Goal: Information Seeking & Learning: Learn about a topic

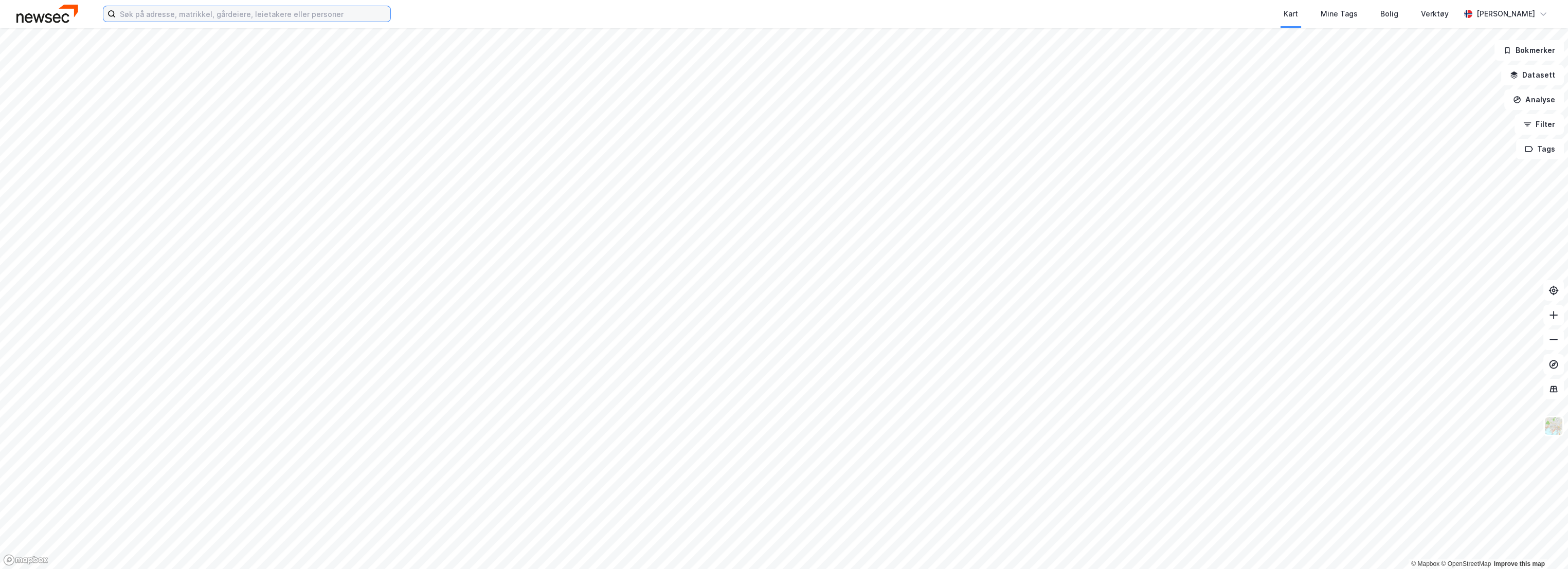
click at [185, 16] on input at bounding box center [253, 14] width 275 height 15
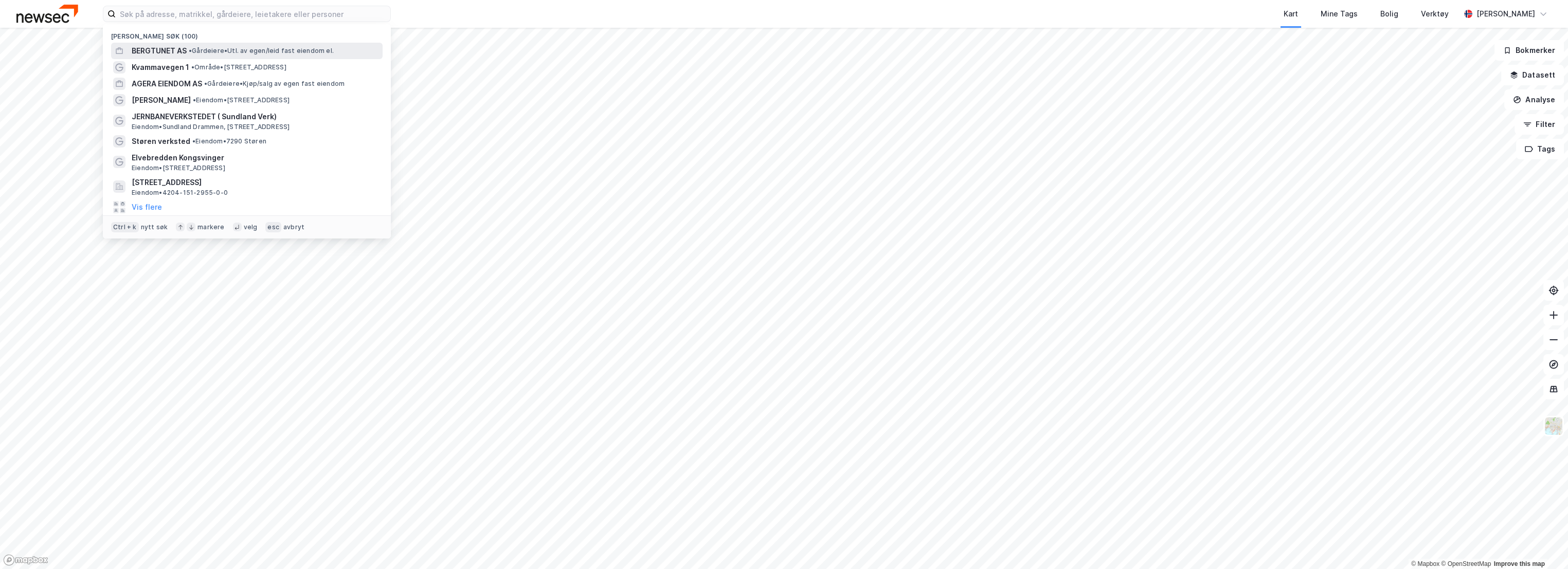
click at [183, 48] on span "BERGTUNET AS" at bounding box center [159, 51] width 55 height 13
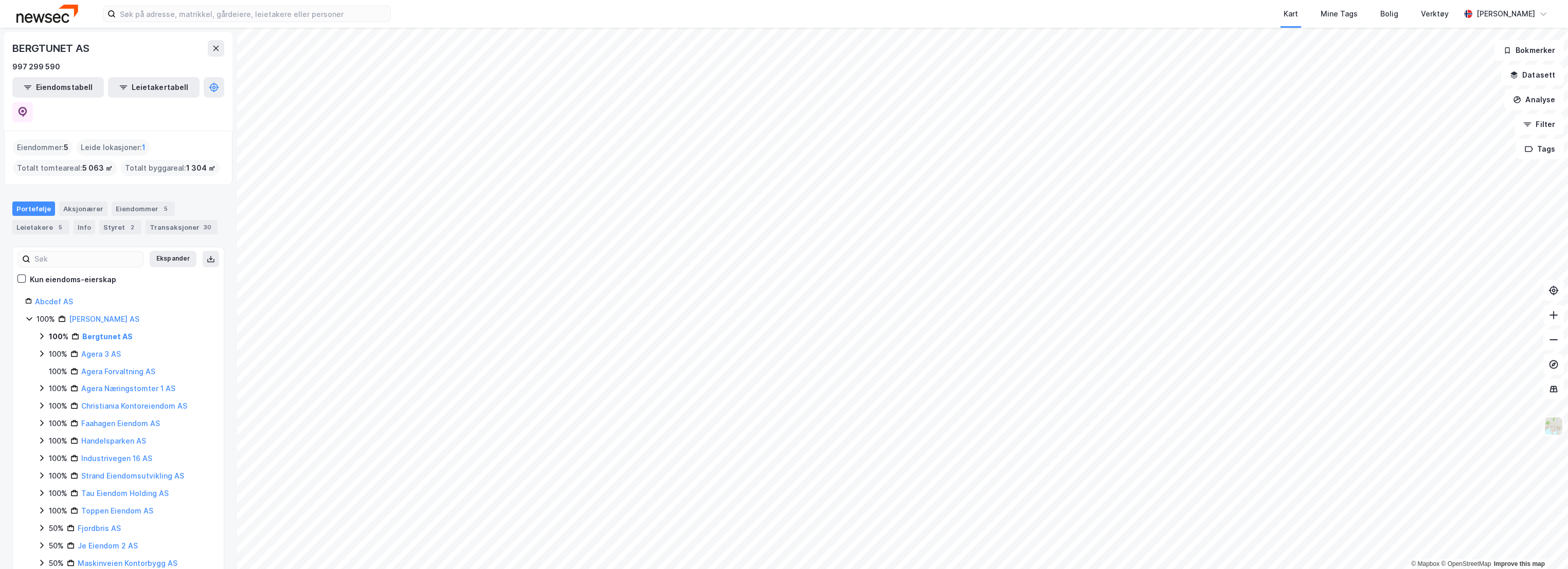
click at [34, 313] on div "100% Agera Eiendom AS 100% Bergtunet AS 100% Agera 3 AS 100% Agera Forvaltning …" at bounding box center [118, 468] width 186 height 309
click at [41, 332] on icon at bounding box center [41, 336] width 8 height 8
click at [135, 368] on link "Strand, 16/73" at bounding box center [117, 372] width 46 height 8
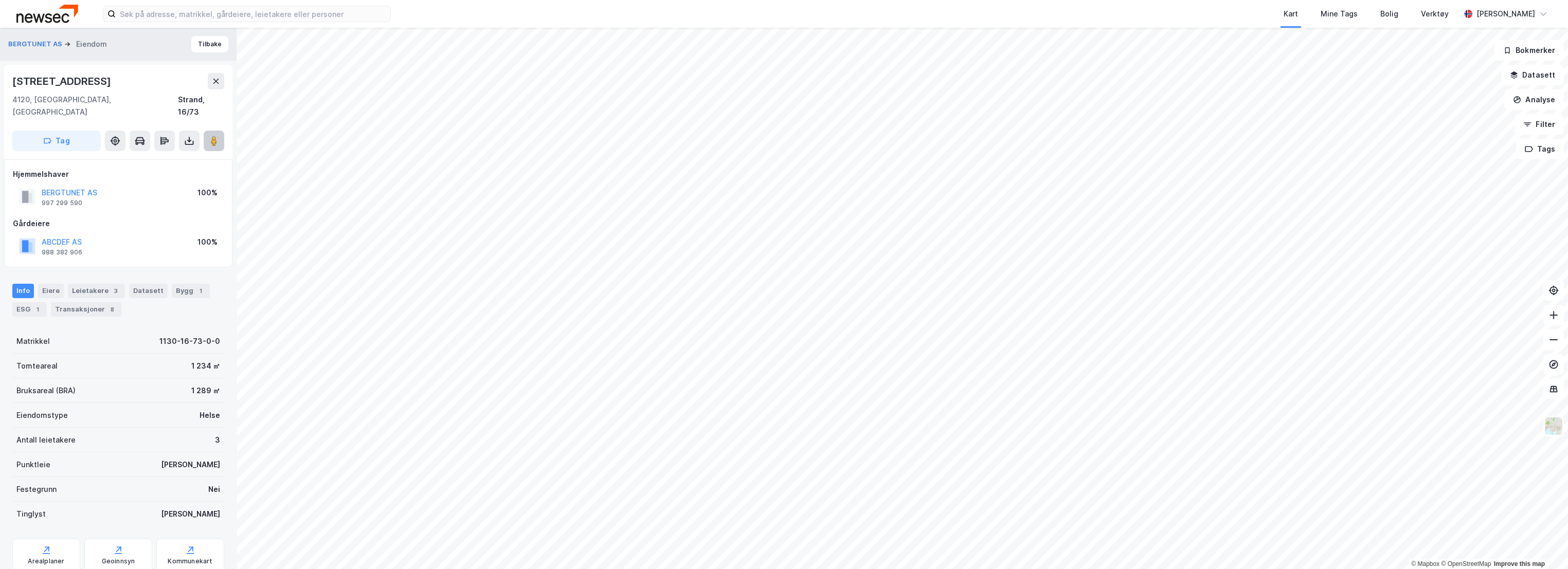
click at [217, 133] on button at bounding box center [214, 141] width 20 height 20
click at [32, 304] on div "1" at bounding box center [37, 309] width 10 height 10
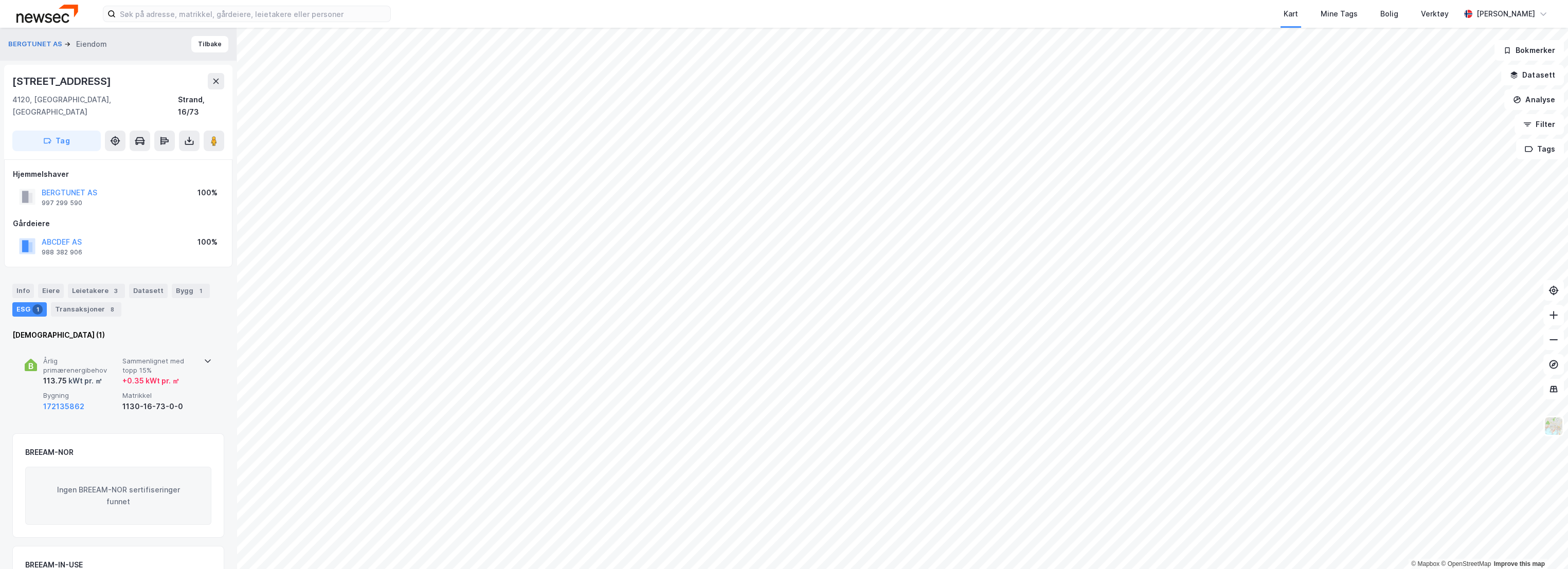
click at [101, 357] on span "Årlig primærenergibehov" at bounding box center [80, 366] width 75 height 18
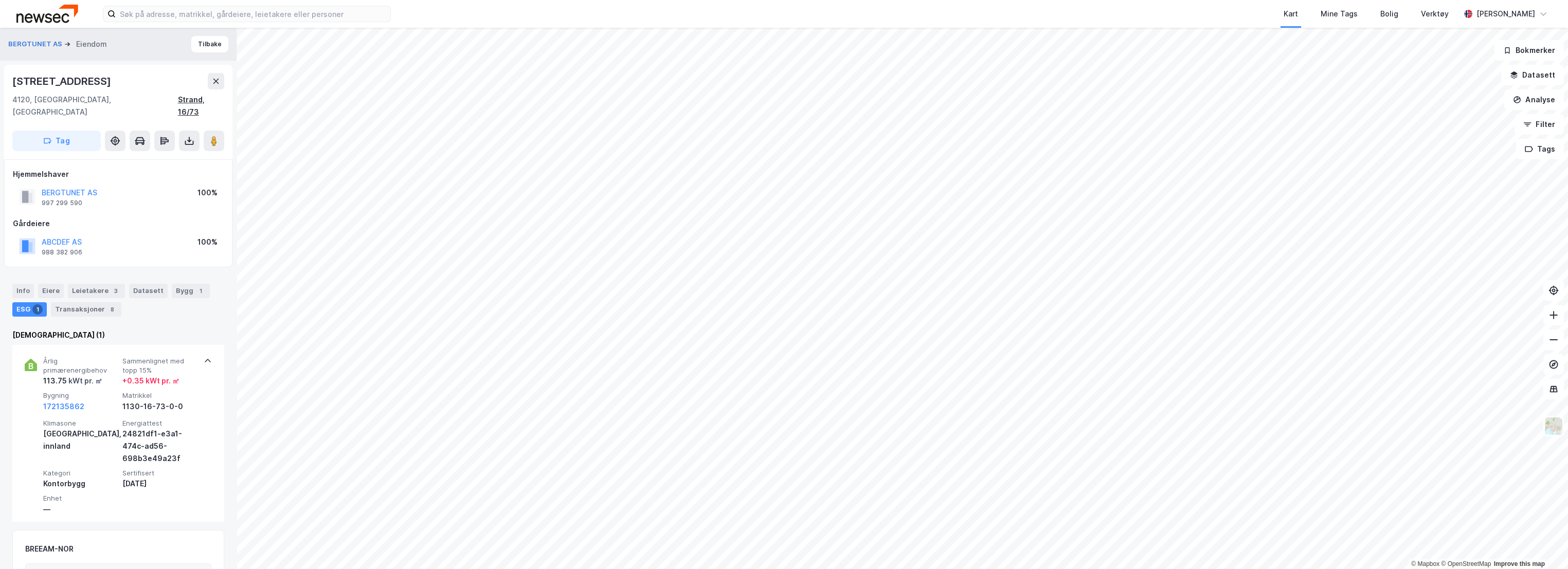
click at [211, 100] on div "Strand, 16/73" at bounding box center [201, 106] width 46 height 24
click at [207, 8] on input at bounding box center [253, 14] width 275 height 15
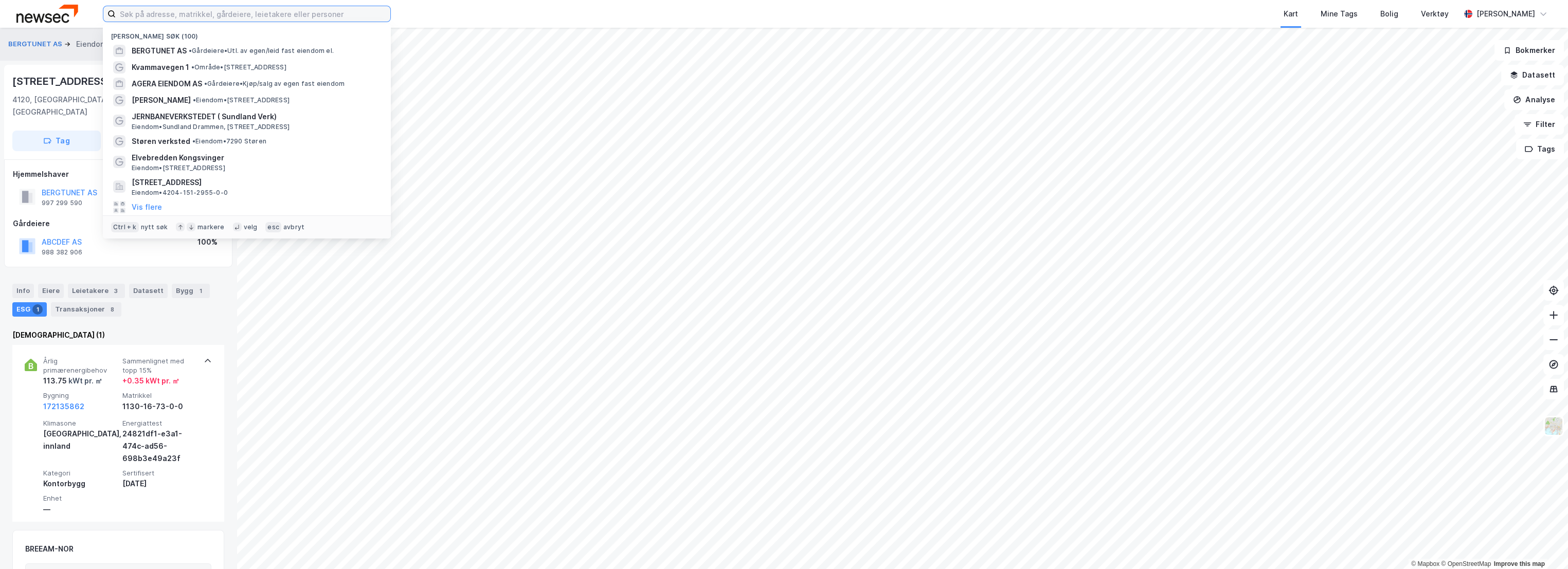
paste input "1130-16-73-0-0"
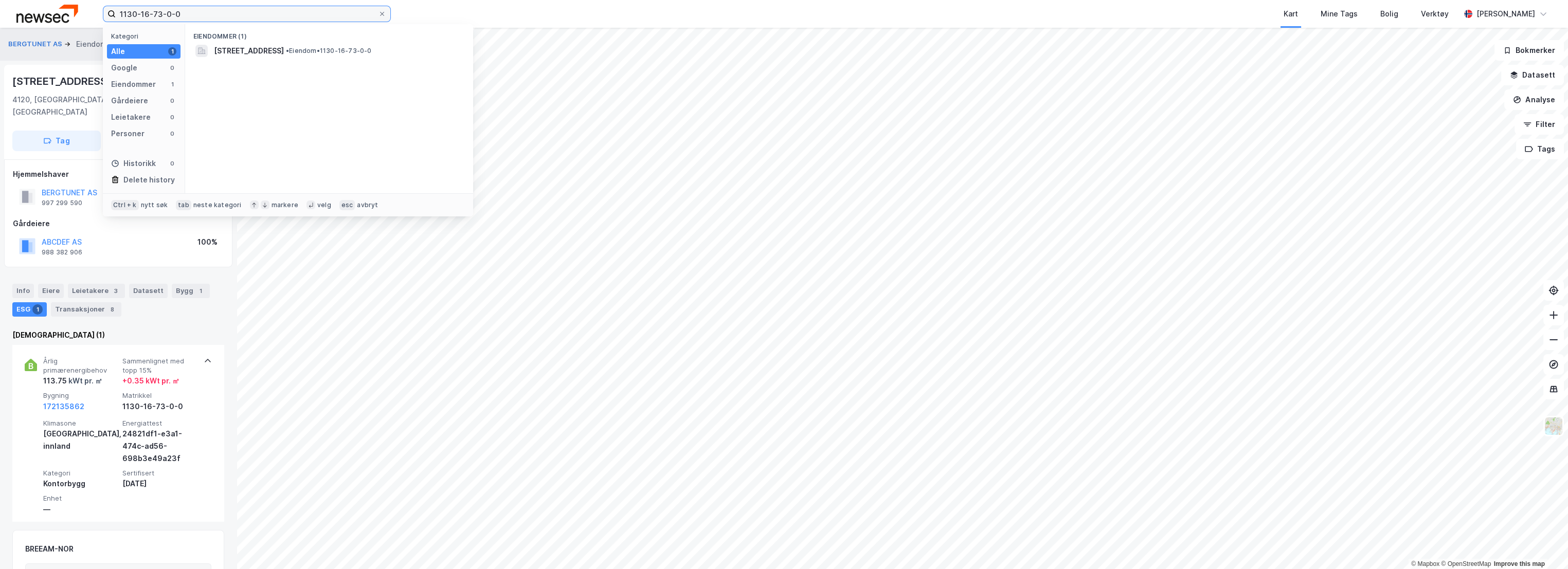
click at [156, 11] on input "1130-16-73-0-0" at bounding box center [247, 14] width 262 height 15
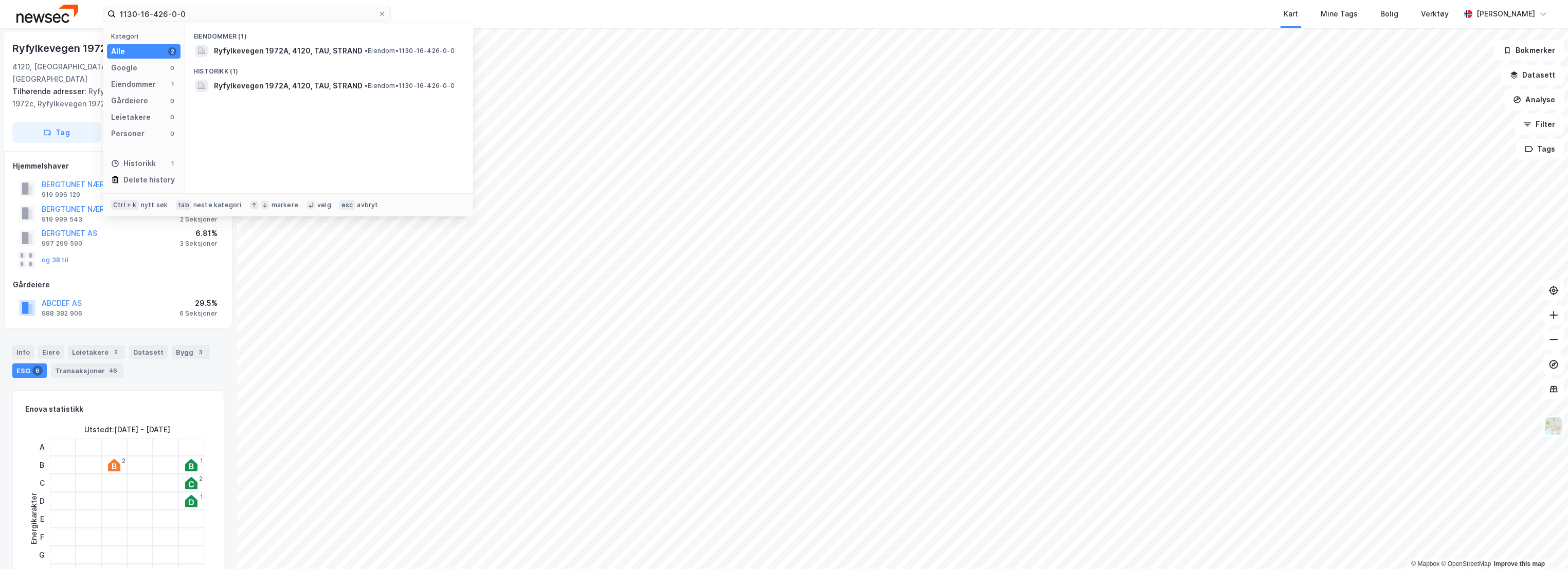
click at [15, 40] on div "Ryfylkevegen 1972a" at bounding box center [63, 47] width 102 height 16
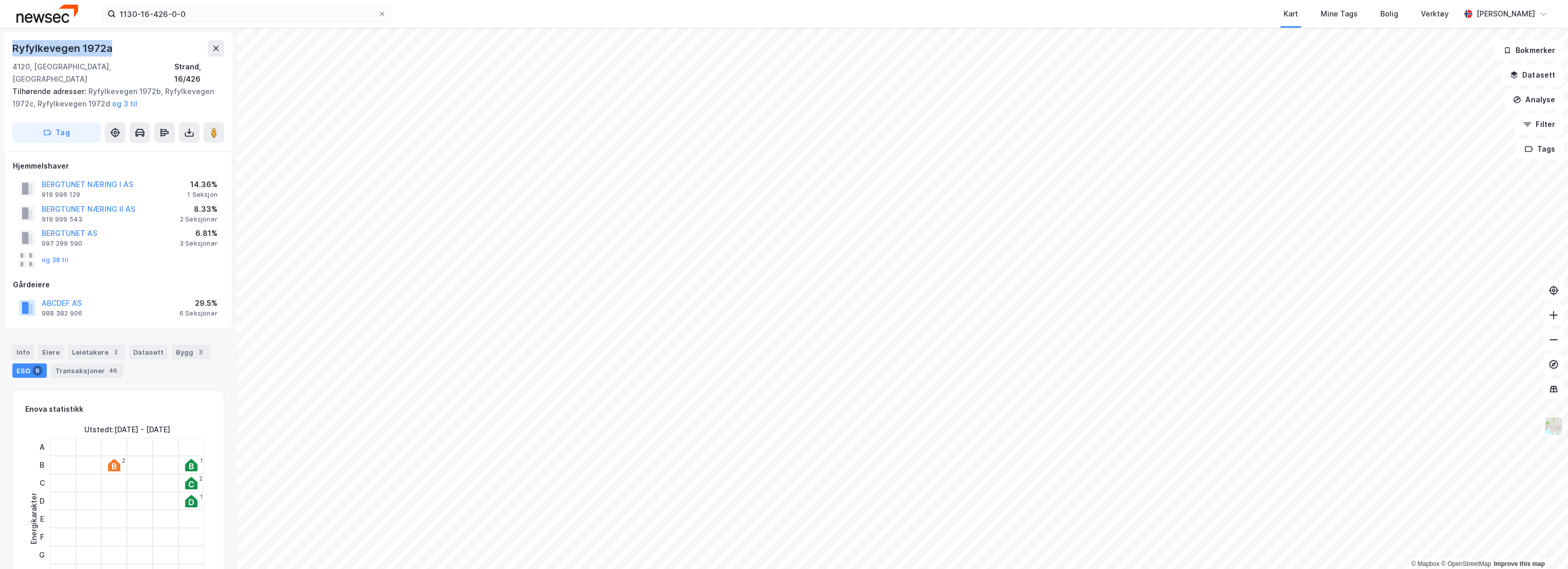
drag, startPoint x: 10, startPoint y: 48, endPoint x: 110, endPoint y: 51, distance: 100.0
click at [110, 51] on div "Ryfylkevegen 1972a 4120, [GEOGRAPHIC_DATA], [GEOGRAPHIC_DATA], 16/426 Tilhørend…" at bounding box center [118, 91] width 228 height 119
copy div "Ryfylkevegen 1972a"
click at [132, 62] on div "[STREET_ADDRESS]" at bounding box center [118, 73] width 212 height 24
click at [193, 64] on div "Strand, 16/426" at bounding box center [199, 73] width 50 height 24
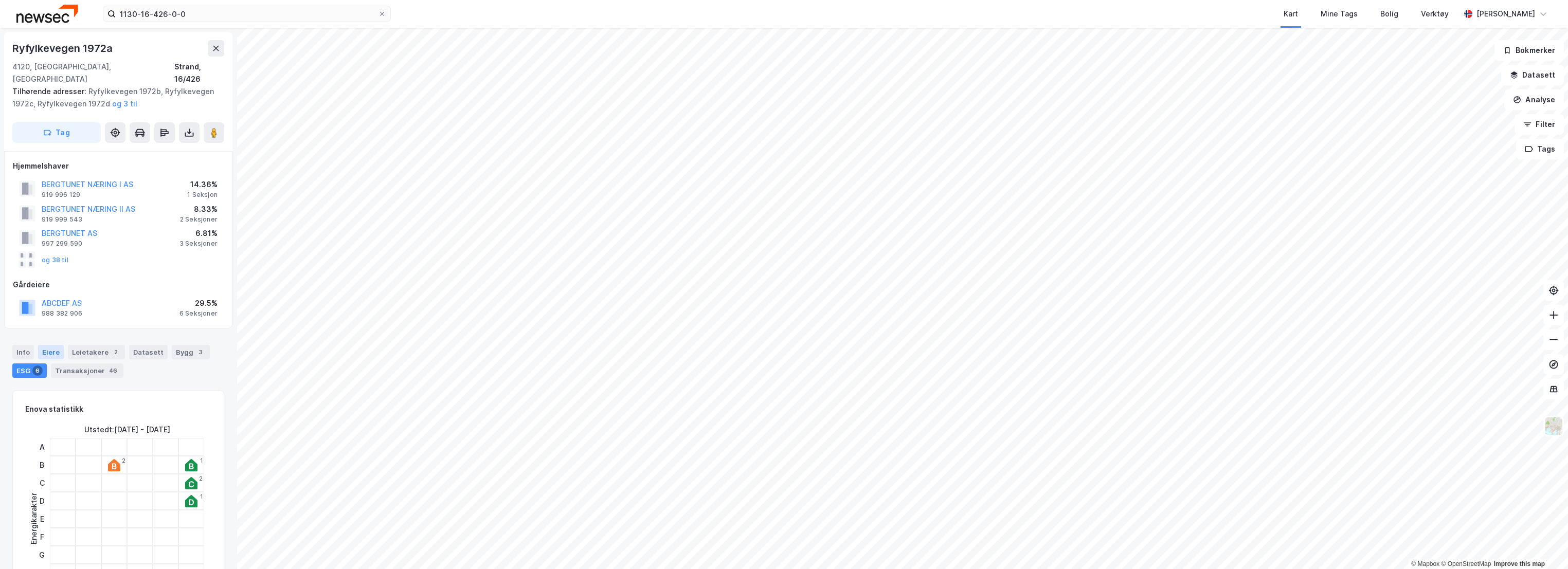
click at [56, 345] on div "Eiere" at bounding box center [51, 352] width 25 height 14
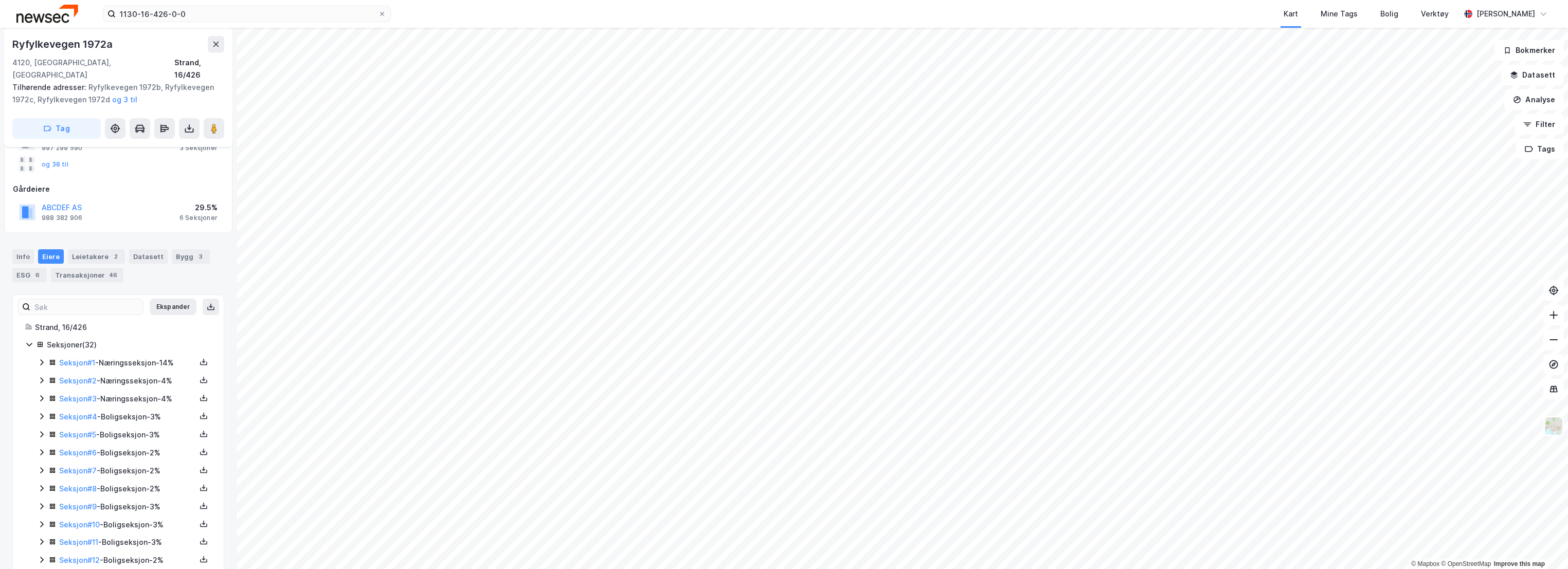
scroll to position [114, 0]
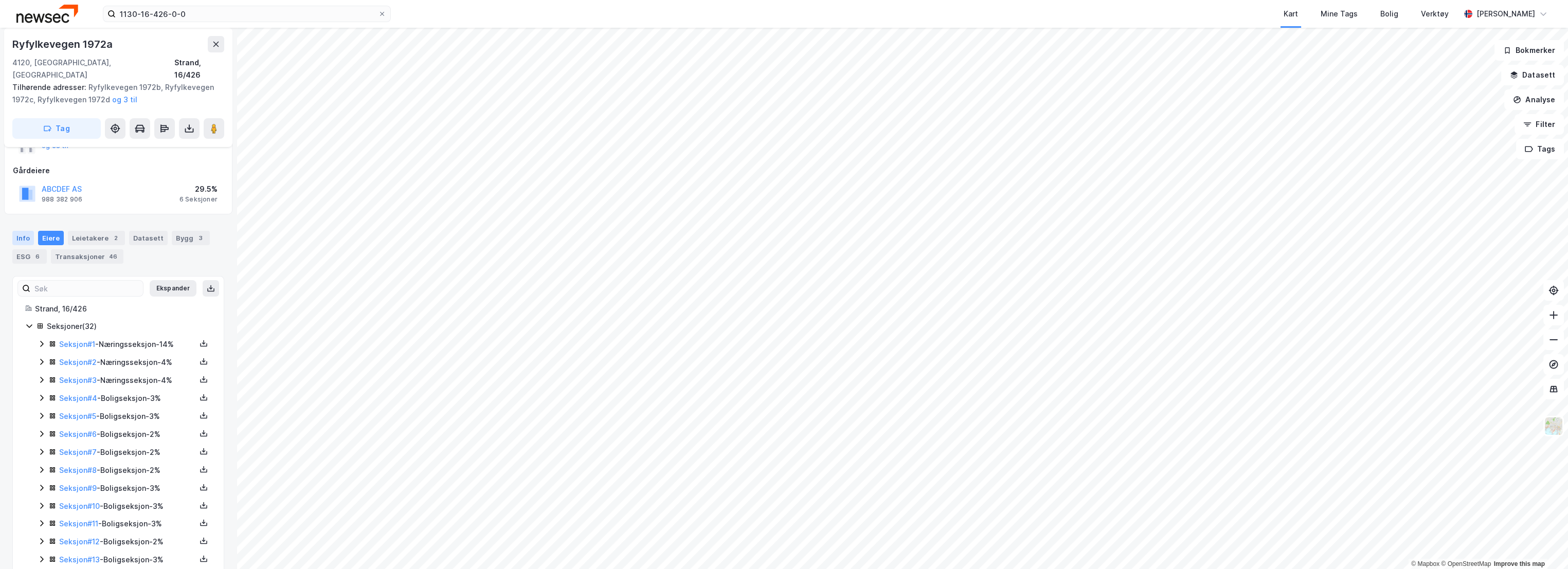
click at [26, 230] on div "Info" at bounding box center [24, 237] width 22 height 14
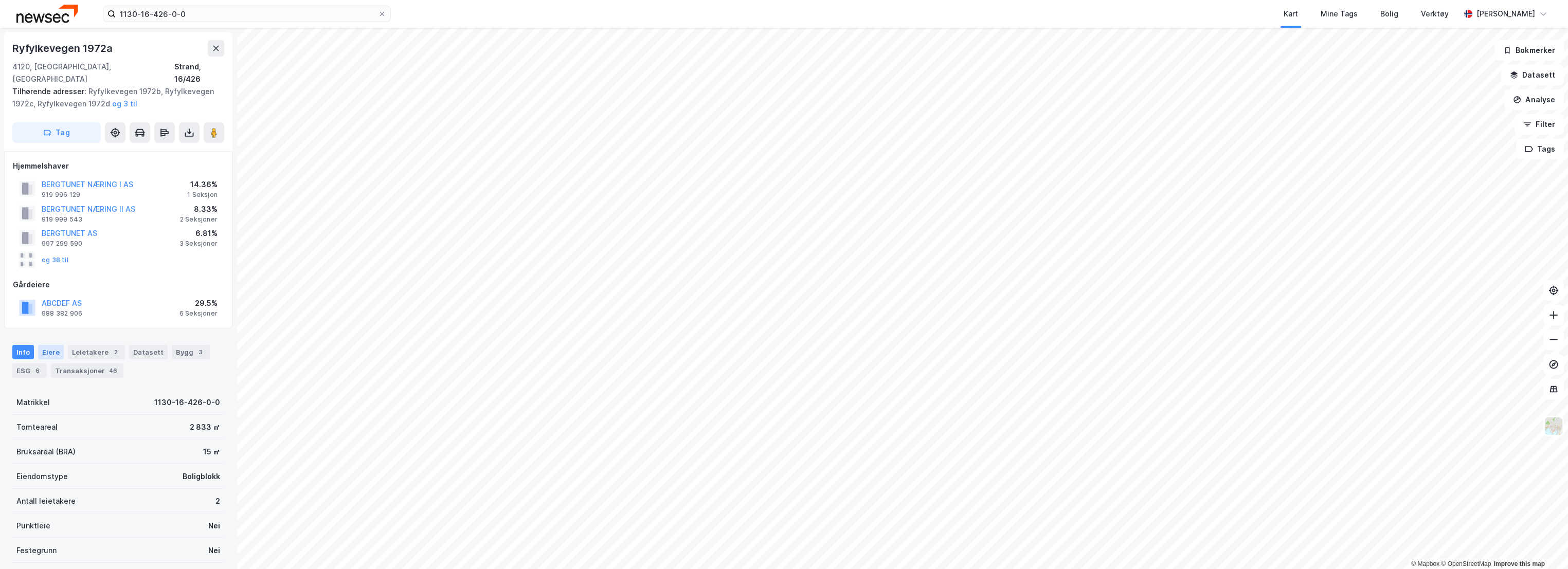
click at [49, 345] on div "Eiere" at bounding box center [51, 352] width 25 height 14
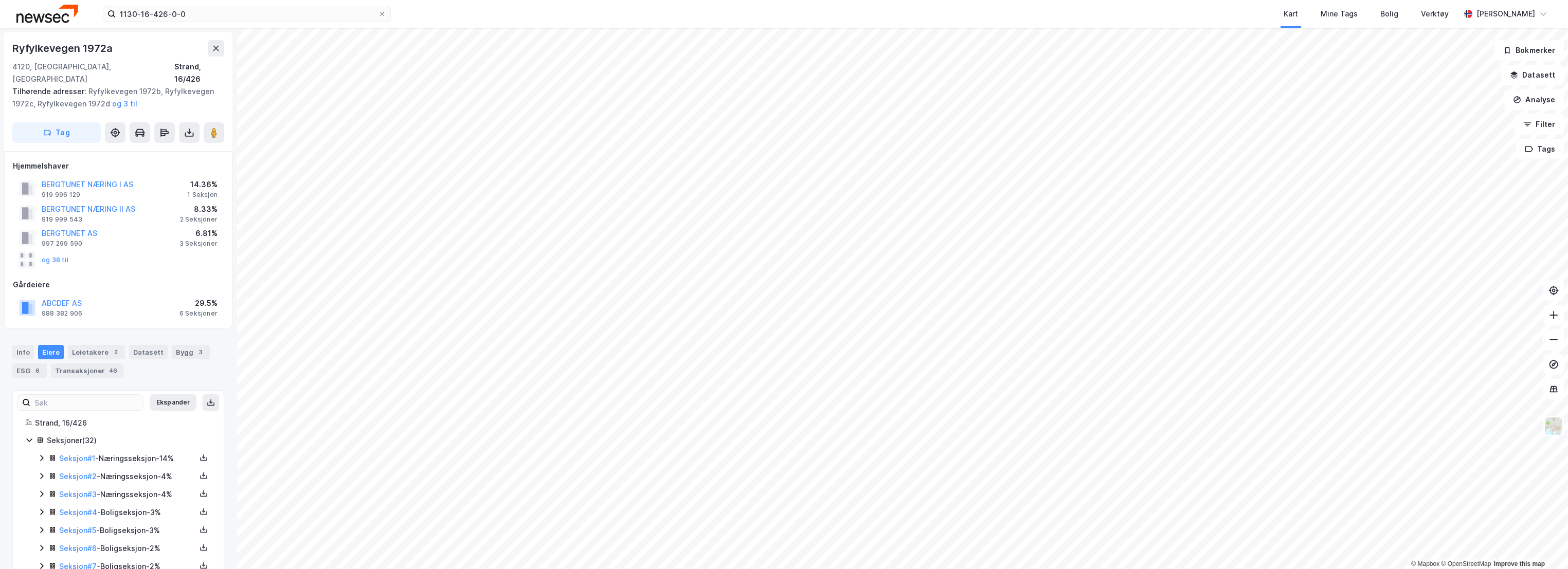
click at [41, 455] on icon at bounding box center [41, 458] width 3 height 6
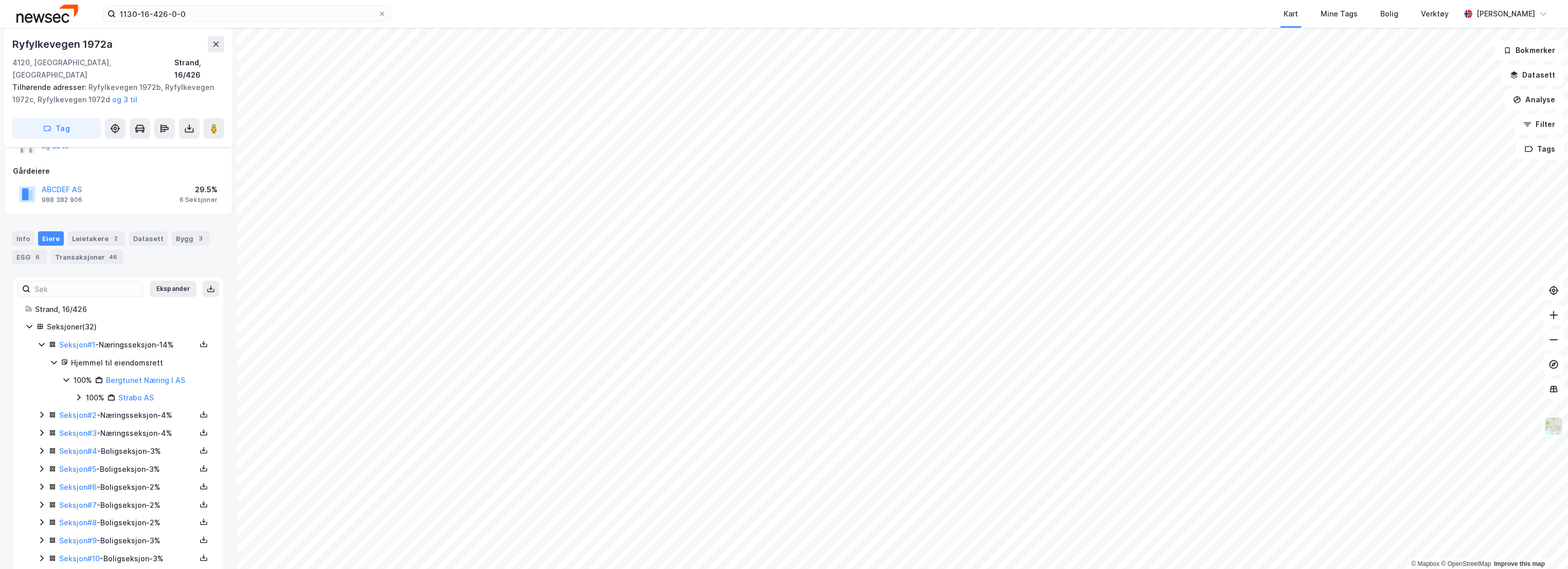
scroll to position [114, 0]
click at [41, 410] on icon at bounding box center [41, 415] width 8 height 8
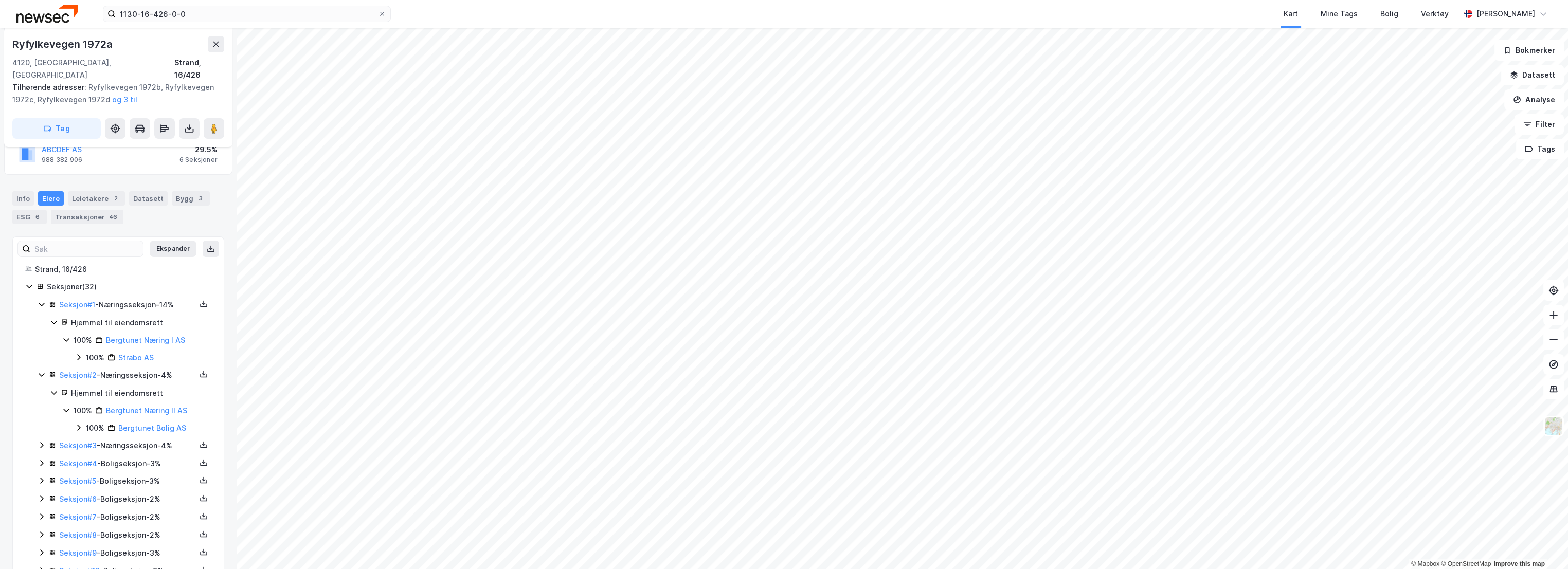
scroll to position [171, 0]
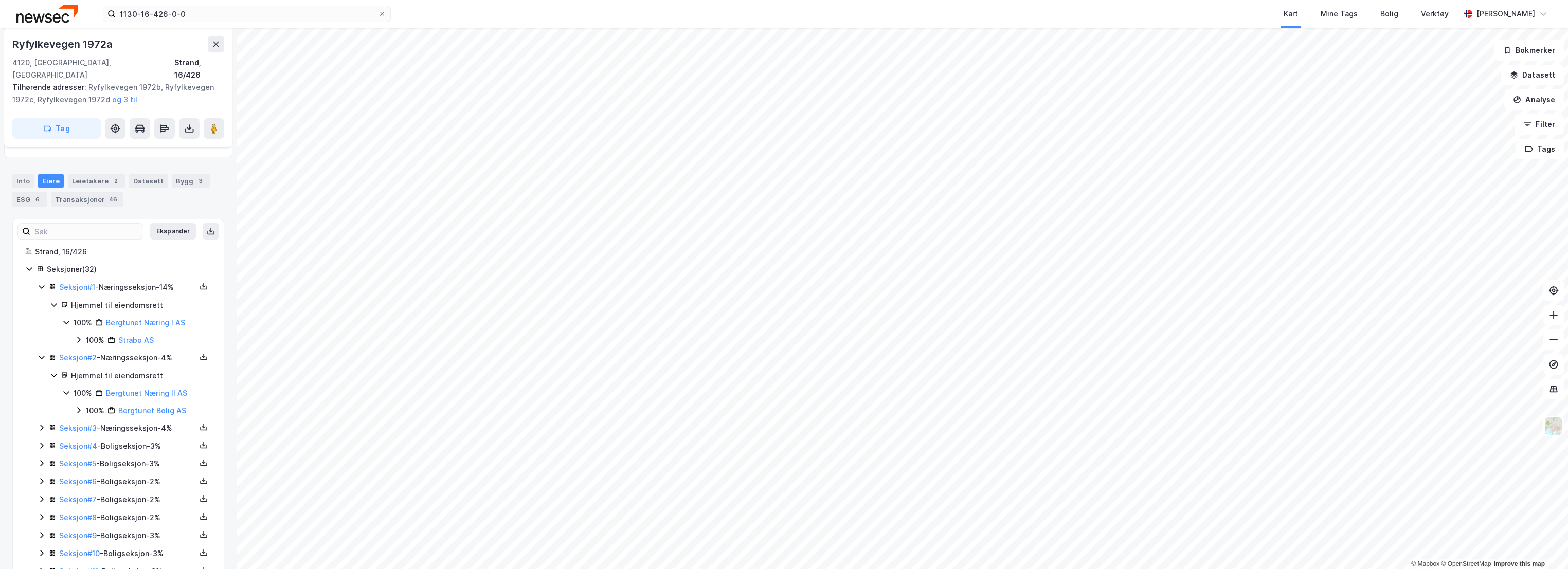
click at [41, 424] on icon at bounding box center [41, 428] width 8 height 8
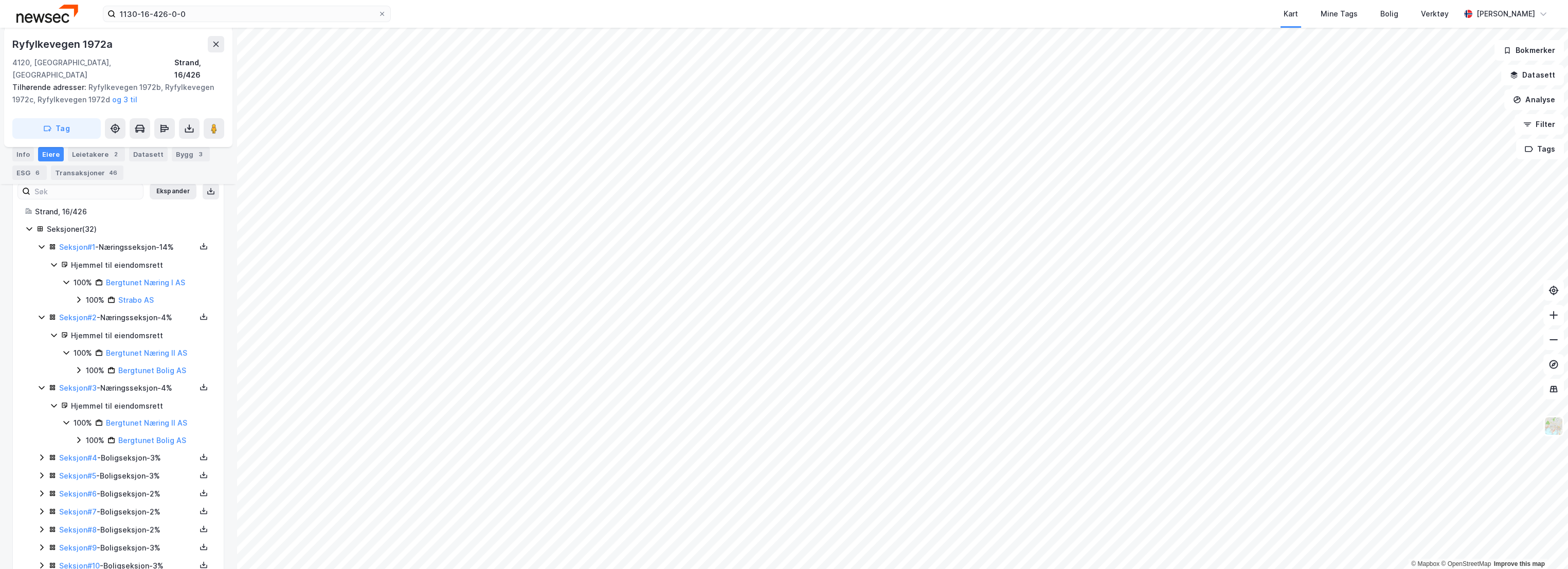
scroll to position [228, 0]
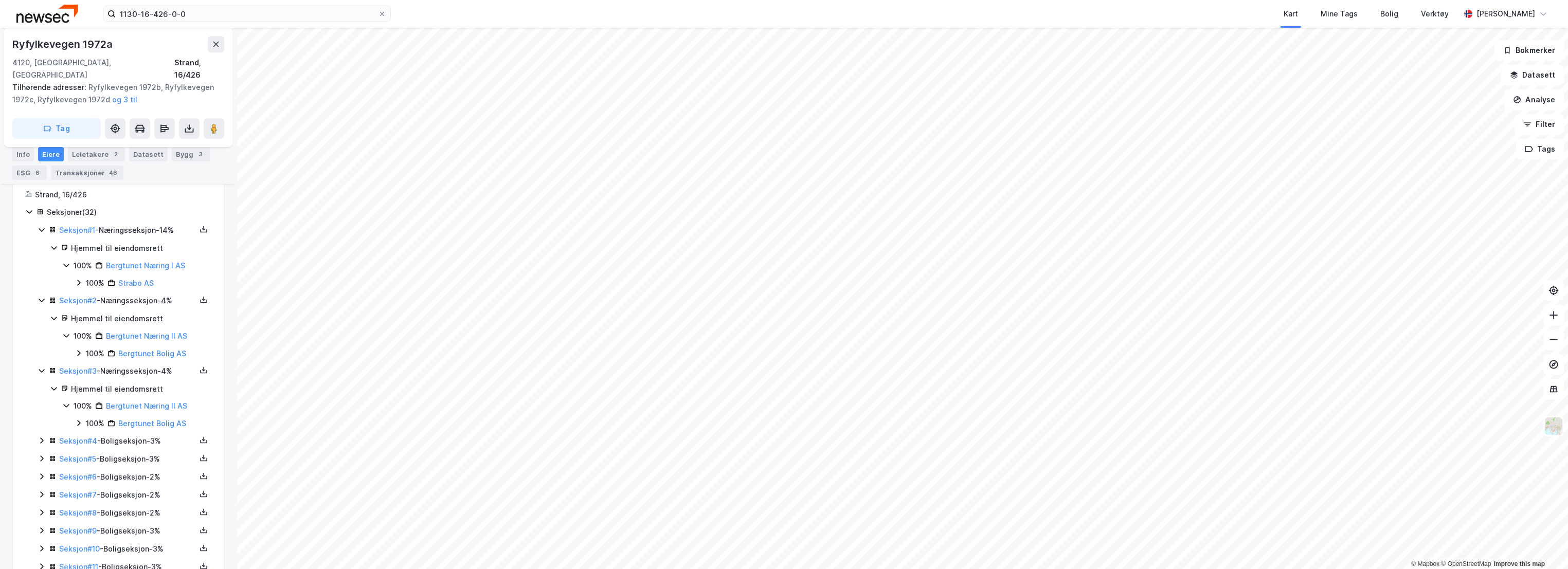
click at [41, 438] on icon at bounding box center [41, 441] width 3 height 6
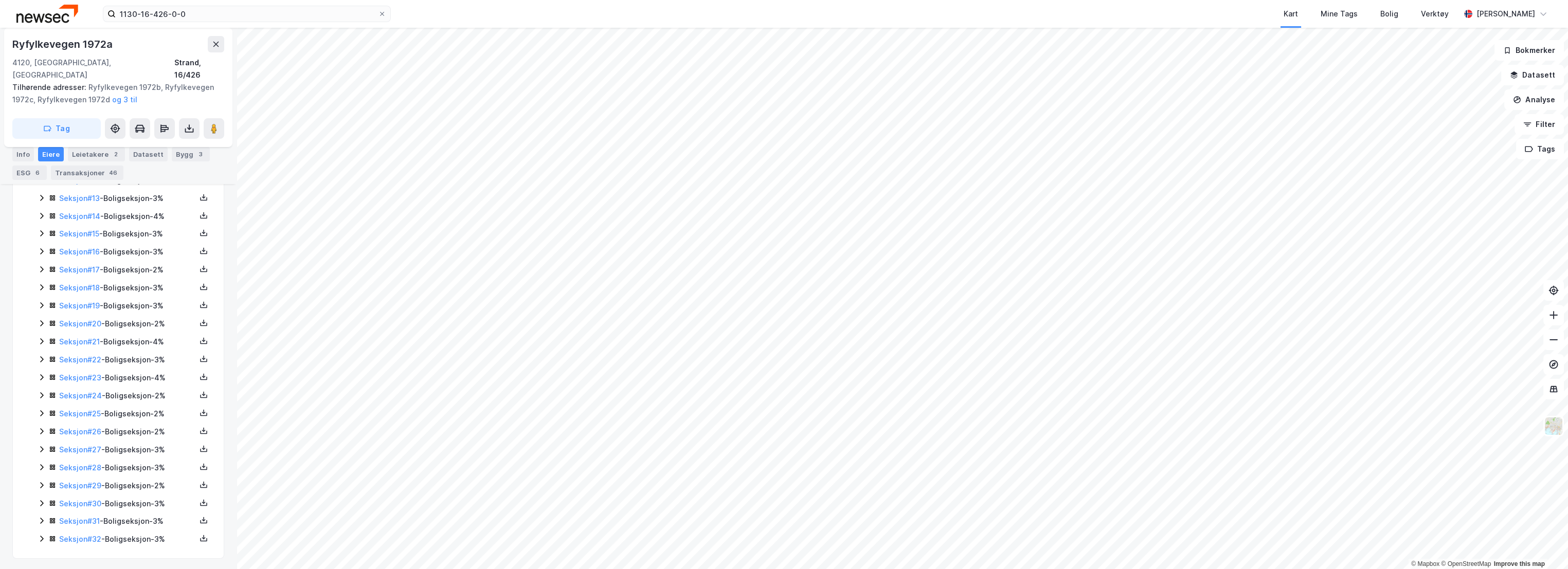
scroll to position [695, 0]
click at [44, 537] on icon at bounding box center [41, 537] width 8 height 8
click at [40, 515] on icon at bounding box center [41, 511] width 8 height 8
click at [41, 497] on icon at bounding box center [41, 494] width 8 height 8
click at [40, 478] on icon at bounding box center [41, 475] width 8 height 8
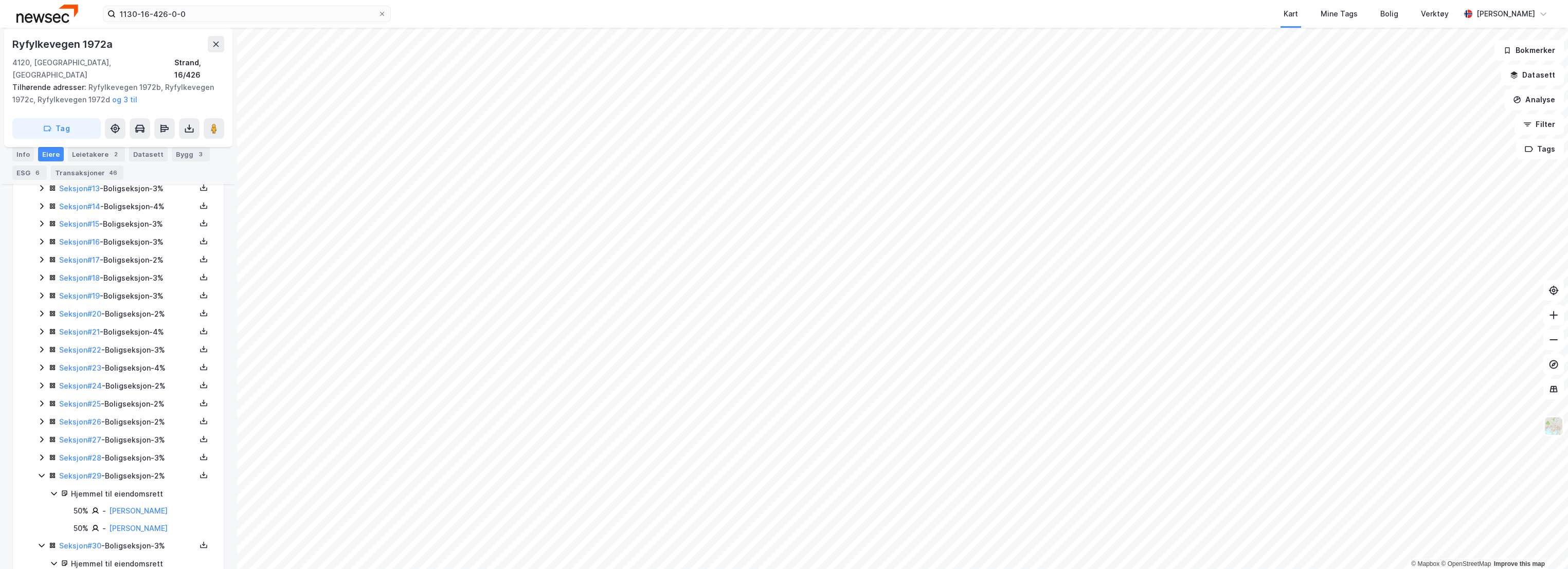
click at [41, 461] on icon at bounding box center [41, 458] width 8 height 8
click at [41, 441] on icon at bounding box center [41, 440] width 8 height 8
click at [41, 424] on icon at bounding box center [41, 421] width 8 height 8
click at [40, 399] on div "Seksjon # 1 - Næringsseksjon - 14% Hjemmel til eiendomsrett 100% Bergtunet Næri…" at bounding box center [124, 312] width 174 height 1110
click at [40, 403] on icon at bounding box center [41, 404] width 8 height 8
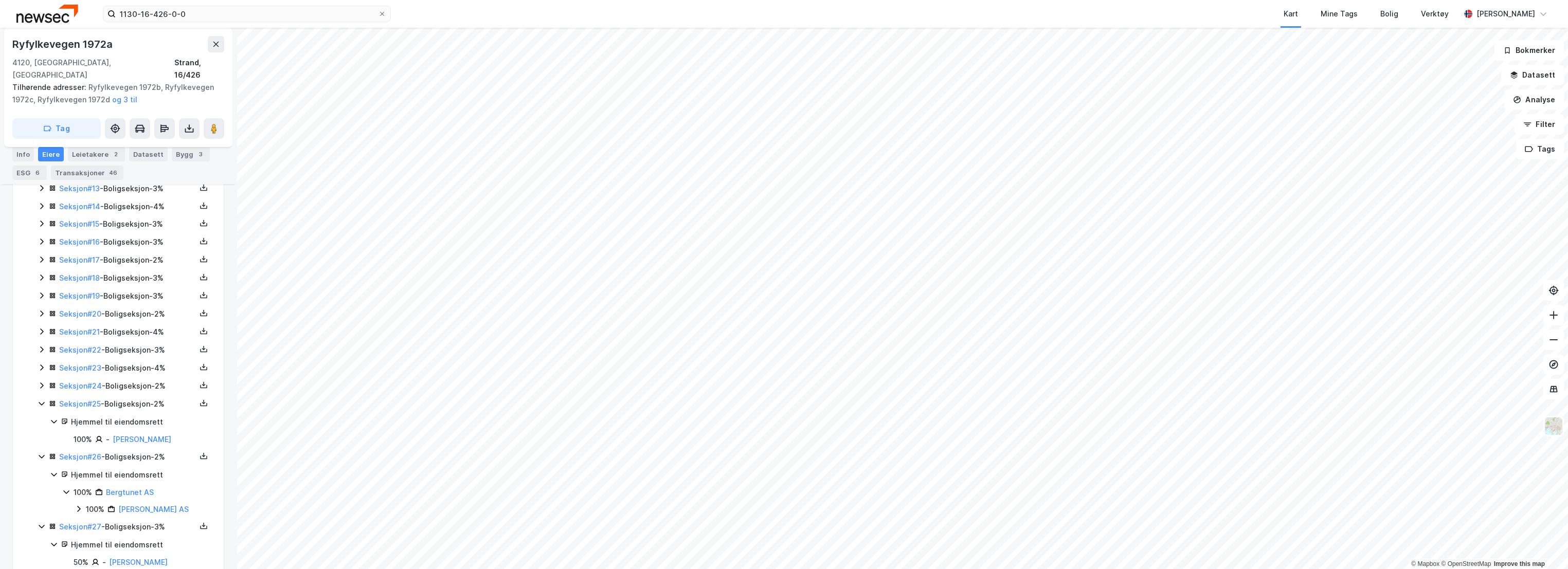
click at [40, 389] on icon at bounding box center [41, 386] width 8 height 8
click at [44, 366] on icon at bounding box center [41, 367] width 8 height 8
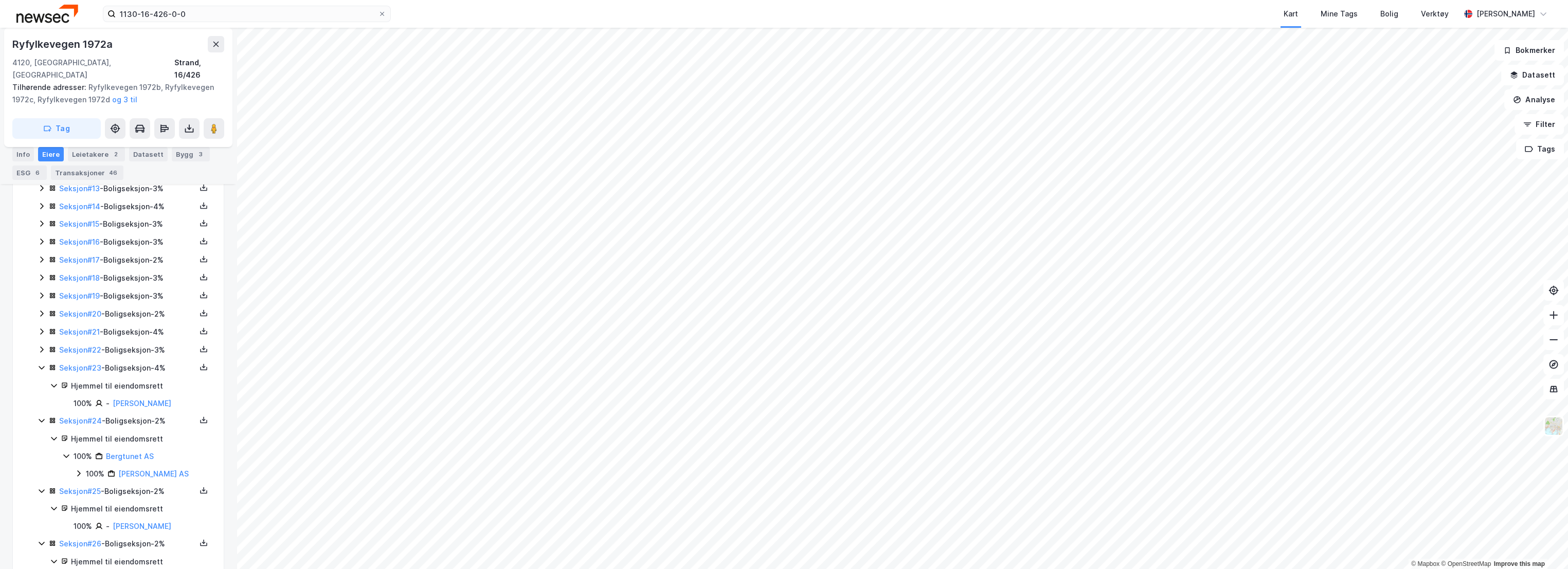
click at [41, 352] on icon at bounding box center [41, 349] width 3 height 6
click at [39, 329] on icon at bounding box center [41, 332] width 8 height 8
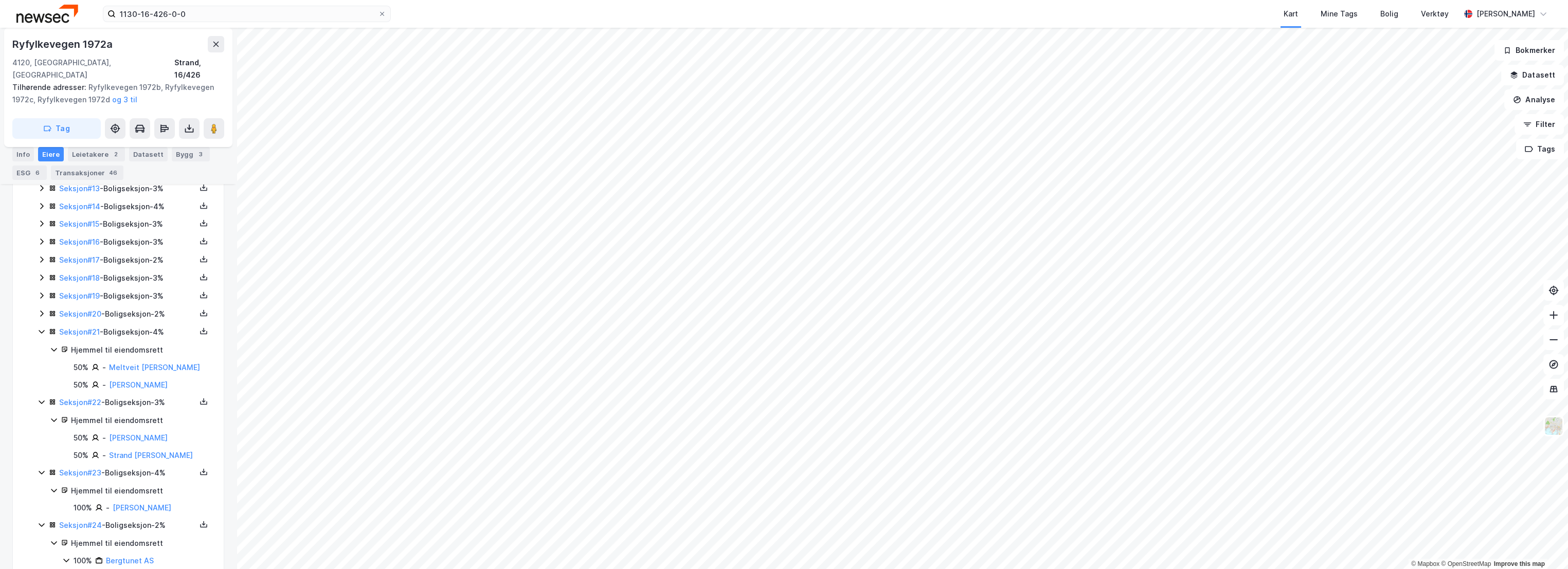
click at [39, 319] on div "Seksjon # 20 - Boligseksjon - 2%" at bounding box center [124, 314] width 174 height 13
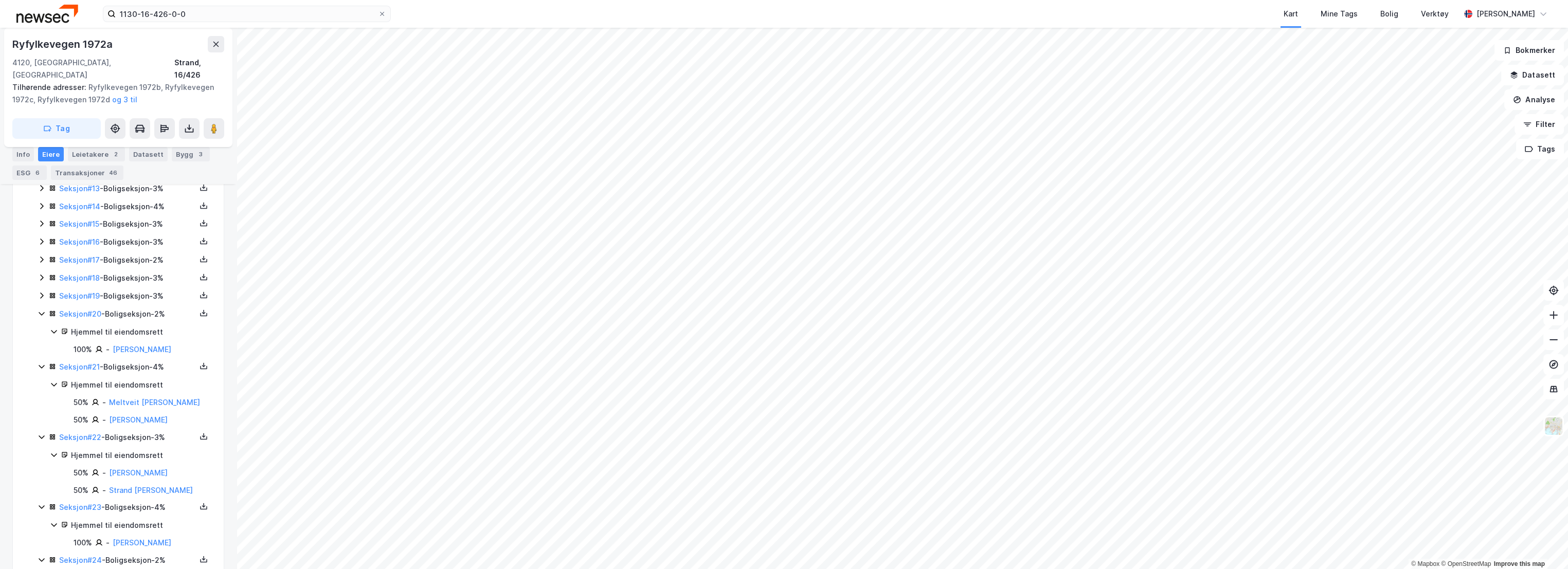
drag, startPoint x: 41, startPoint y: 299, endPoint x: 42, endPoint y: 289, distance: 10.0
click at [42, 298] on icon at bounding box center [41, 295] width 8 height 8
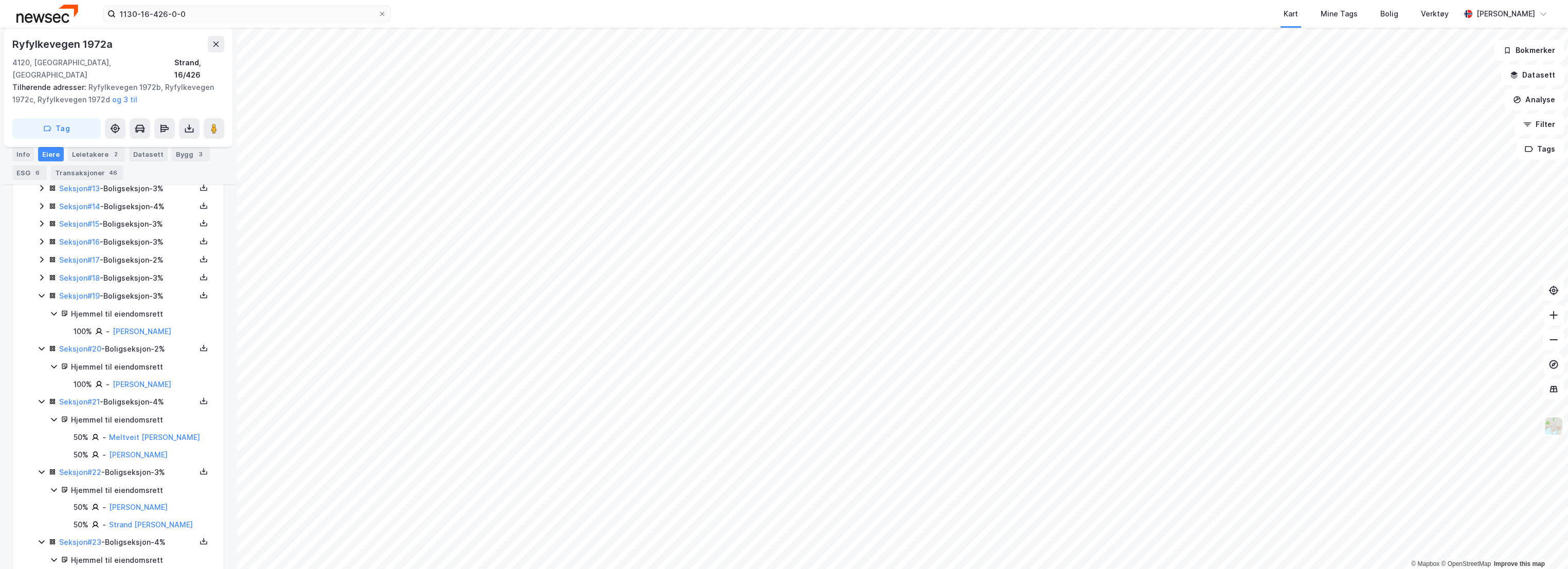
click at [43, 275] on icon at bounding box center [41, 278] width 8 height 8
click at [40, 260] on icon at bounding box center [41, 260] width 8 height 8
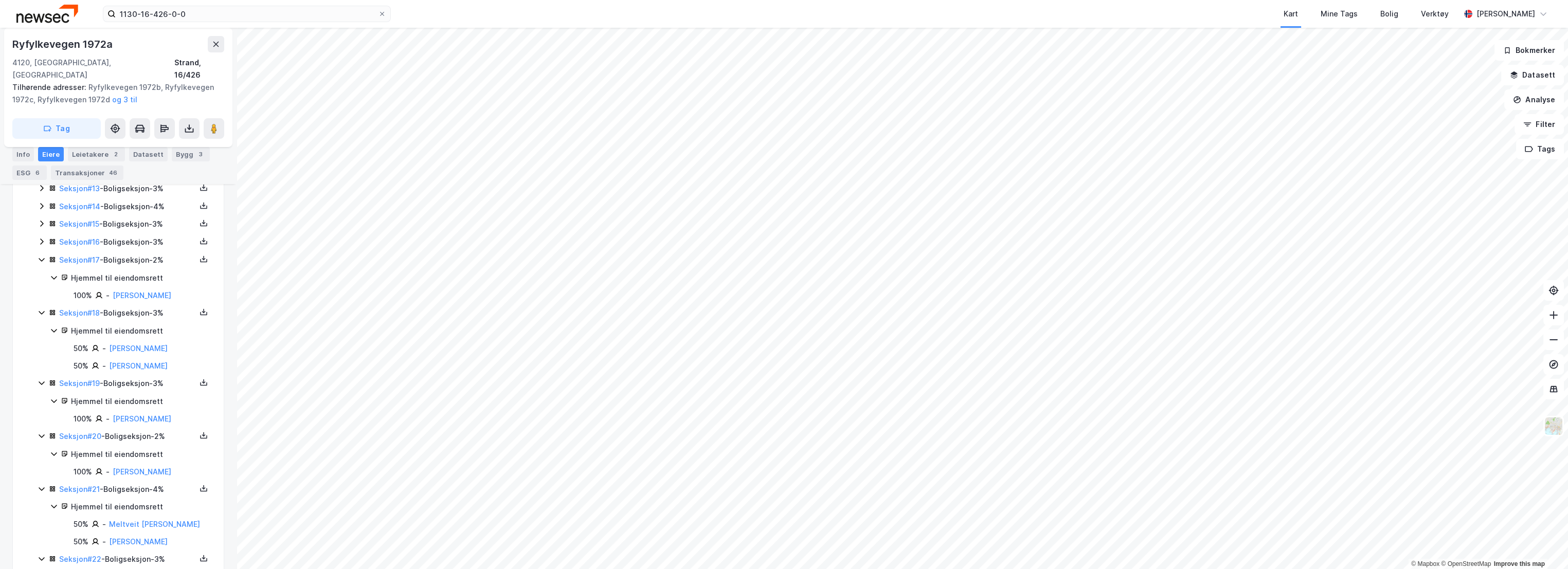
click at [41, 242] on icon at bounding box center [41, 241] width 8 height 8
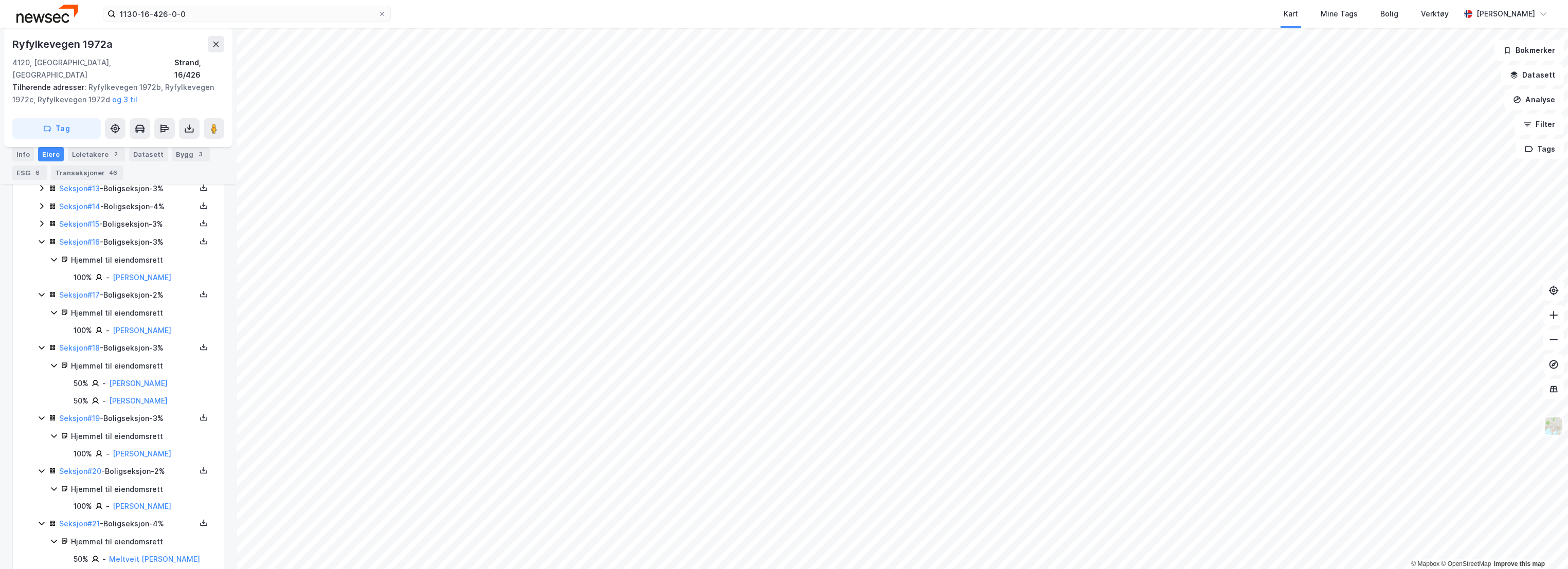
click at [44, 223] on icon at bounding box center [41, 224] width 8 height 8
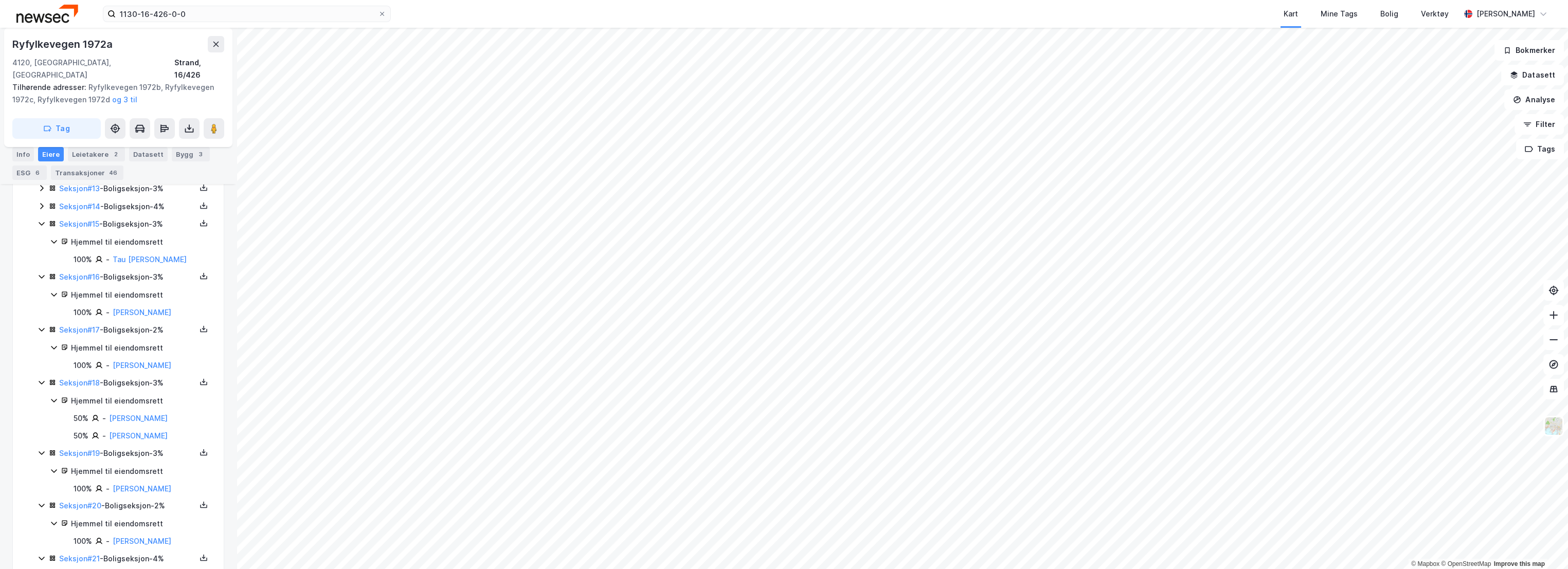
click at [43, 207] on div "Seksjon # 14 - Boligseksjon - 4%" at bounding box center [124, 206] width 174 height 13
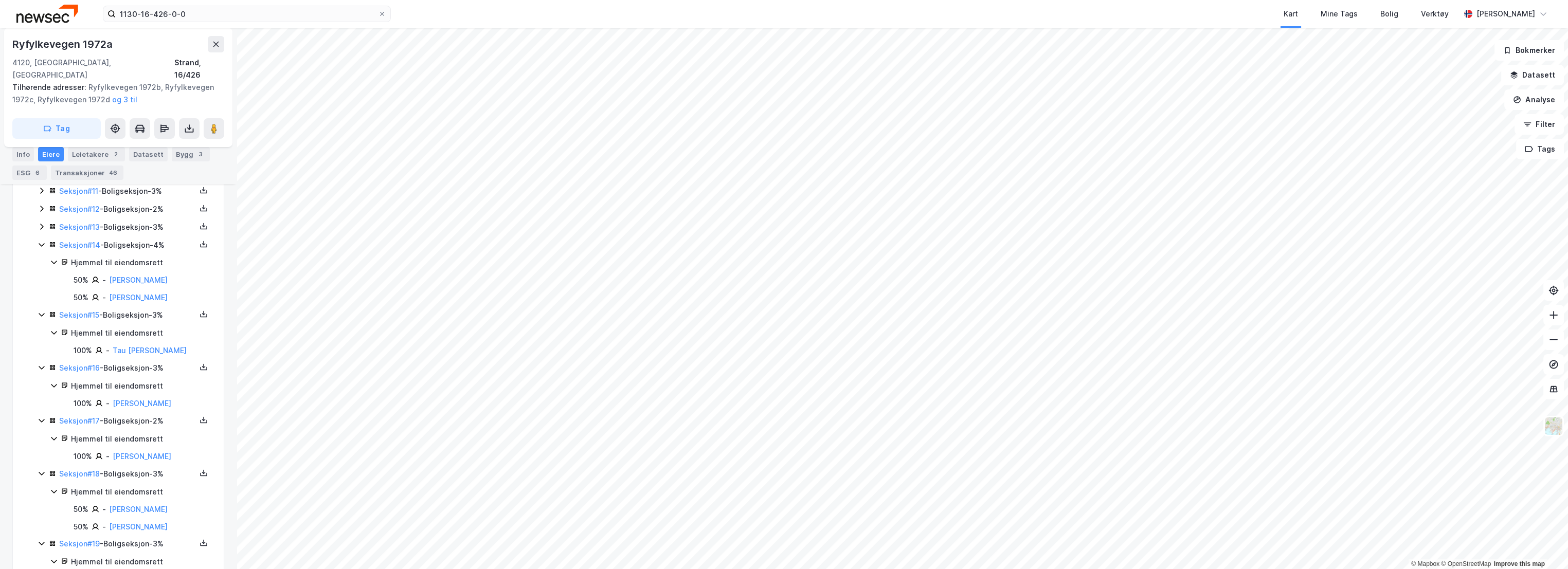
scroll to position [637, 0]
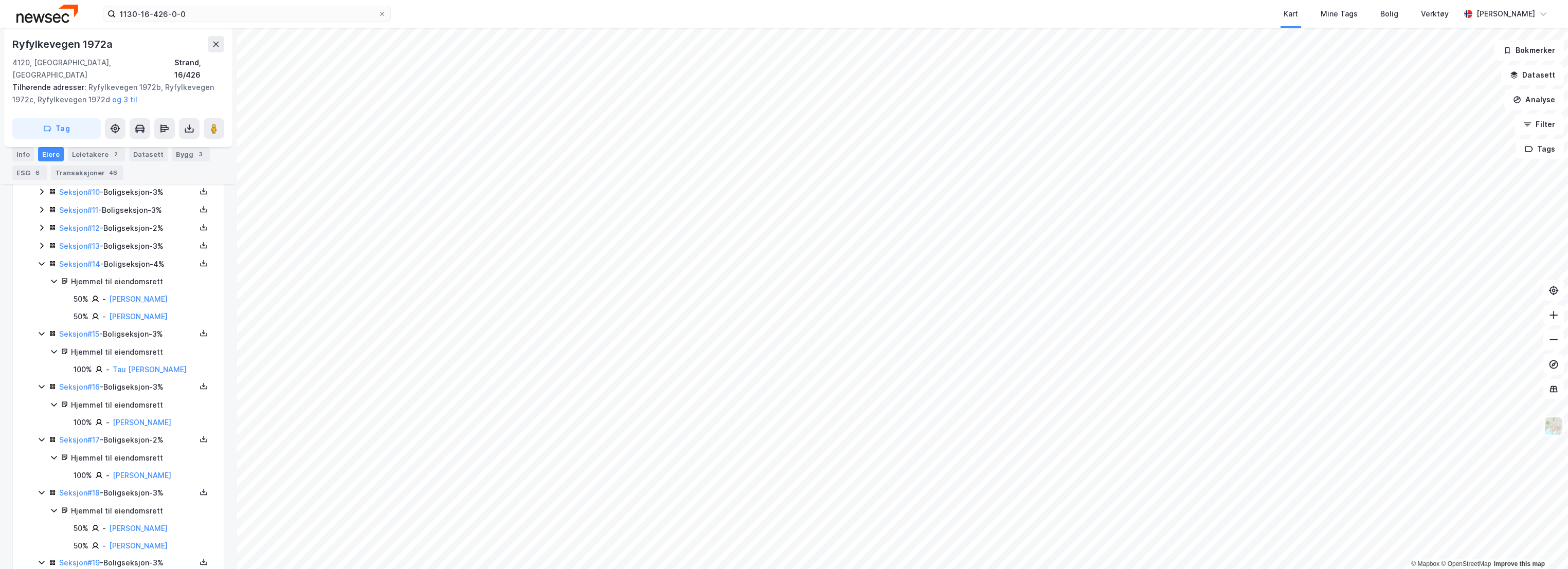
click at [40, 241] on icon at bounding box center [41, 246] width 8 height 8
click at [40, 225] on icon at bounding box center [41, 228] width 8 height 8
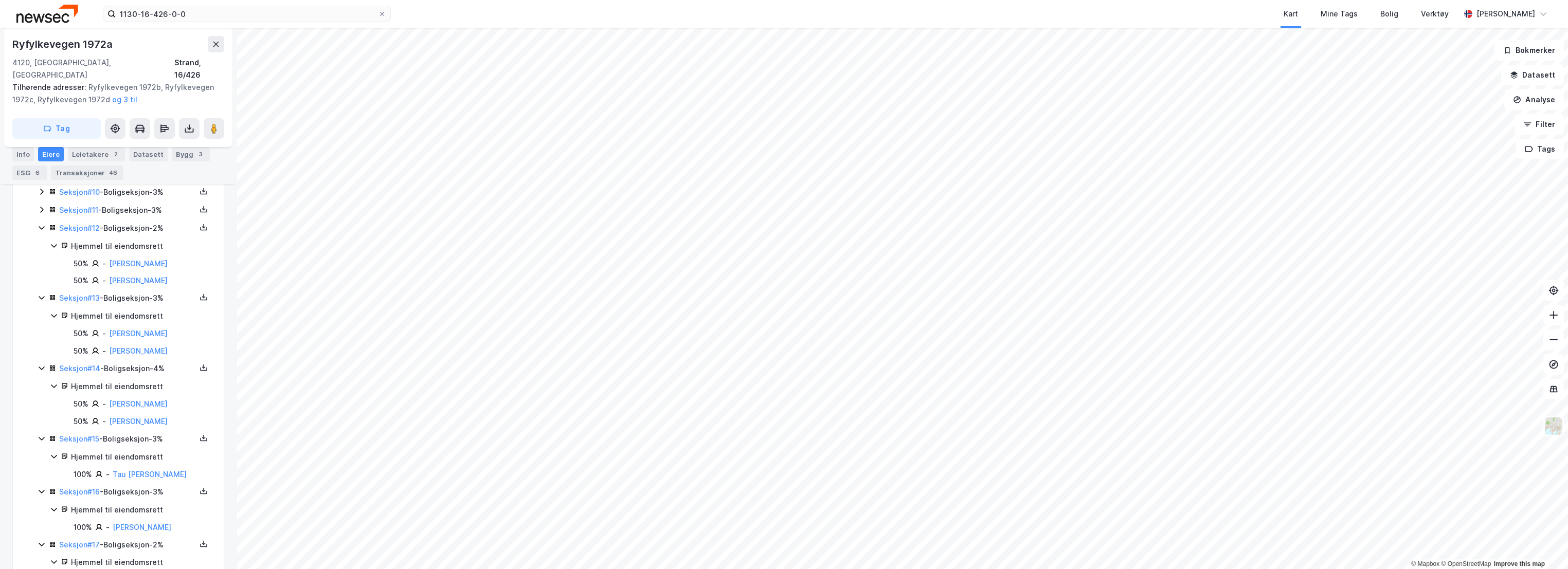
click at [45, 206] on icon at bounding box center [41, 210] width 8 height 8
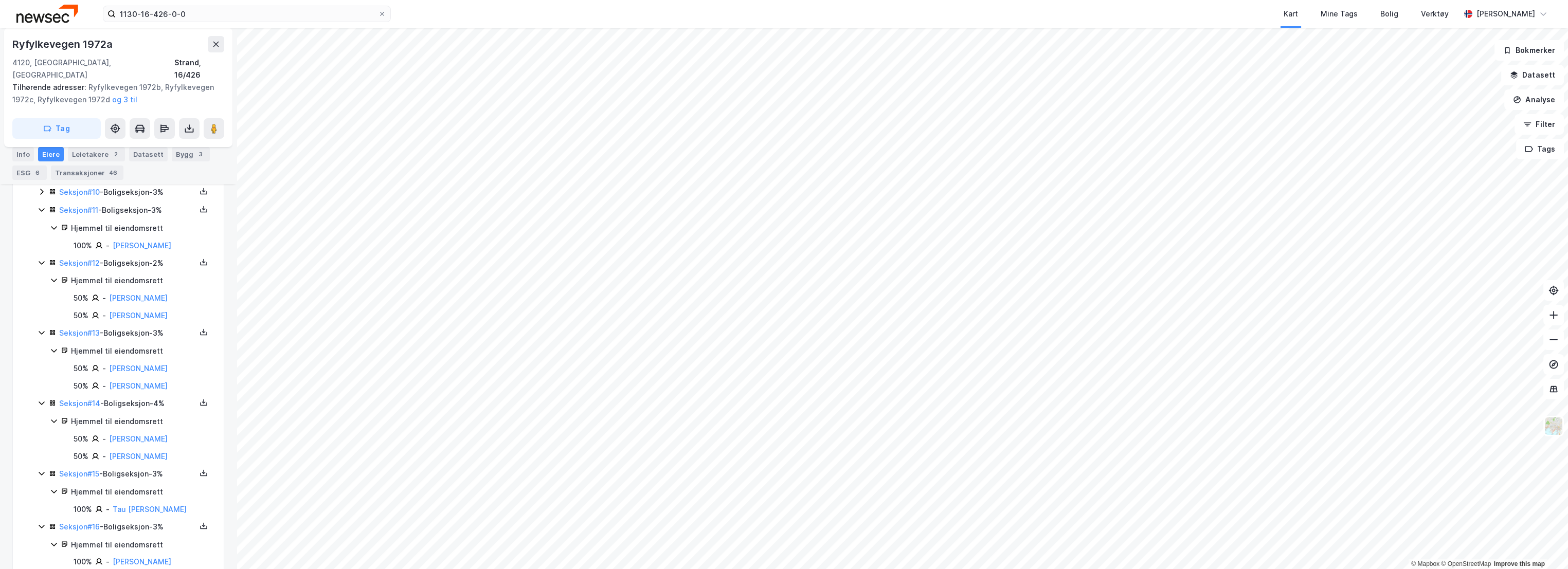
click at [46, 192] on div "Seksjon # 10 - Boligseksjon - 3%" at bounding box center [124, 192] width 174 height 13
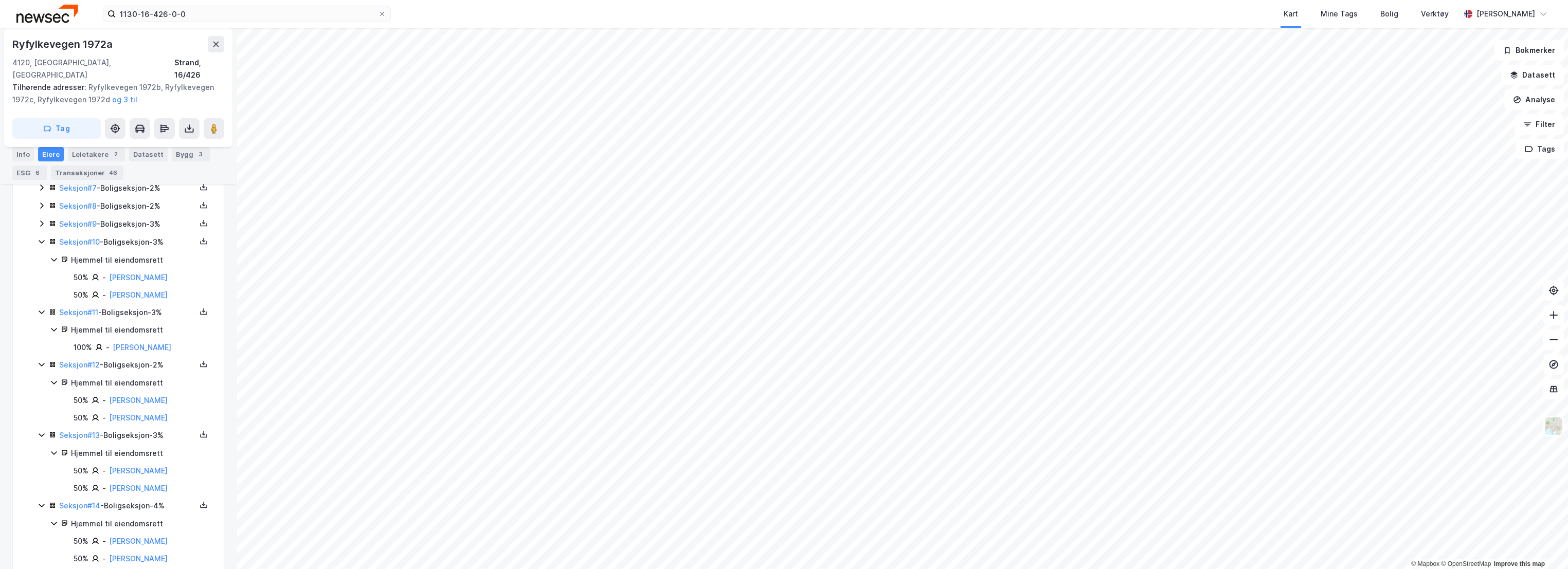
scroll to position [466, 0]
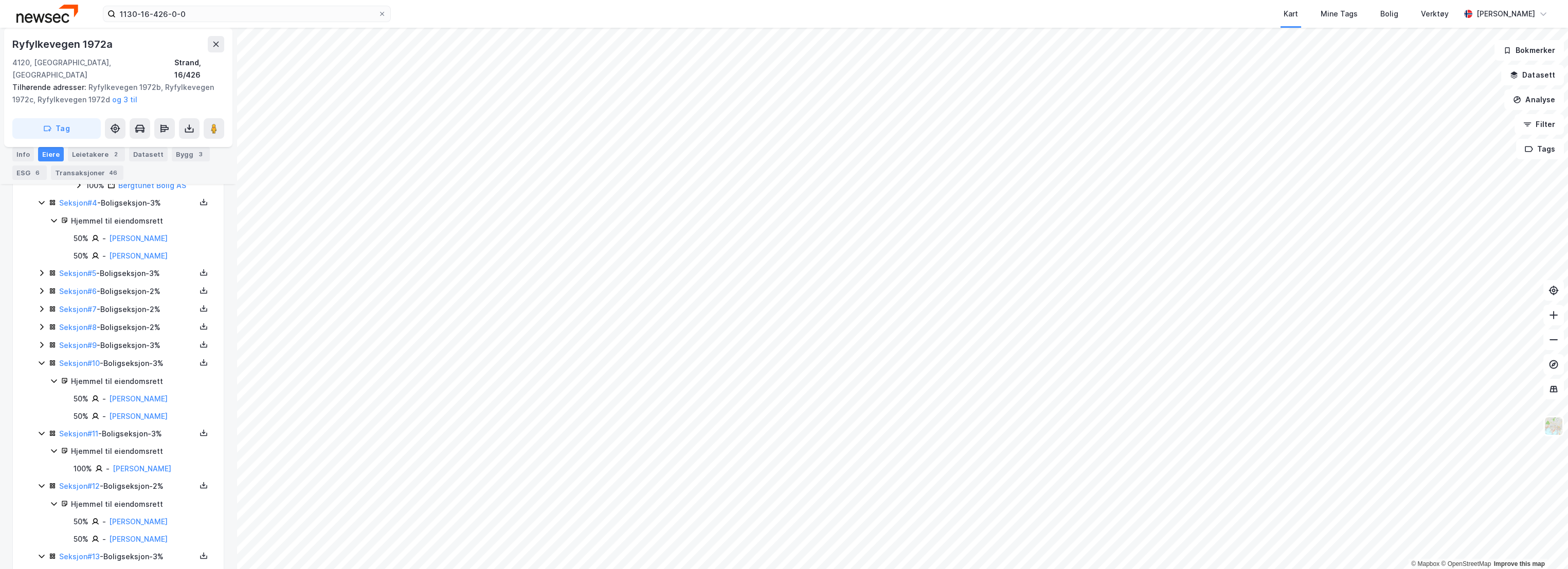
click at [40, 341] on icon at bounding box center [41, 345] width 8 height 8
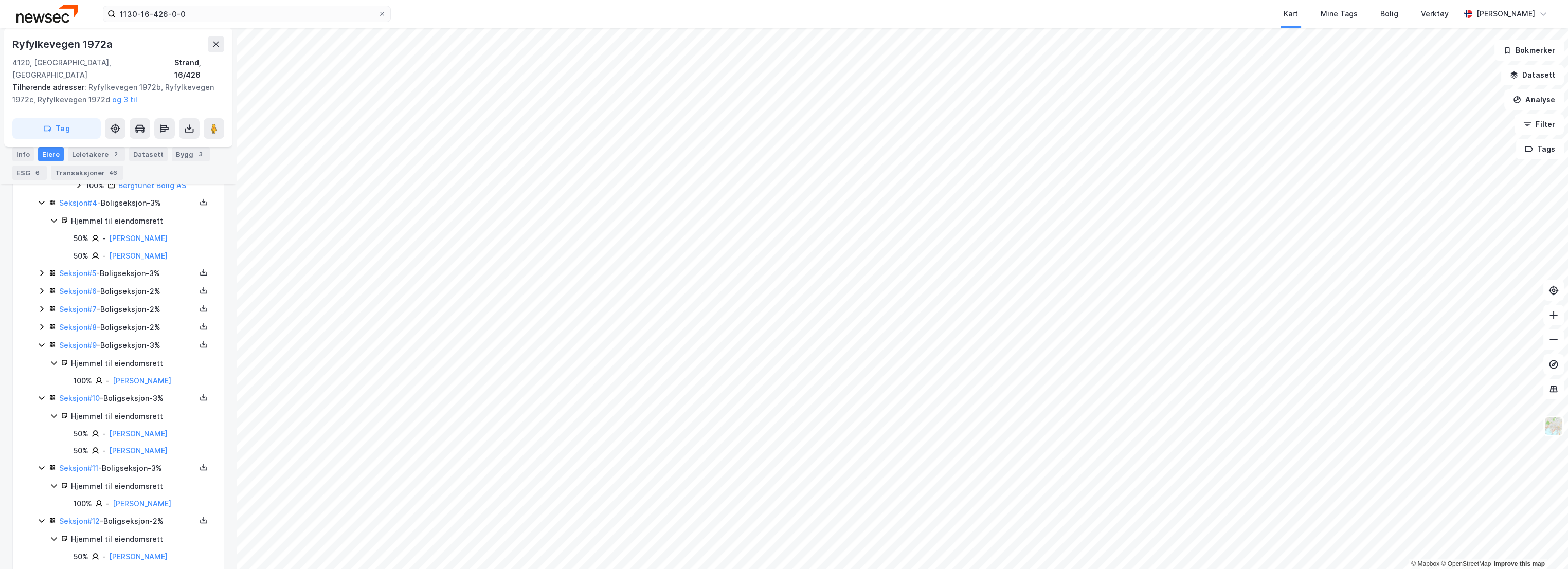
click at [40, 322] on icon at bounding box center [41, 327] width 8 height 8
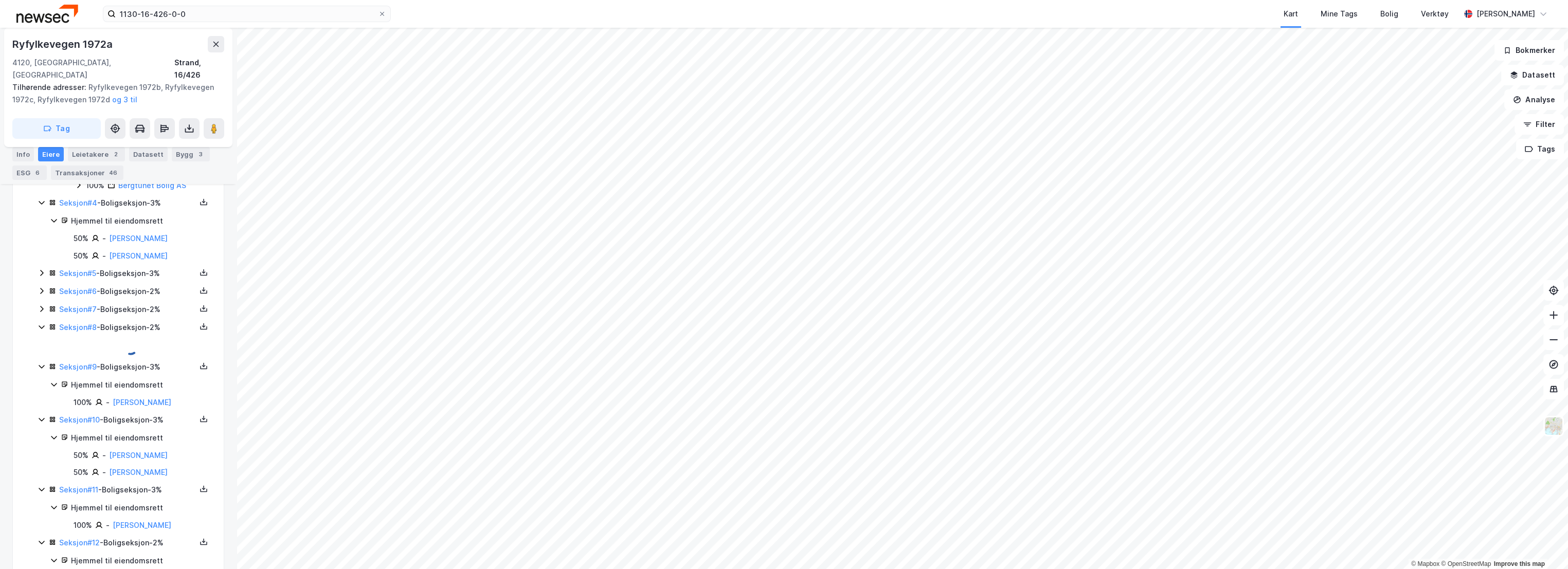
click at [41, 305] on icon at bounding box center [41, 309] width 8 height 8
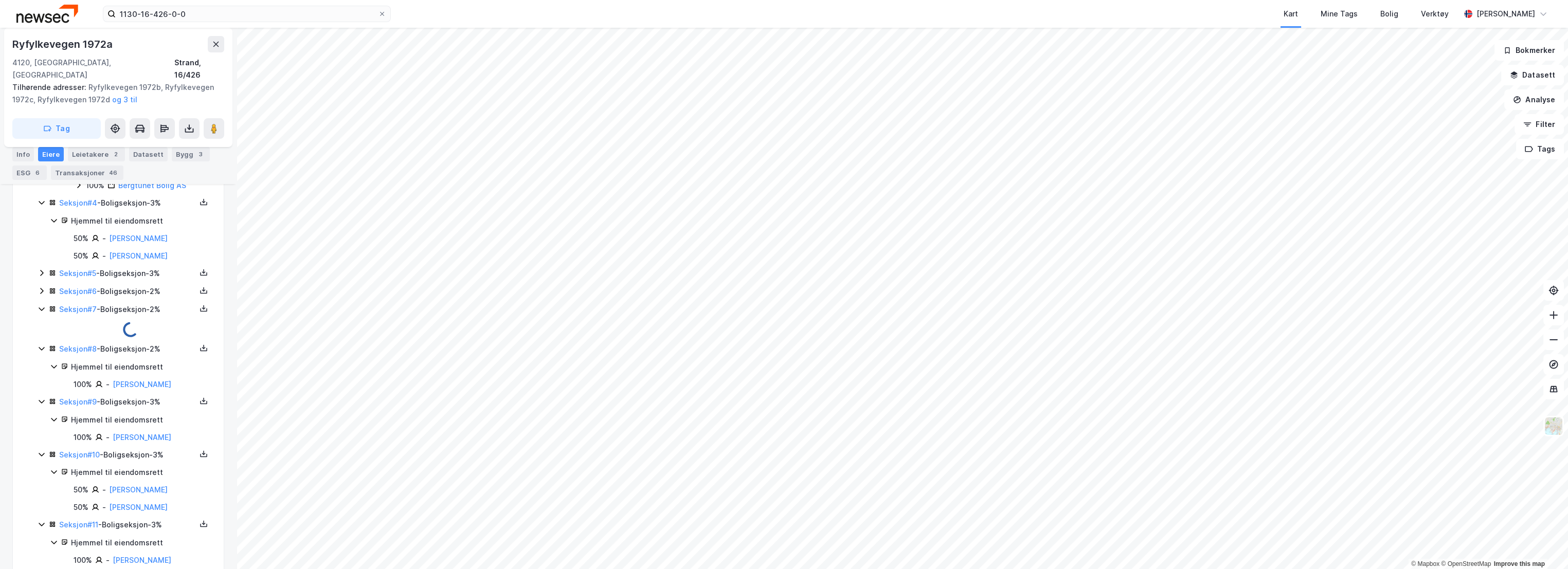
click at [41, 287] on icon at bounding box center [41, 291] width 8 height 8
click at [40, 268] on icon at bounding box center [41, 273] width 8 height 8
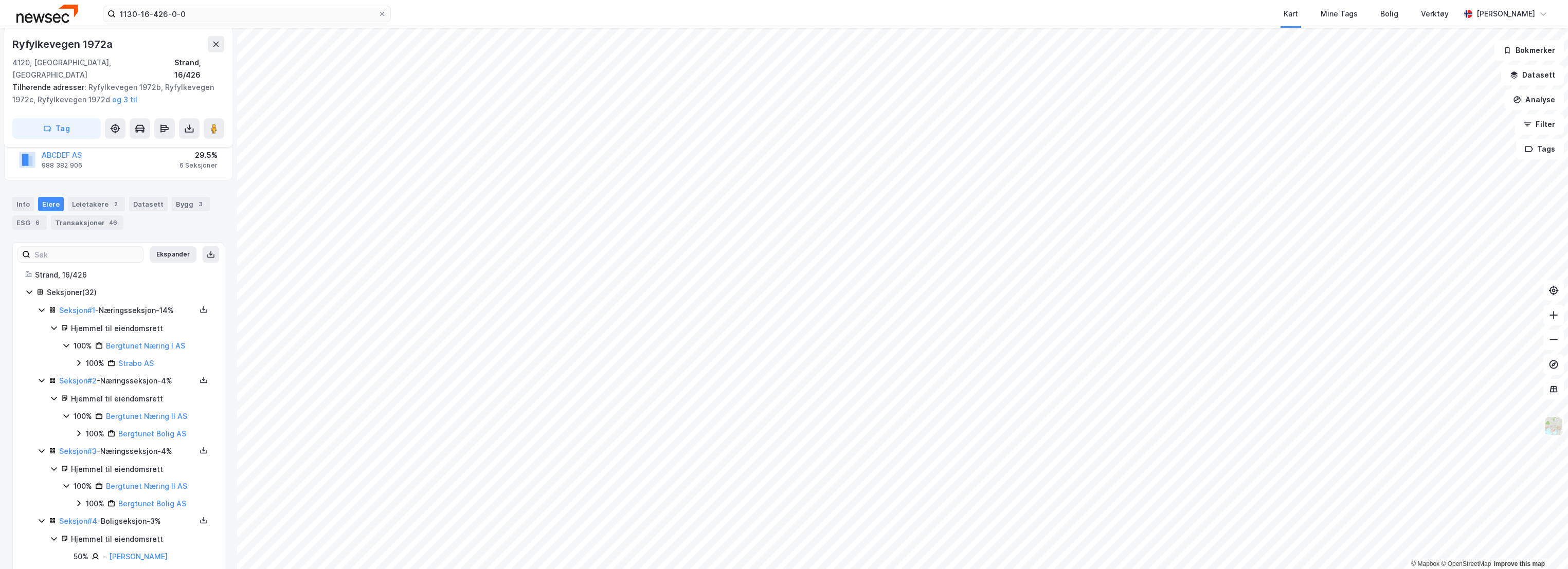
scroll to position [123, 0]
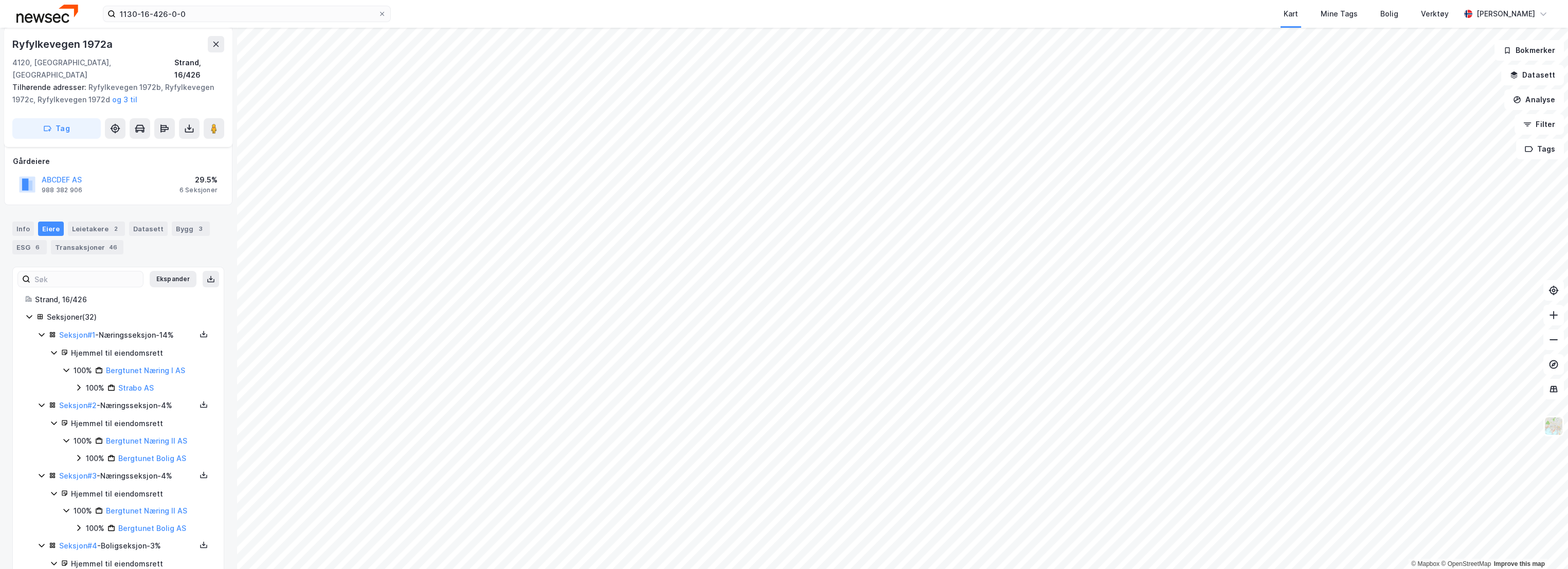
click at [75, 454] on icon at bounding box center [79, 458] width 8 height 8
click at [75, 383] on icon at bounding box center [79, 387] width 8 height 8
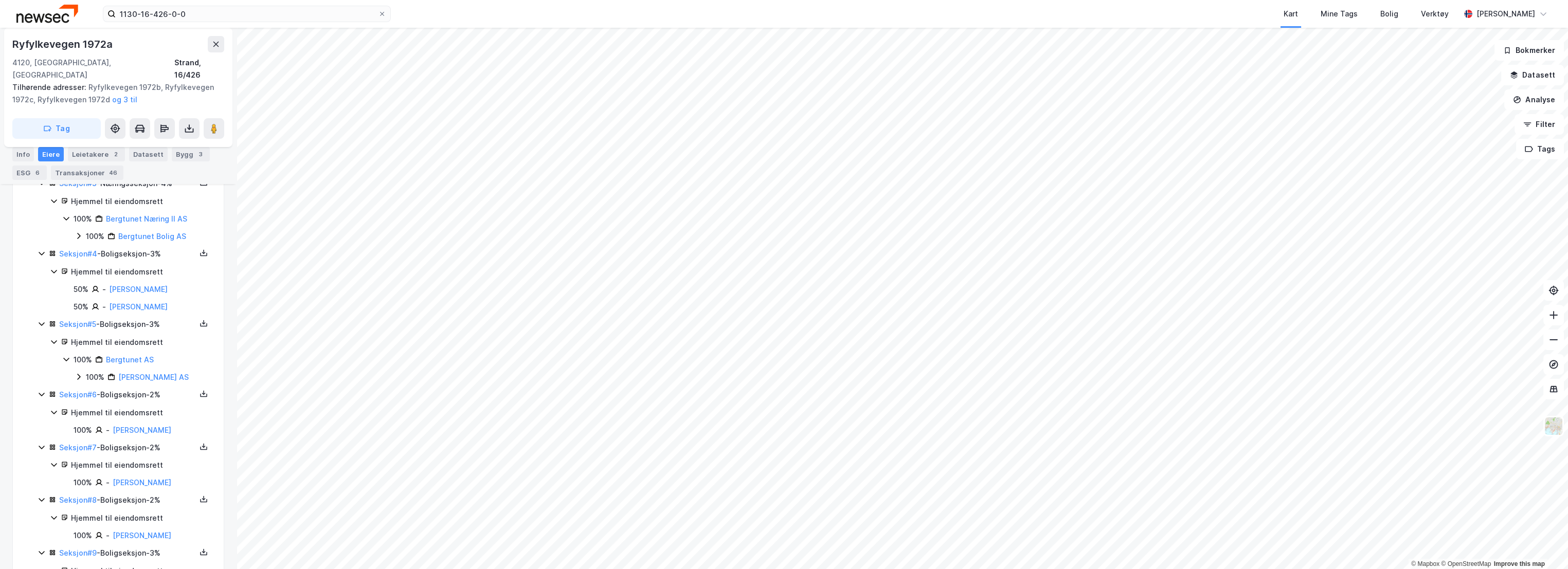
scroll to position [466, 0]
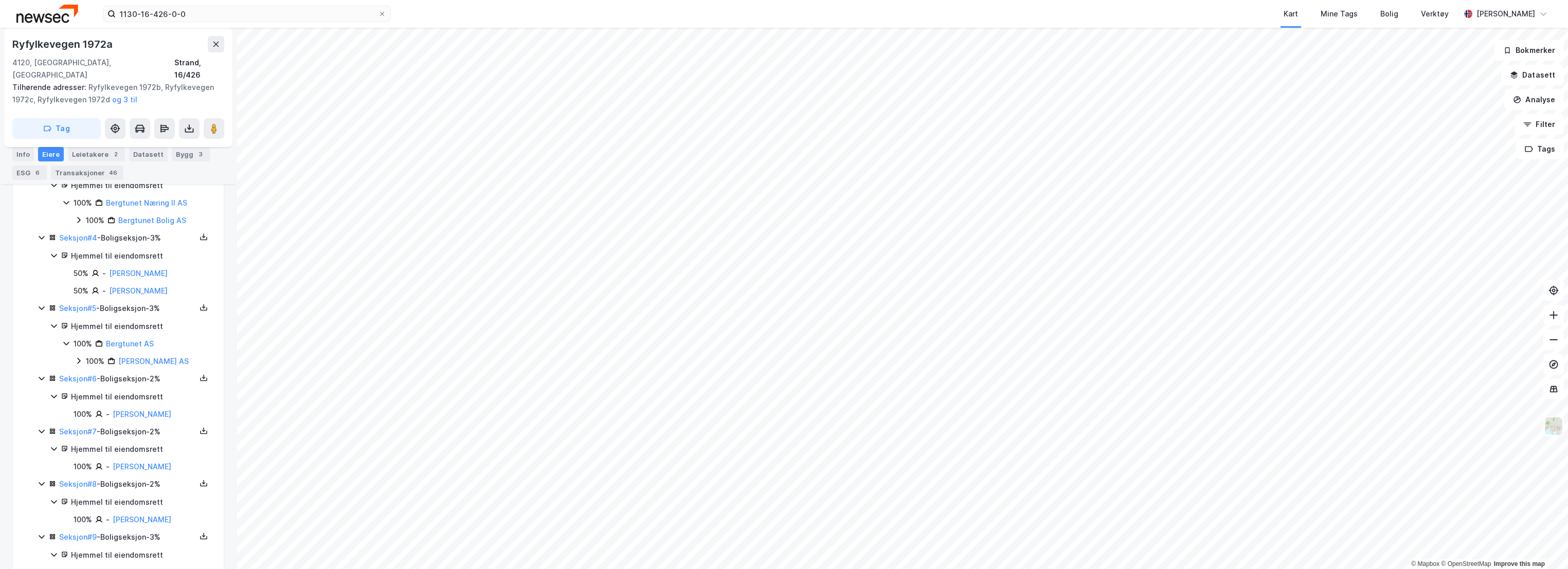
click at [76, 357] on icon at bounding box center [79, 361] width 8 height 8
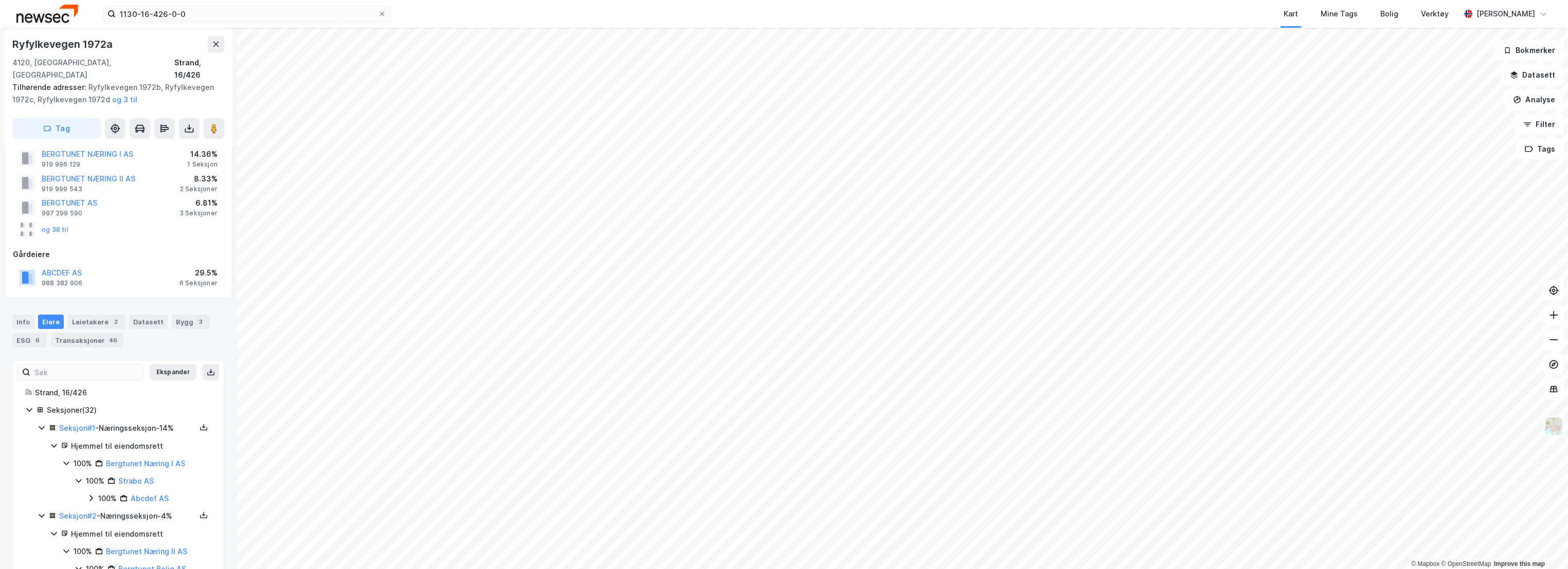
scroll to position [0, 0]
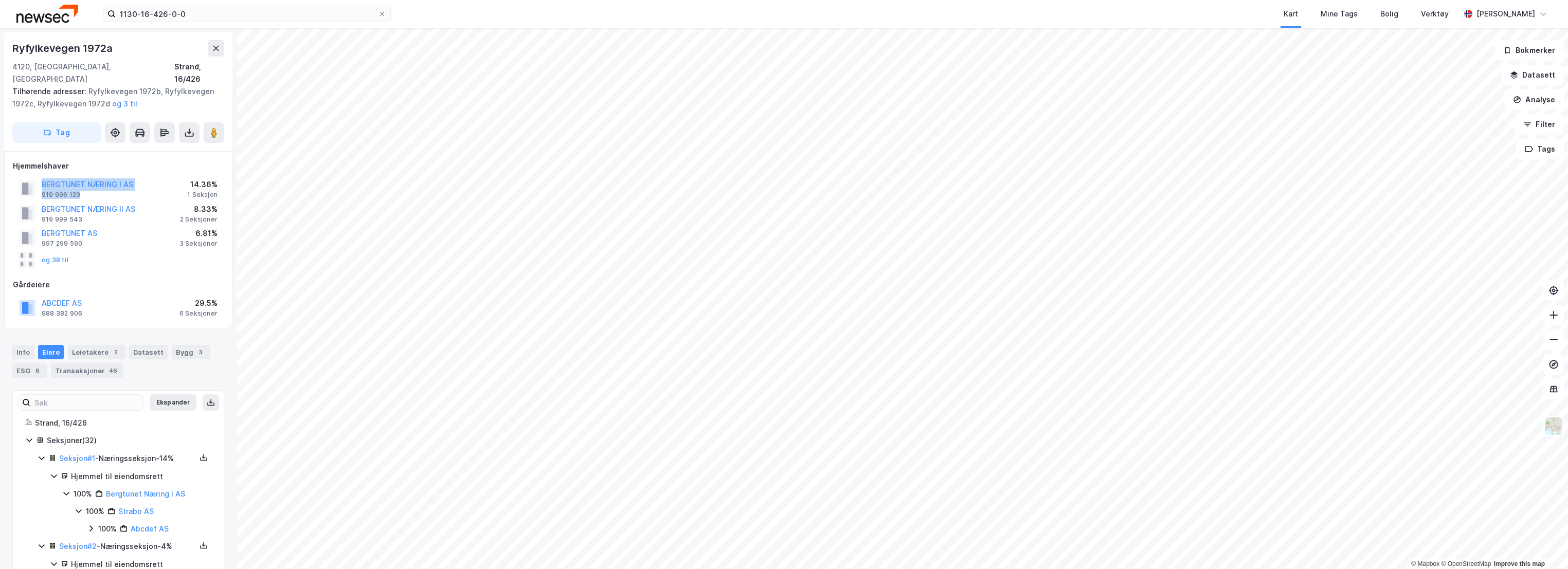
drag, startPoint x: 73, startPoint y: 179, endPoint x: 36, endPoint y: 174, distance: 37.3
click at [36, 178] on div "BERGTUNET NÆRING I AS 919 996 129" at bounding box center [76, 188] width 114 height 20
copy div "BERGTUNET NÆRING I AS 919 996 129"
drag, startPoint x: 82, startPoint y: 204, endPoint x: 43, endPoint y: 199, distance: 39.3
click at [43, 203] on div "BERGTUNET NÆRING II AS 919 999 543" at bounding box center [88, 213] width 94 height 20
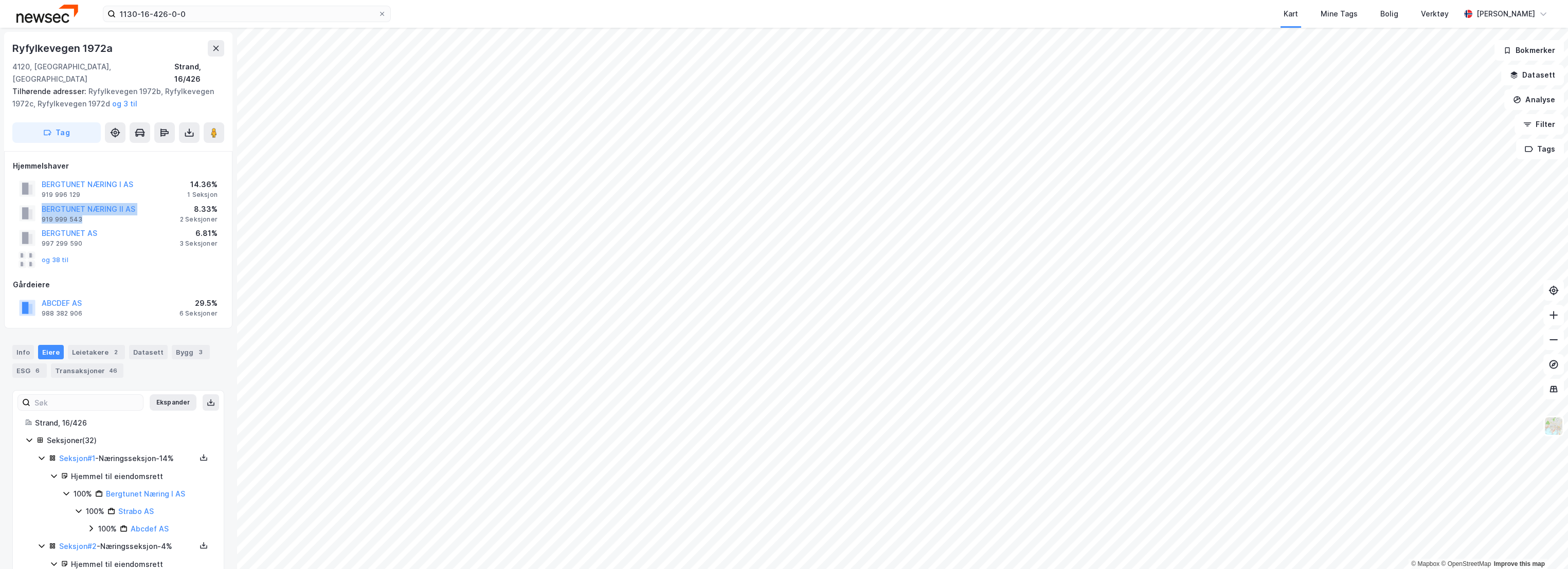
copy div "BERGTUNET NÆRING II AS 919 999 543"
click at [41, 363] on div "ESG 6" at bounding box center [30, 370] width 35 height 14
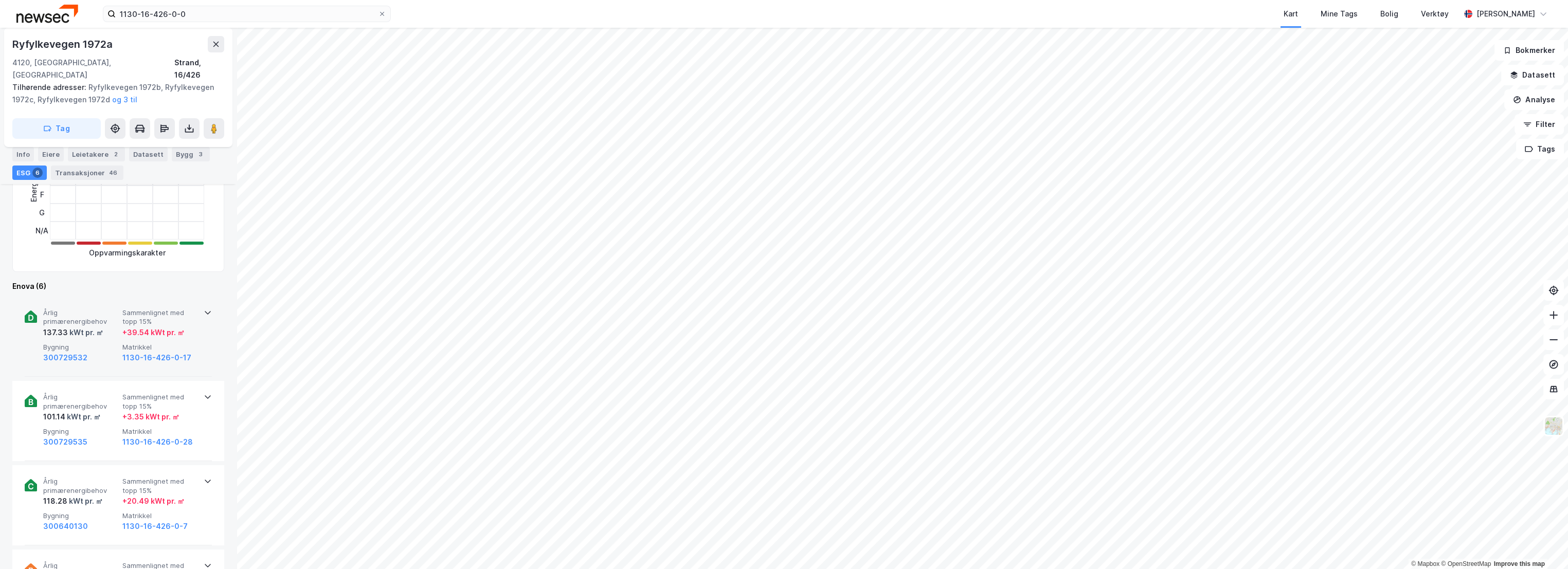
click at [95, 312] on span "Årlig primærenergibehov" at bounding box center [80, 317] width 75 height 18
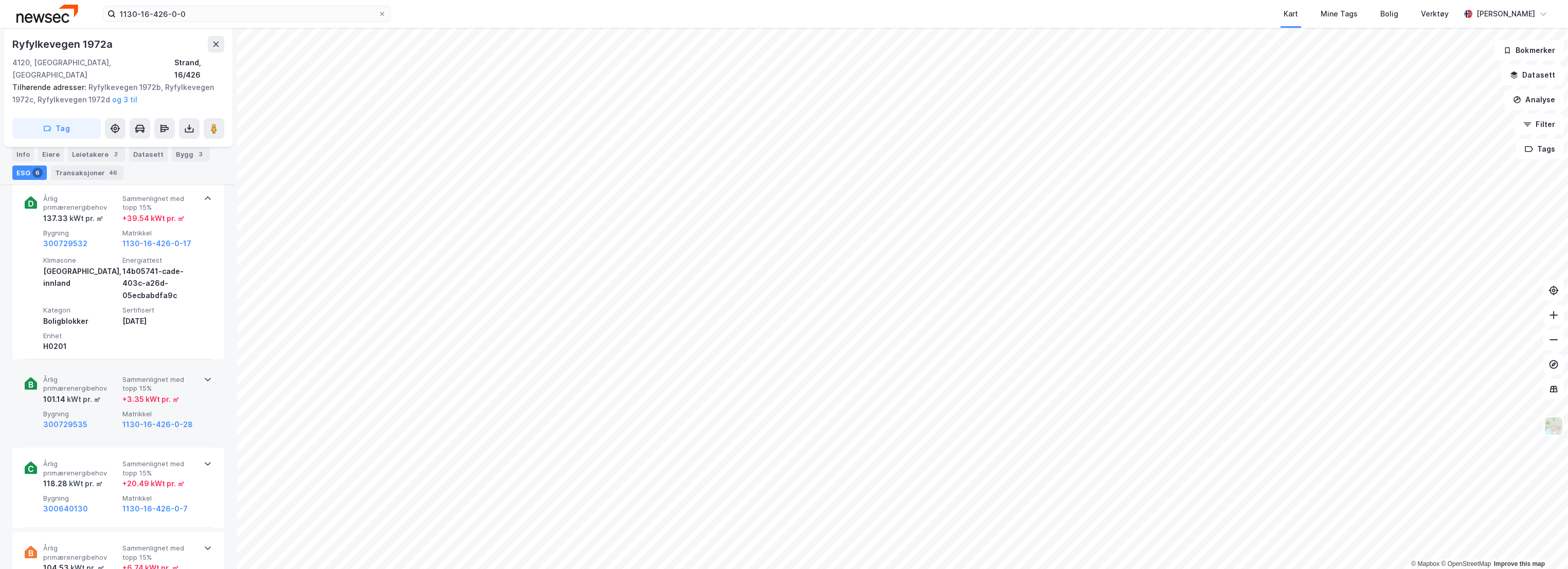
click at [107, 375] on span "Årlig primærenergibehov" at bounding box center [80, 383] width 75 height 18
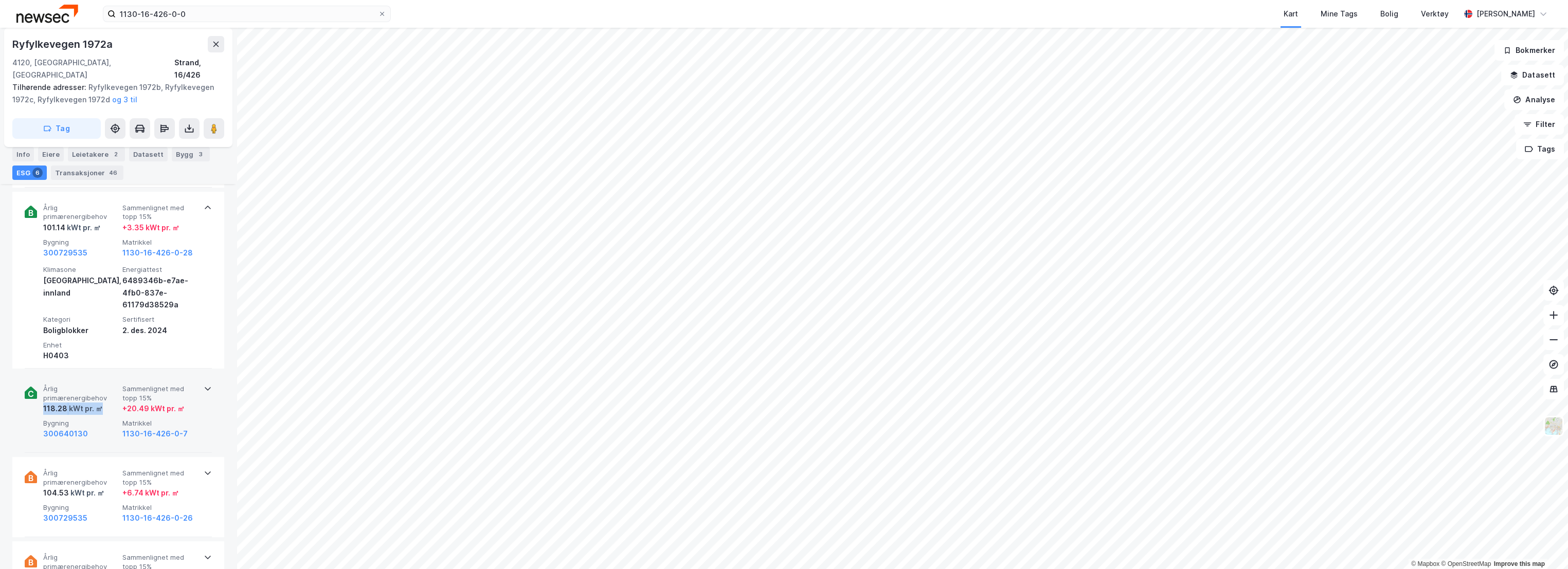
click at [106, 390] on div "Årlig primærenergibehov 118.28 kWt pr. ㎡" at bounding box center [80, 399] width 75 height 30
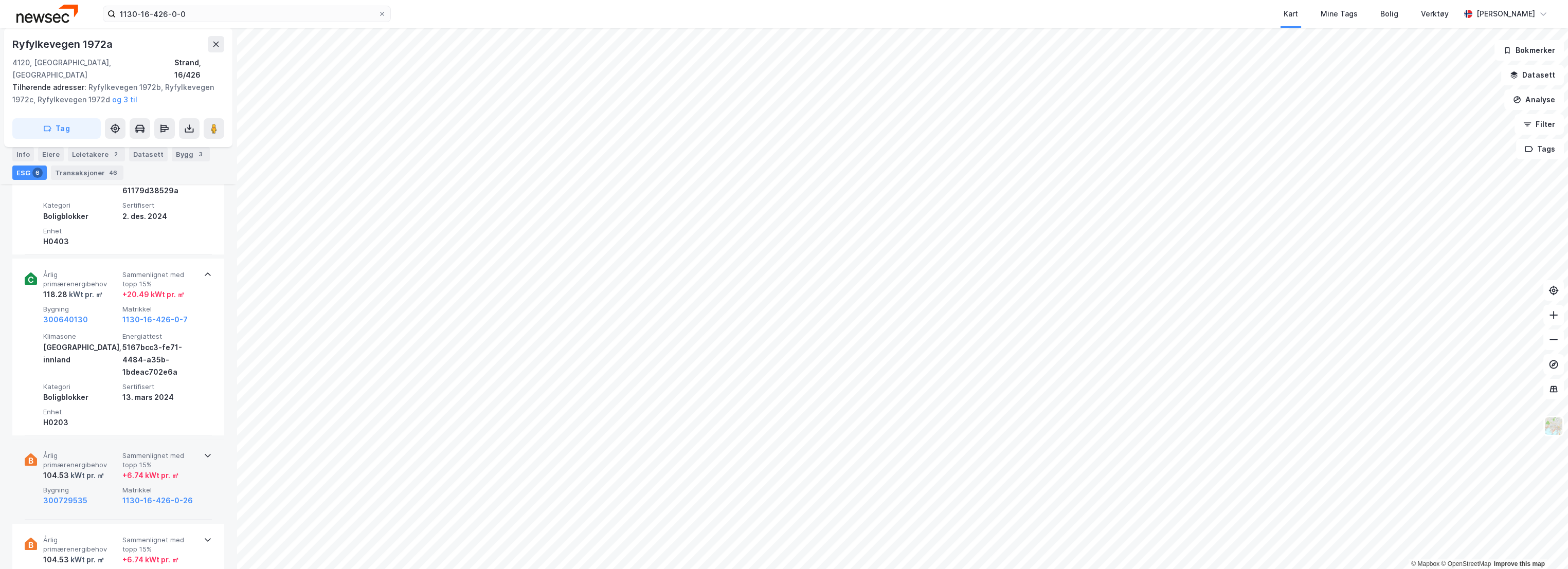
click at [112, 452] on span "Årlig primærenergibehov" at bounding box center [80, 460] width 75 height 18
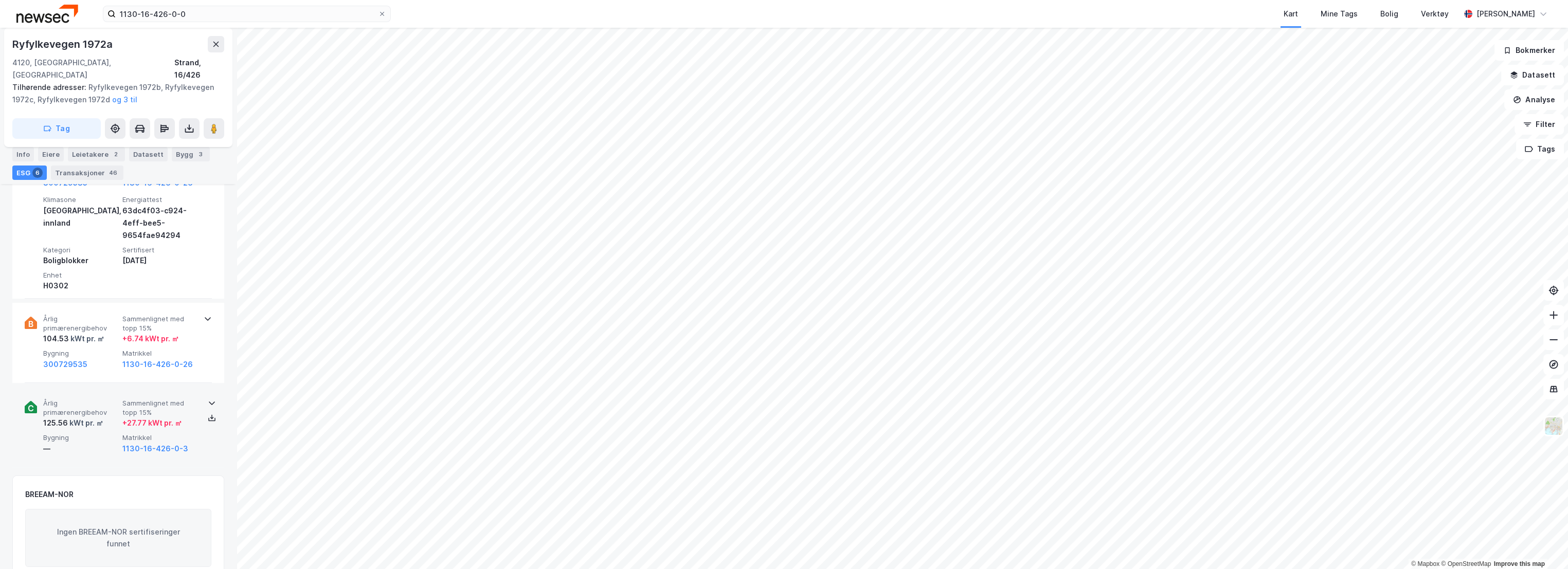
scroll to position [1085, 0]
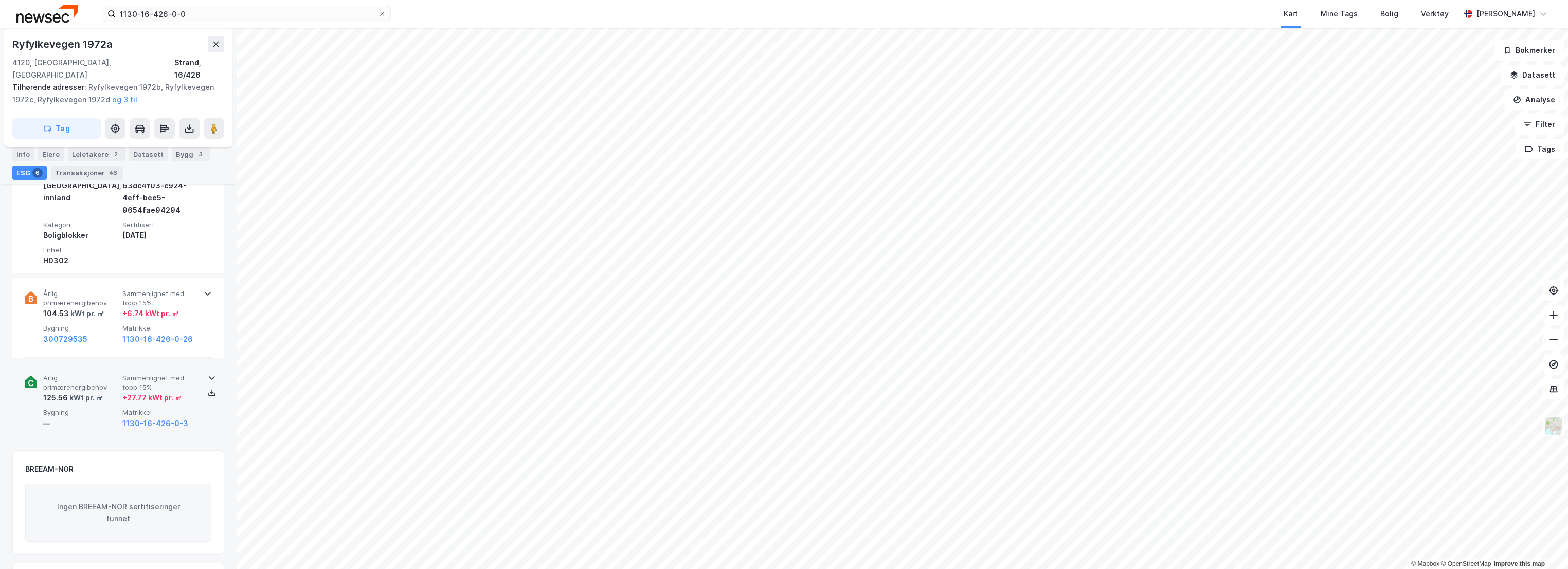
click at [95, 392] on div "kWt pr. ㎡" at bounding box center [85, 398] width 35 height 13
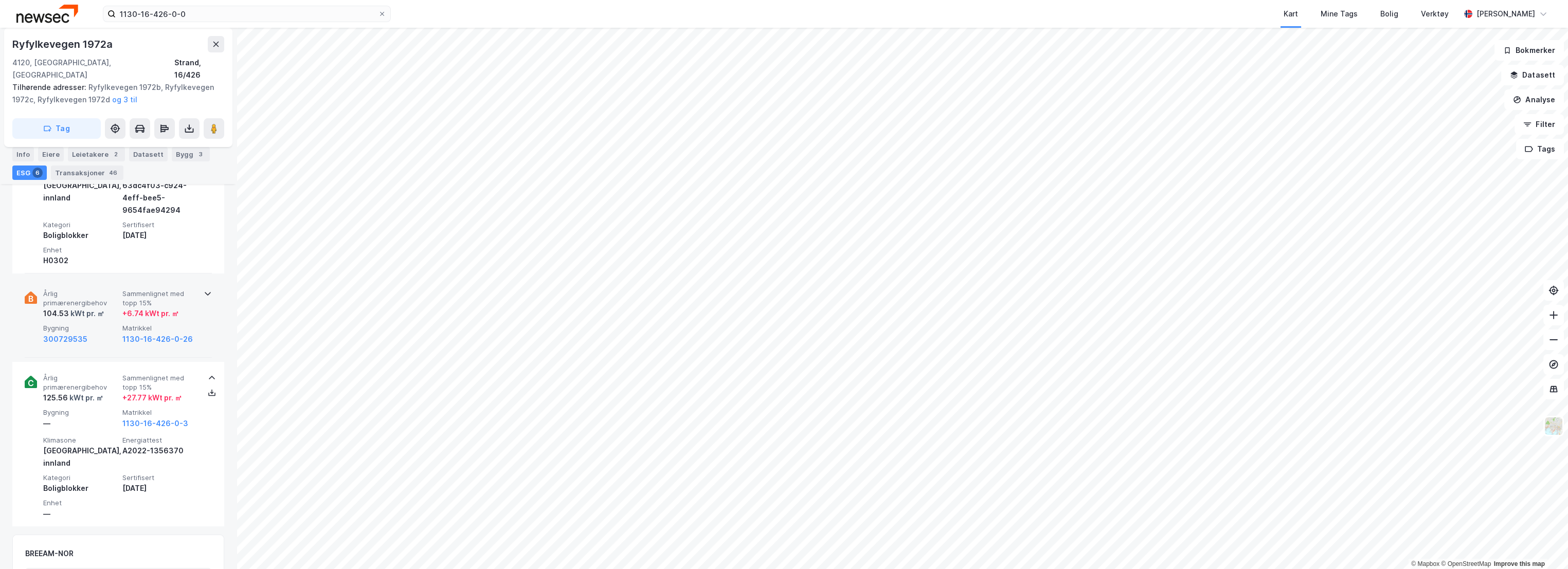
click at [105, 292] on span "Årlig primærenergibehov" at bounding box center [80, 298] width 75 height 18
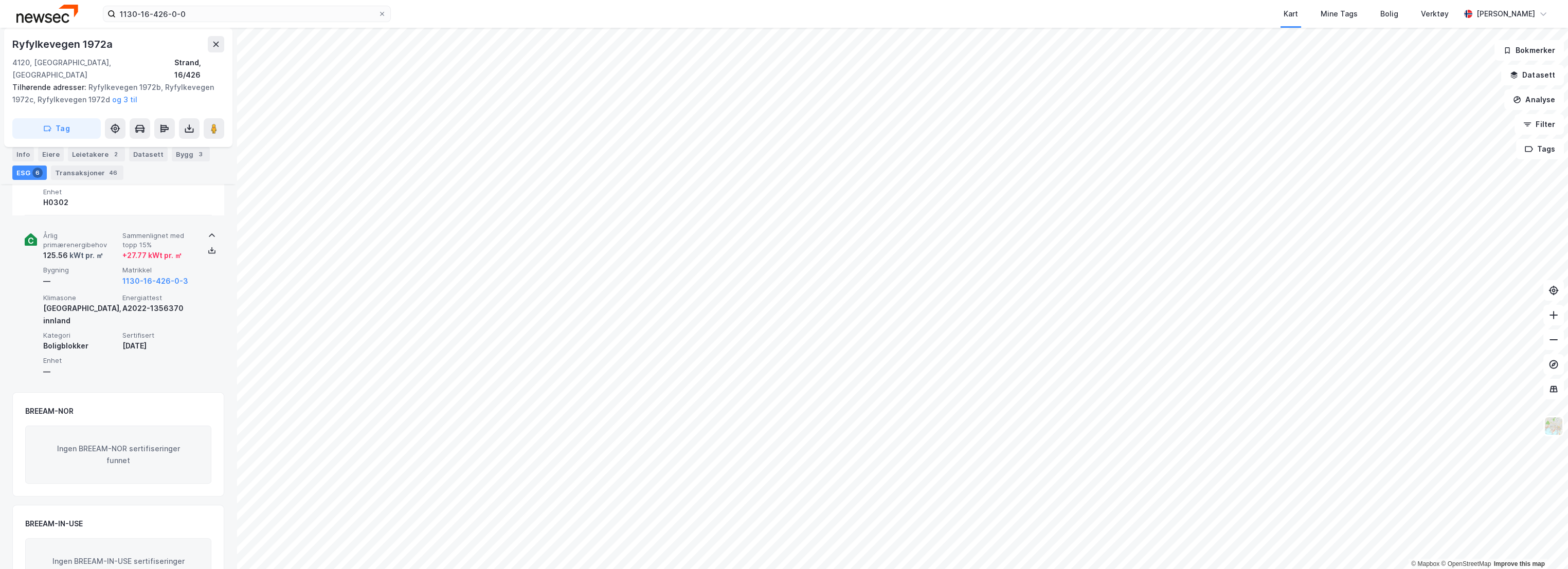
scroll to position [1352, 0]
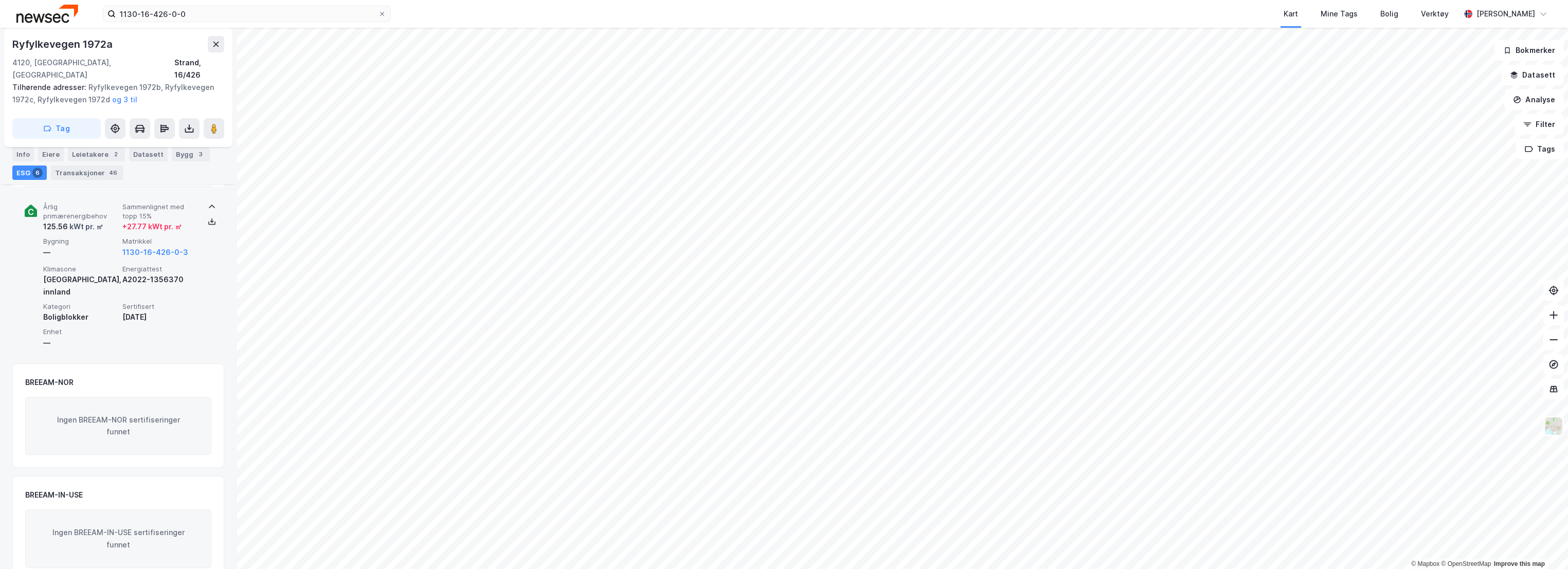
drag, startPoint x: 82, startPoint y: 226, endPoint x: 91, endPoint y: 257, distance: 32.3
click at [82, 237] on span "Bygning" at bounding box center [80, 241] width 75 height 8
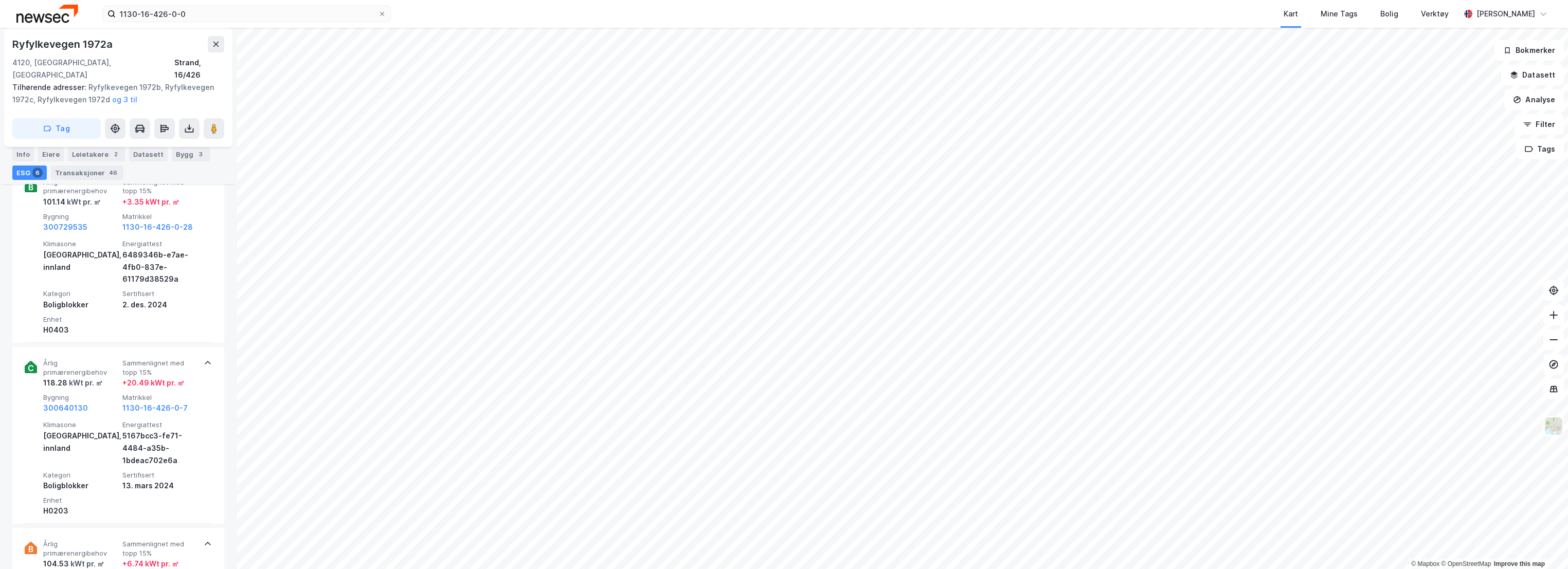
scroll to position [653, 0]
click at [90, 151] on div "Leietakere 2" at bounding box center [96, 154] width 57 height 14
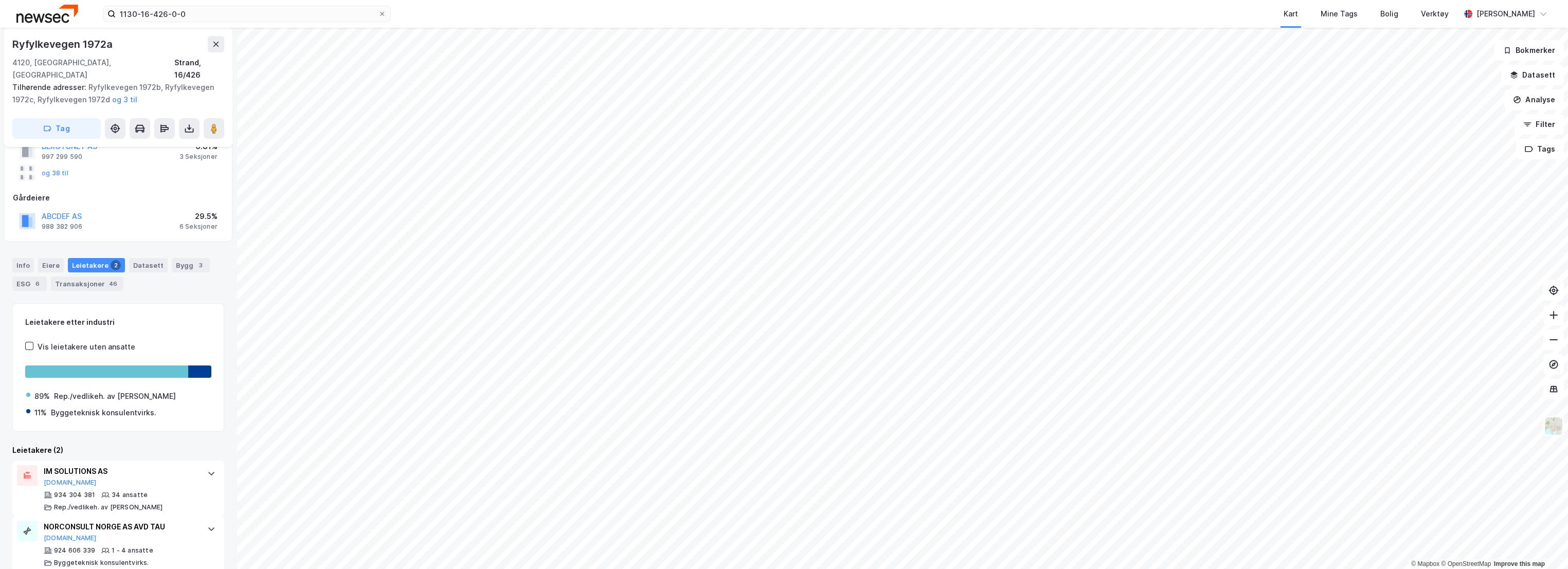
scroll to position [89, 0]
click at [141, 518] on div "NORCONSULT NORGE AS AVD TAU" at bounding box center [120, 524] width 153 height 13
click at [151, 463] on div "IM SOLUTIONS AS" at bounding box center [120, 469] width 153 height 13
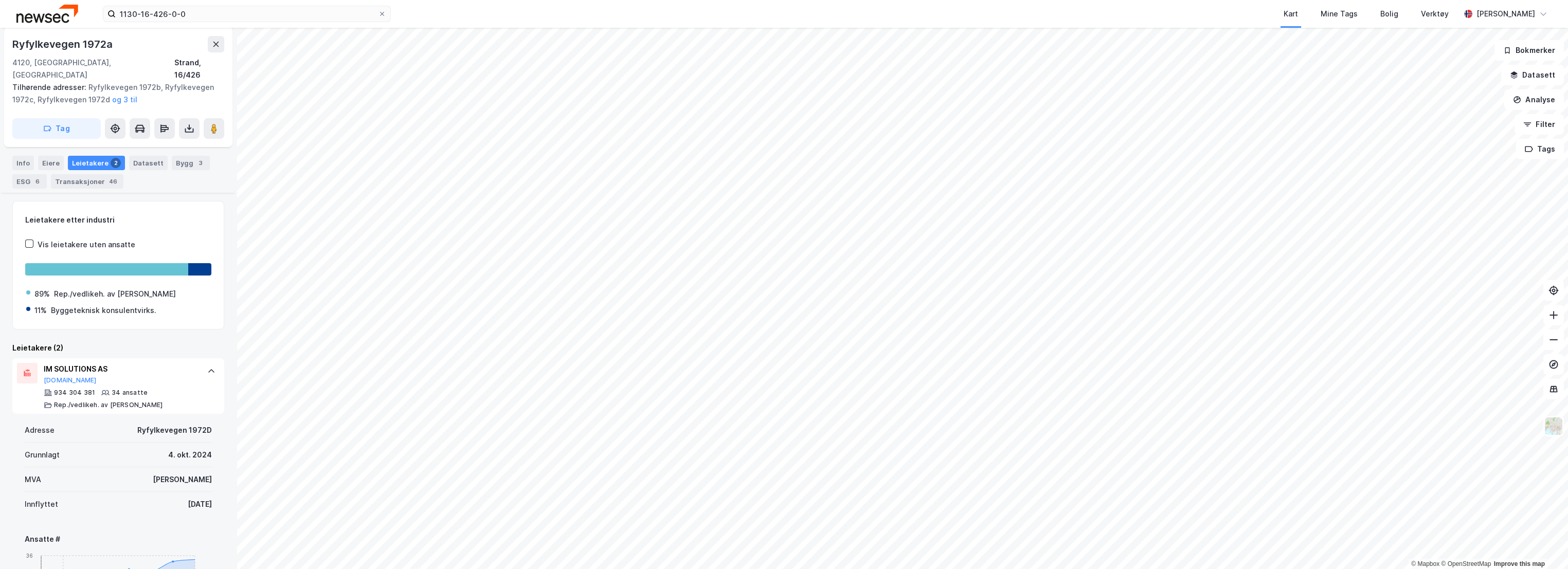
scroll to position [203, 0]
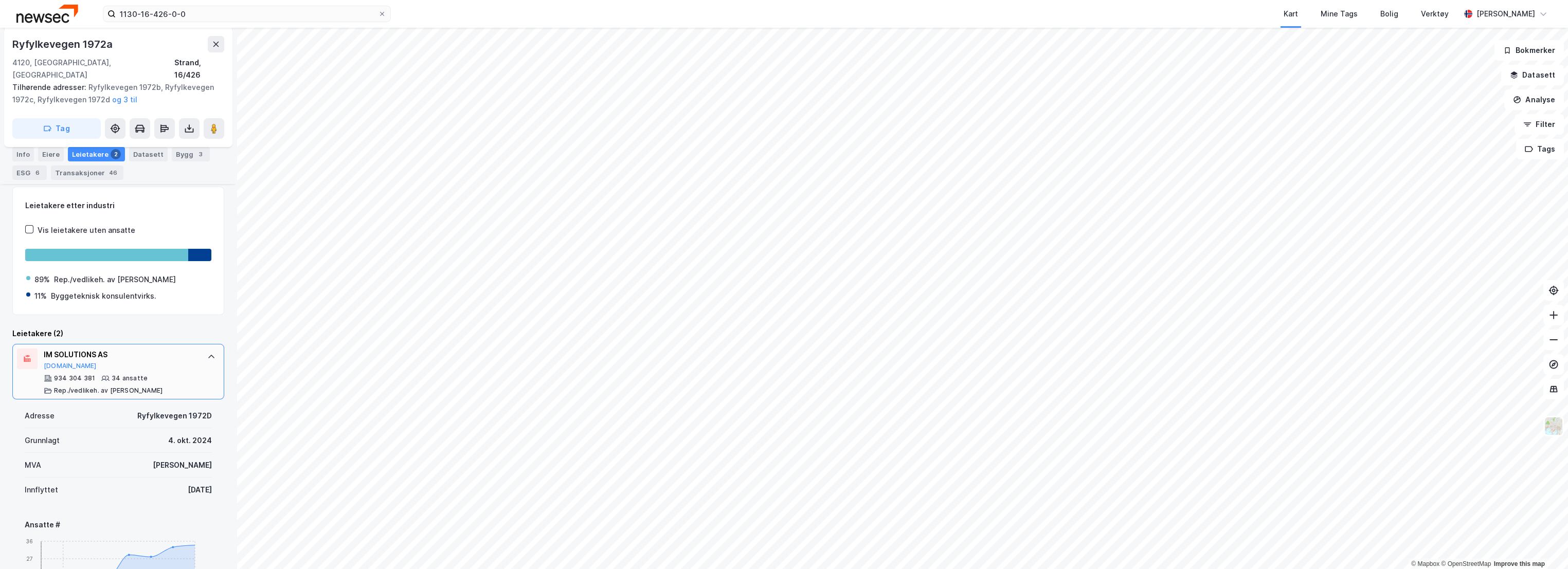
click at [160, 374] on div "934 304 381 34 ansatte Rep./vedlikeh. av [PERSON_NAME]" at bounding box center [120, 384] width 153 height 20
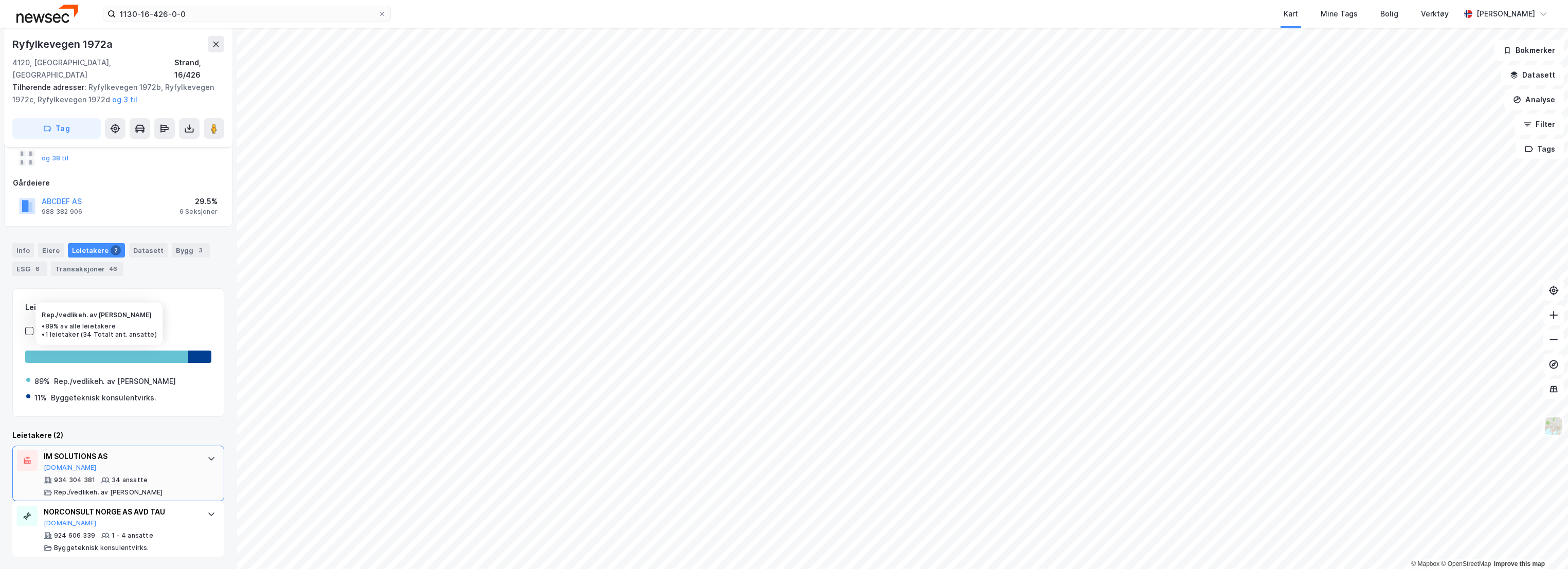
scroll to position [89, 0]
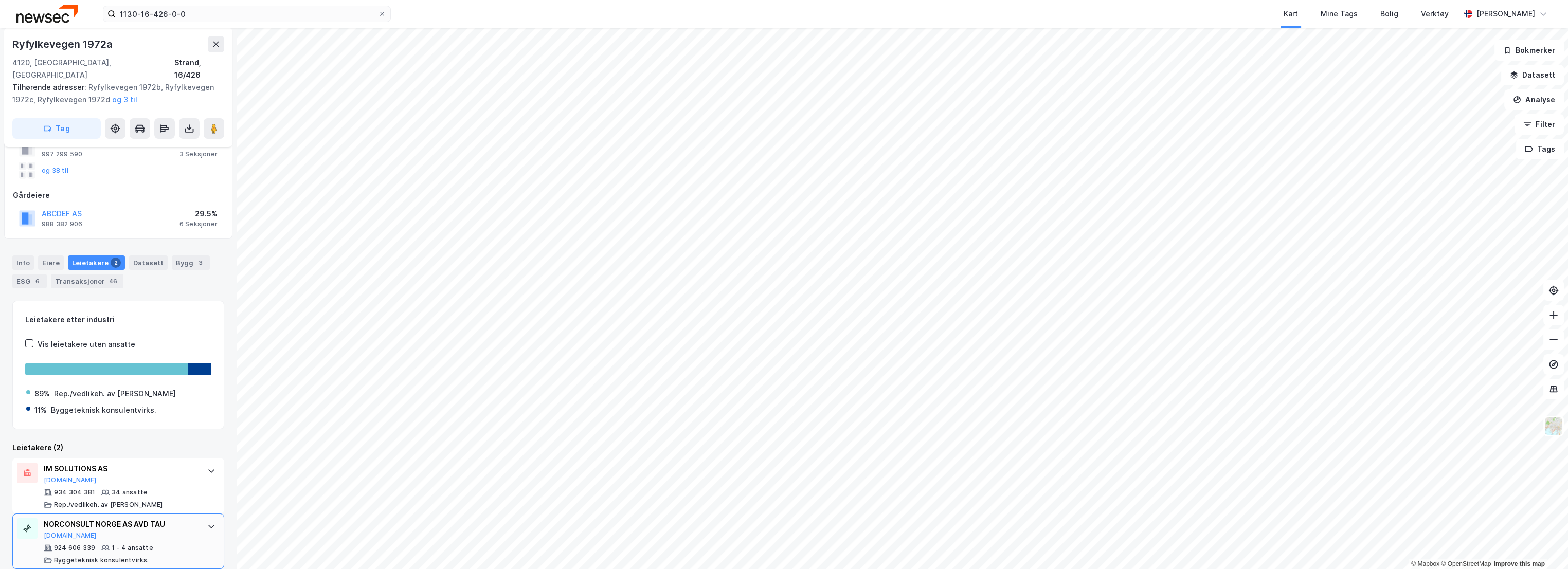
click at [172, 518] on div "NORCONSULT NORGE AS AVD TAU" at bounding box center [120, 524] width 153 height 13
click at [197, 257] on div "3" at bounding box center [200, 263] width 10 height 10
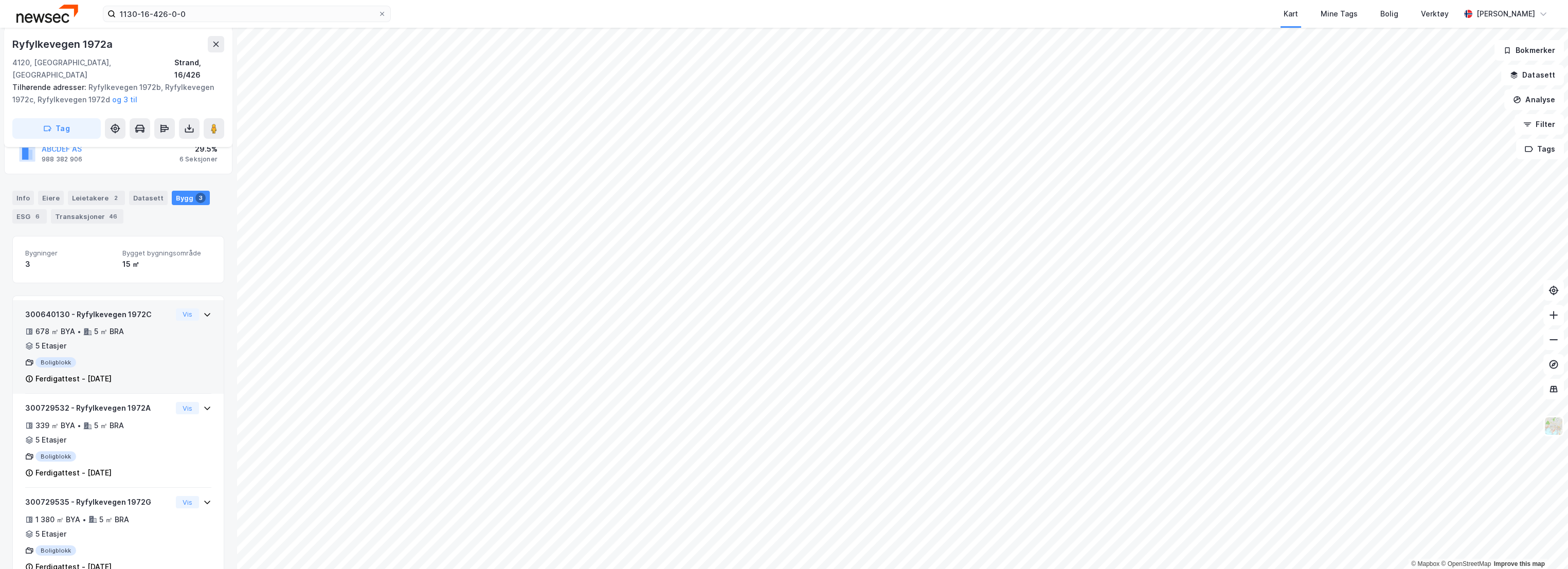
scroll to position [171, 0]
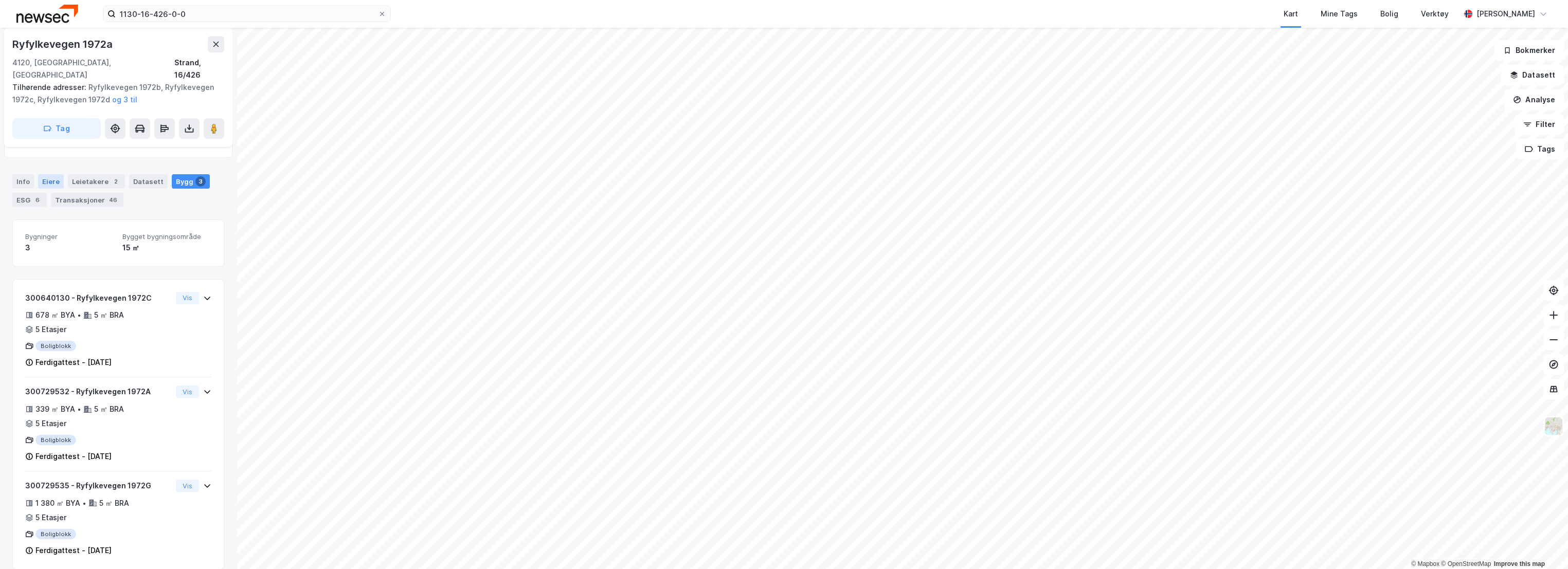
click at [42, 174] on div "Eiere" at bounding box center [51, 181] width 25 height 14
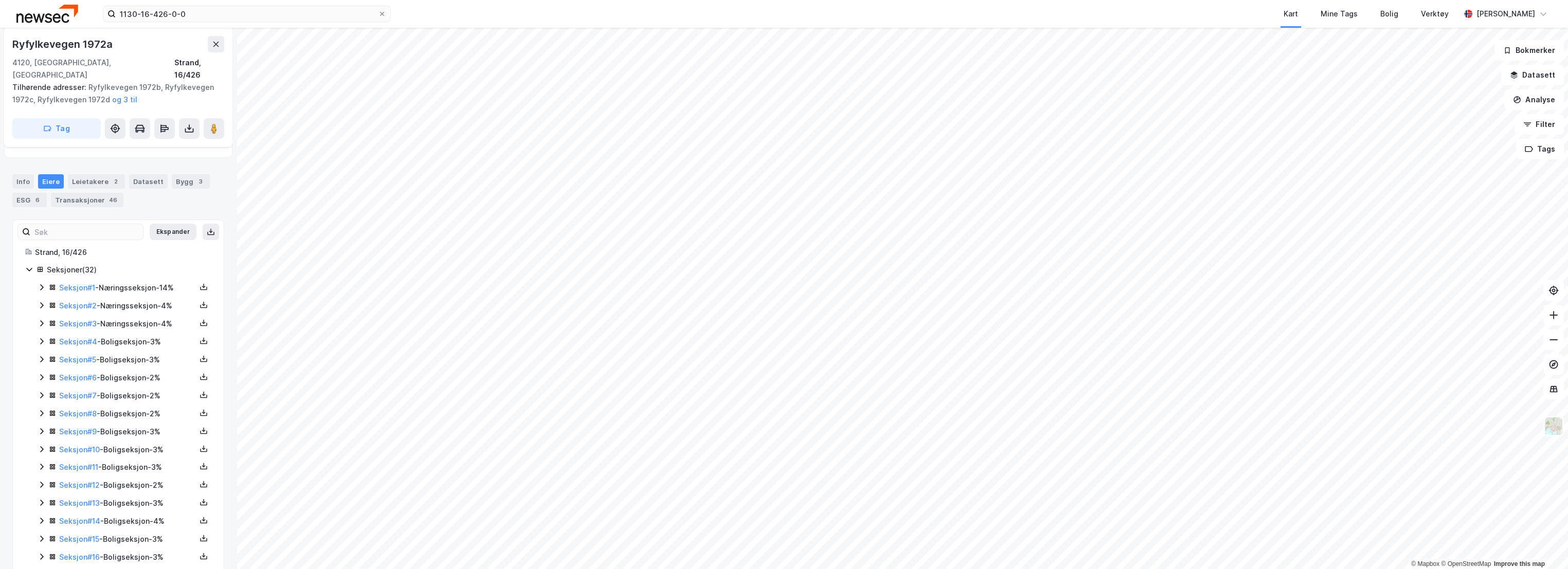
click at [41, 319] on icon at bounding box center [41, 323] width 8 height 8
click at [41, 391] on icon at bounding box center [41, 393] width 3 height 6
click at [41, 389] on icon at bounding box center [41, 393] width 8 height 8
click at [39, 301] on icon at bounding box center [41, 306] width 8 height 8
click at [44, 283] on icon at bounding box center [41, 287] width 8 height 8
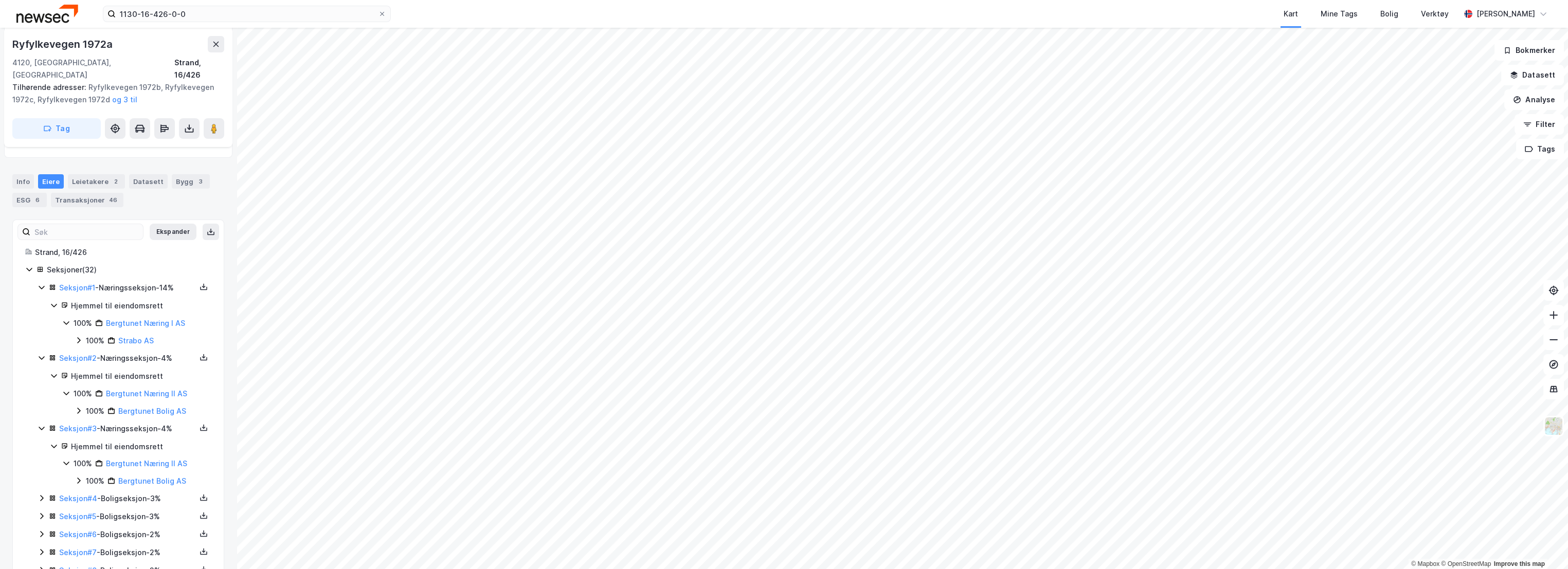
click at [74, 336] on icon at bounding box center [79, 340] width 8 height 8
click at [89, 354] on icon at bounding box center [91, 358] width 8 height 8
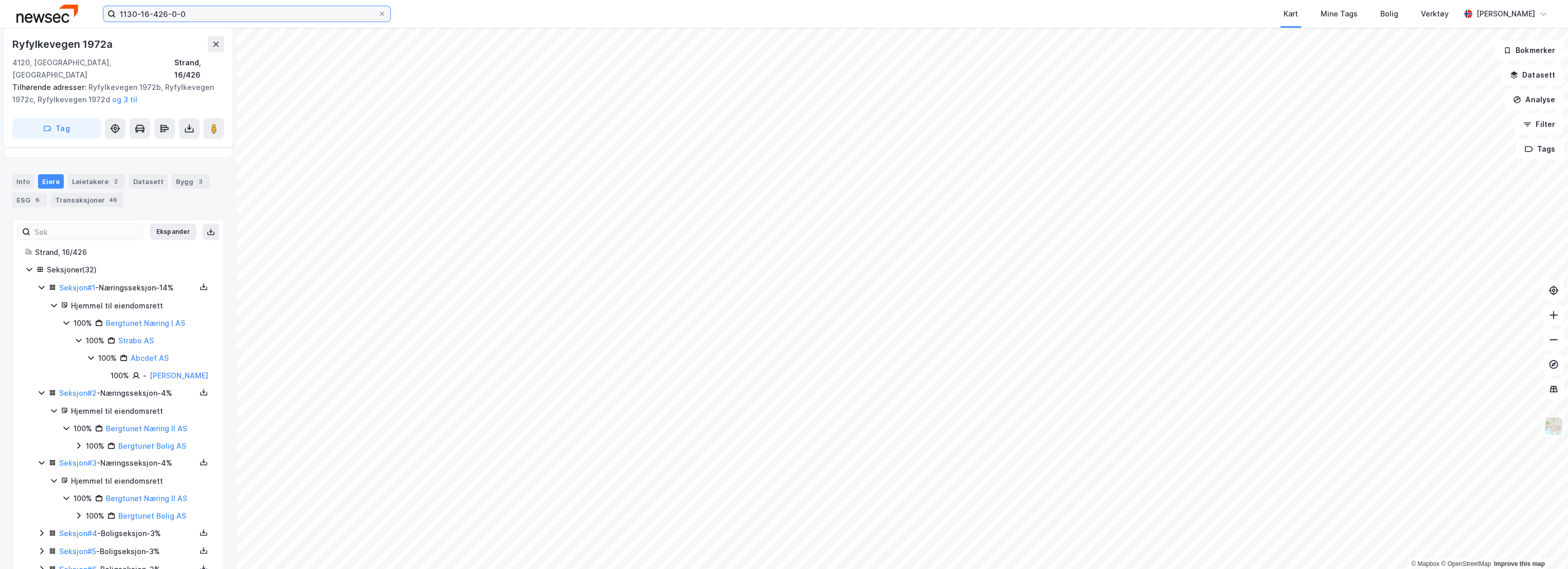
click at [199, 14] on input "1130-16-426-0-0" at bounding box center [247, 14] width 262 height 15
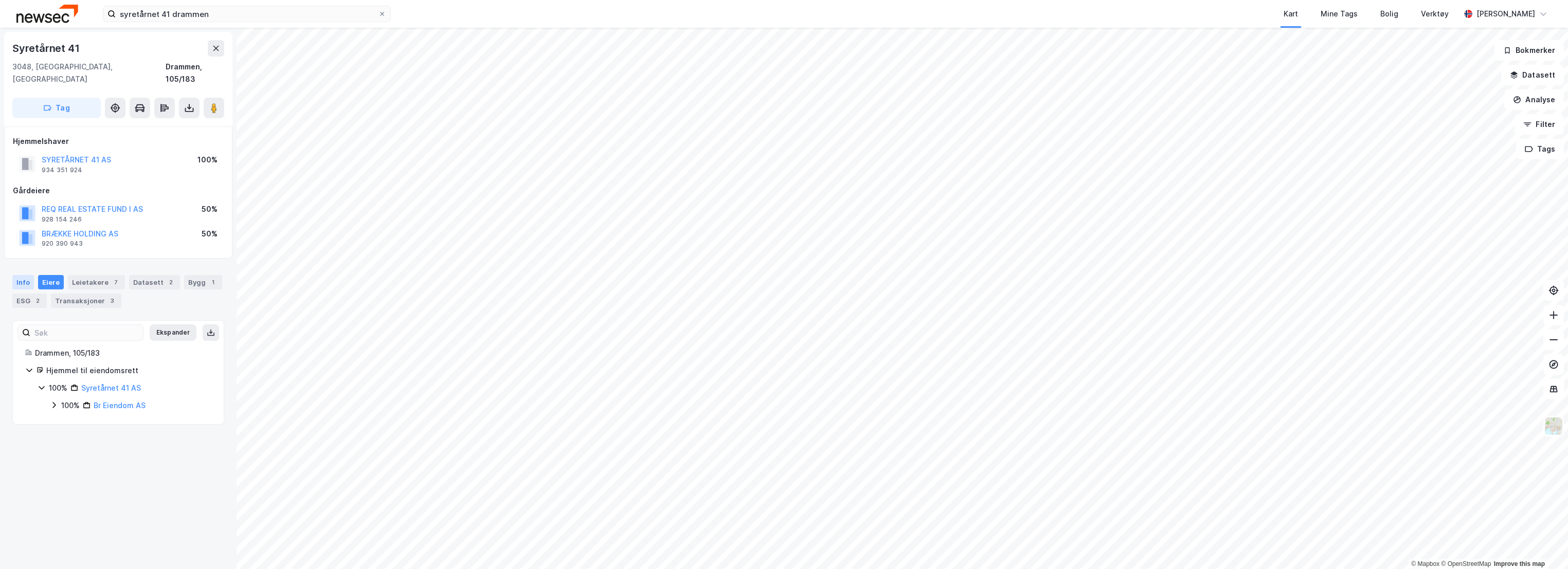
click at [20, 275] on div "Info" at bounding box center [24, 282] width 22 height 14
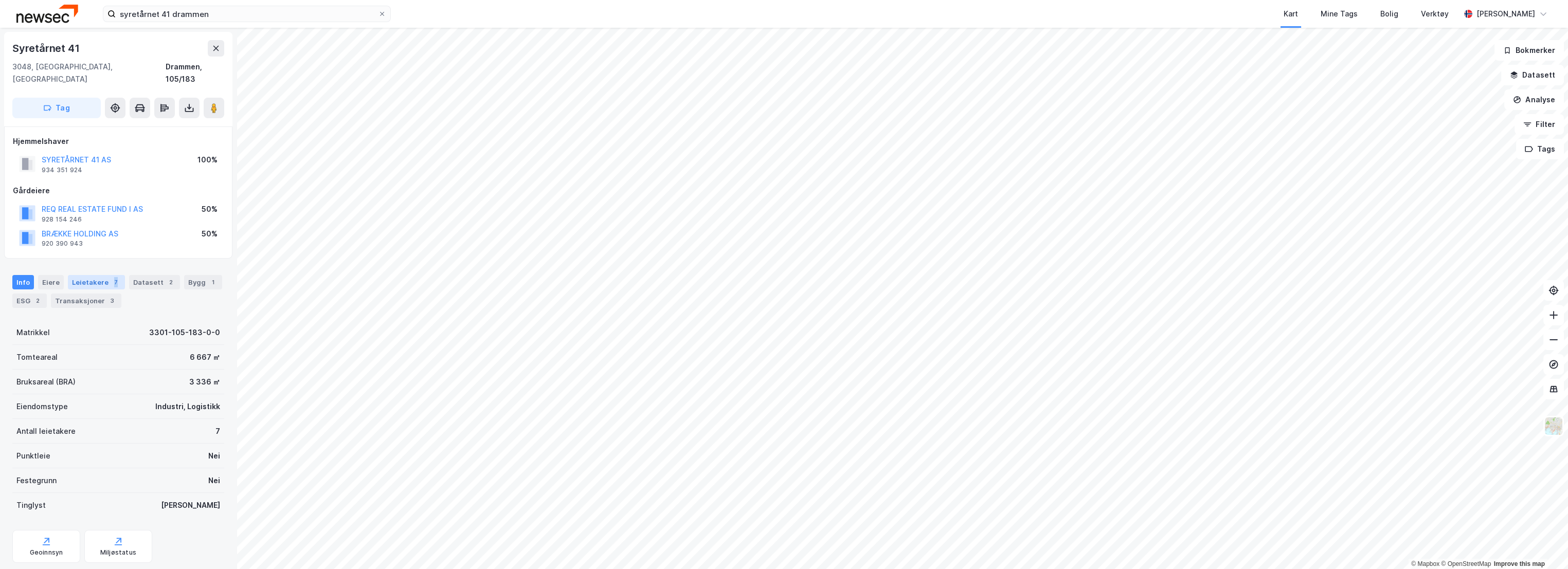
click at [111, 277] on div "7" at bounding box center [116, 282] width 10 height 10
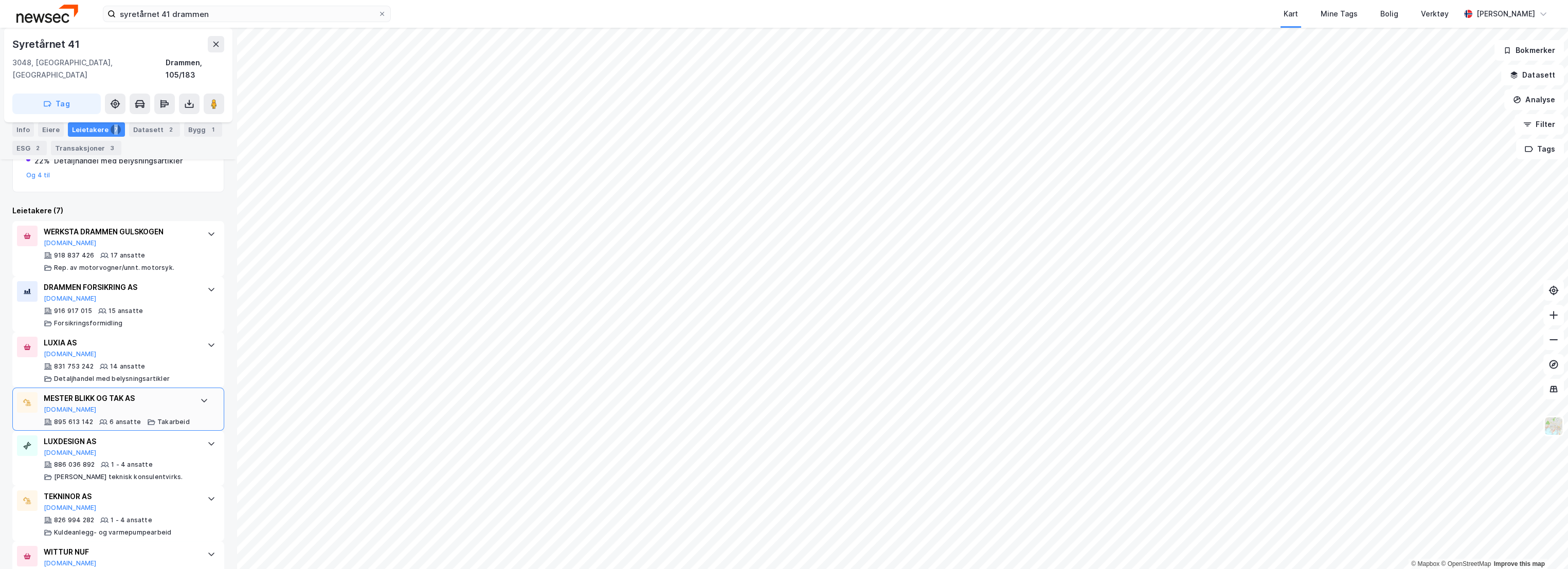
scroll to position [313, 0]
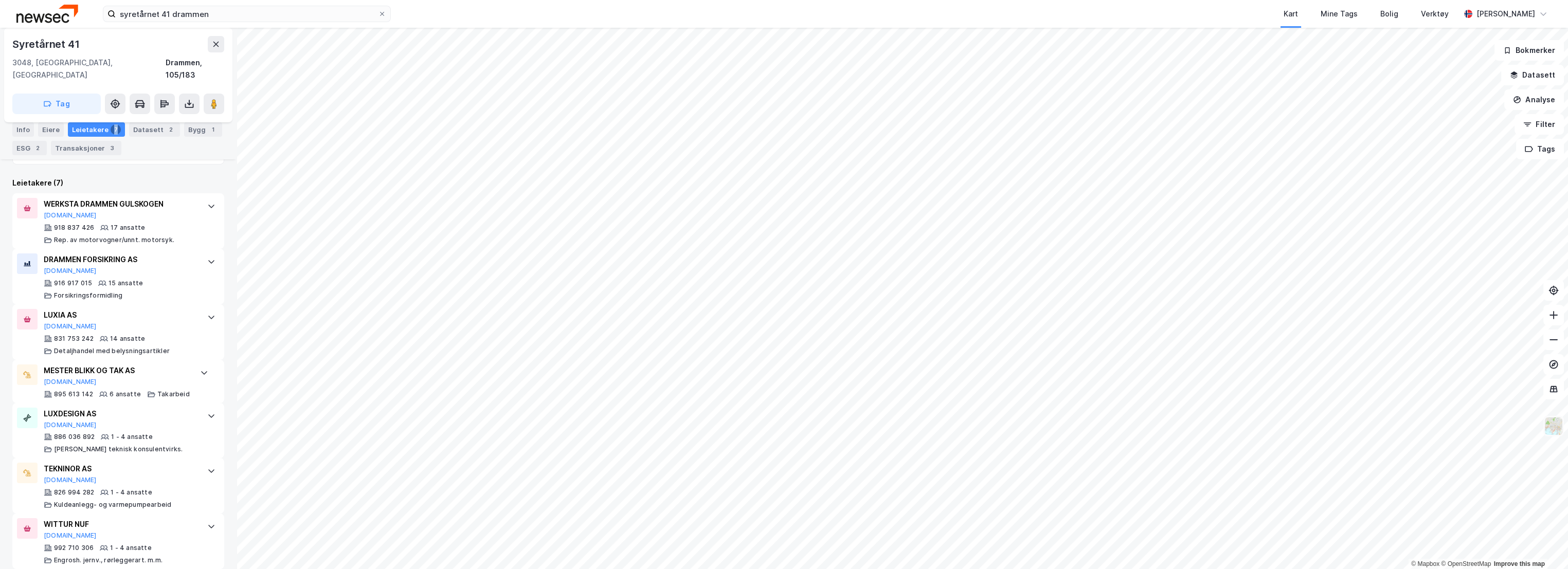
click at [1555, 431] on img at bounding box center [1554, 425] width 19 height 19
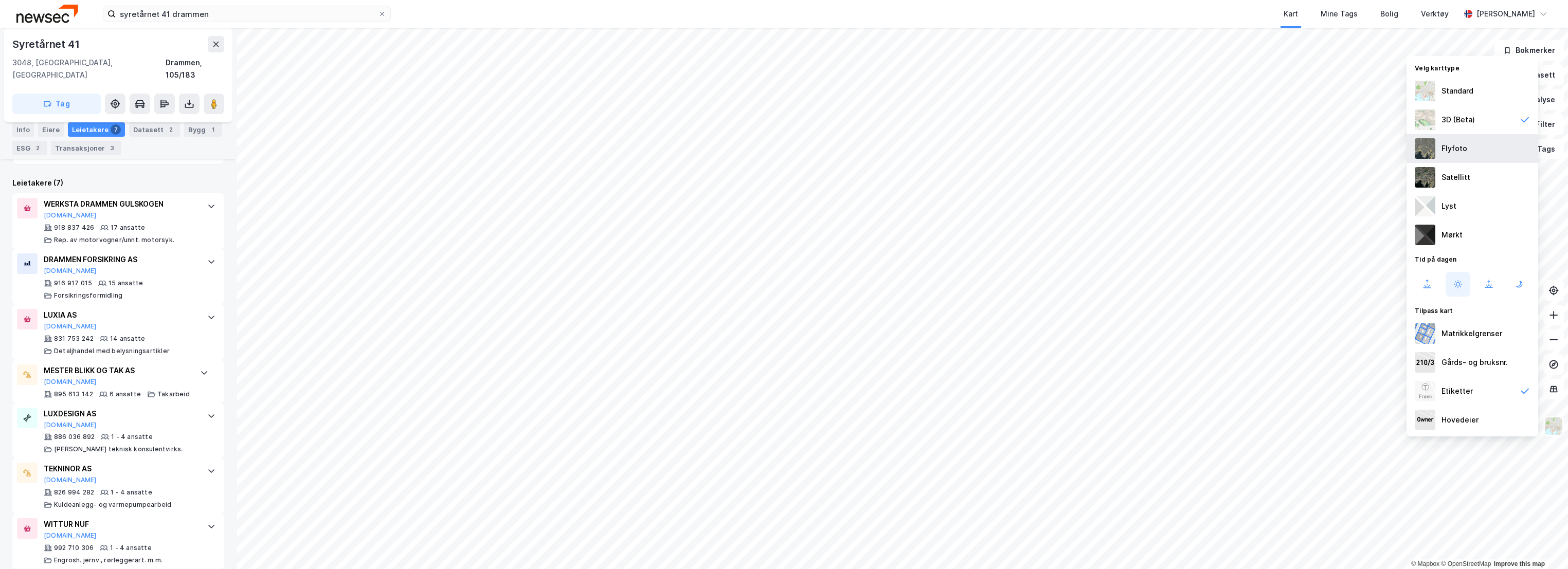
click at [1479, 154] on div "Flyfoto" at bounding box center [1473, 149] width 132 height 29
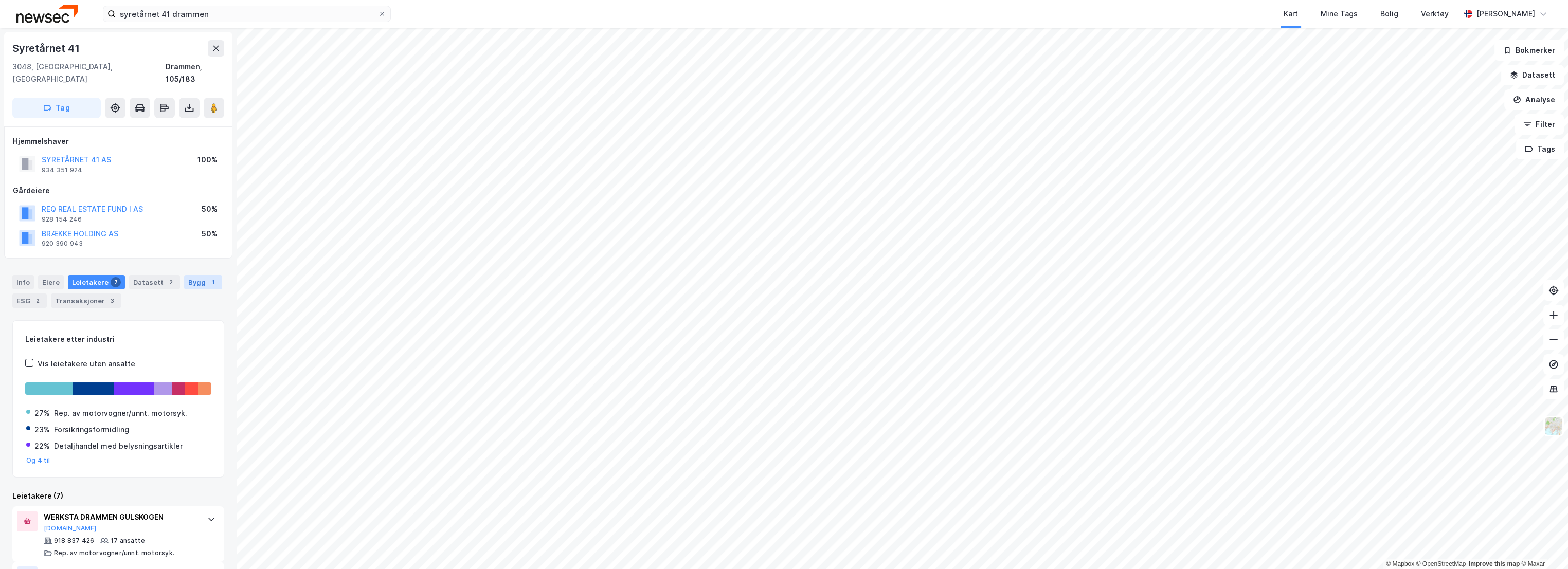
click at [194, 275] on div "Bygg 1" at bounding box center [203, 282] width 38 height 14
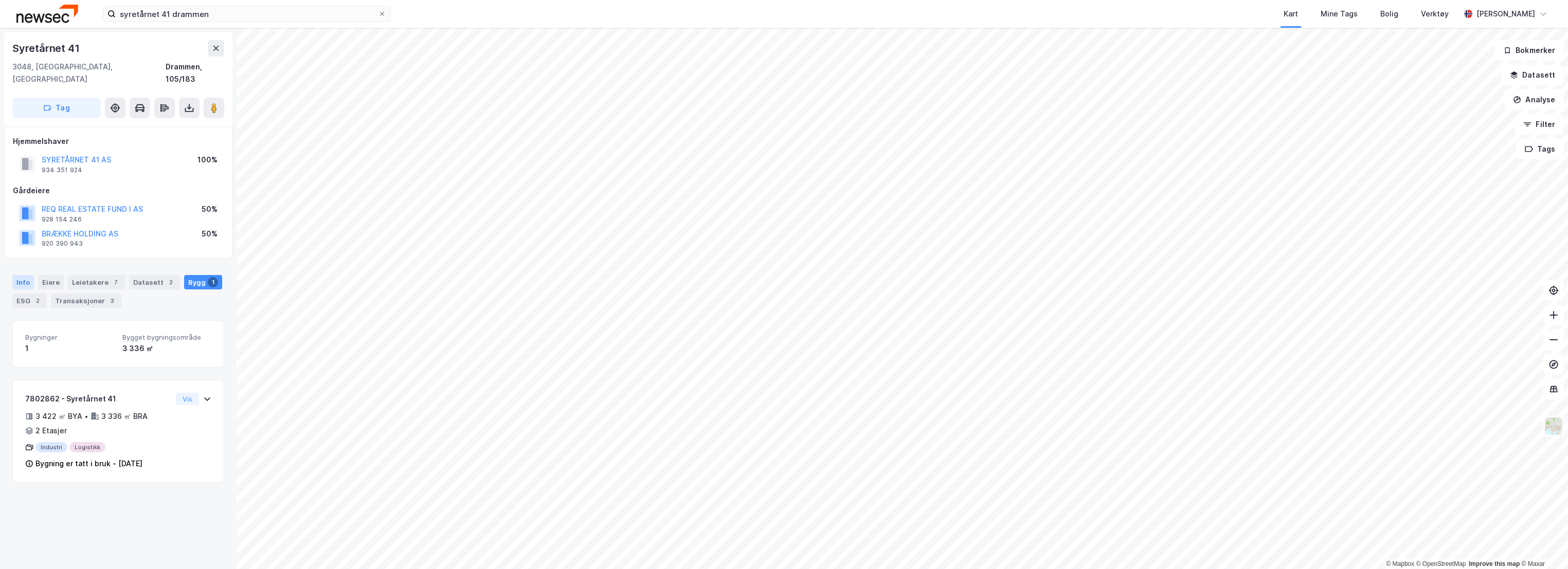
click at [25, 275] on div "Info" at bounding box center [24, 282] width 22 height 14
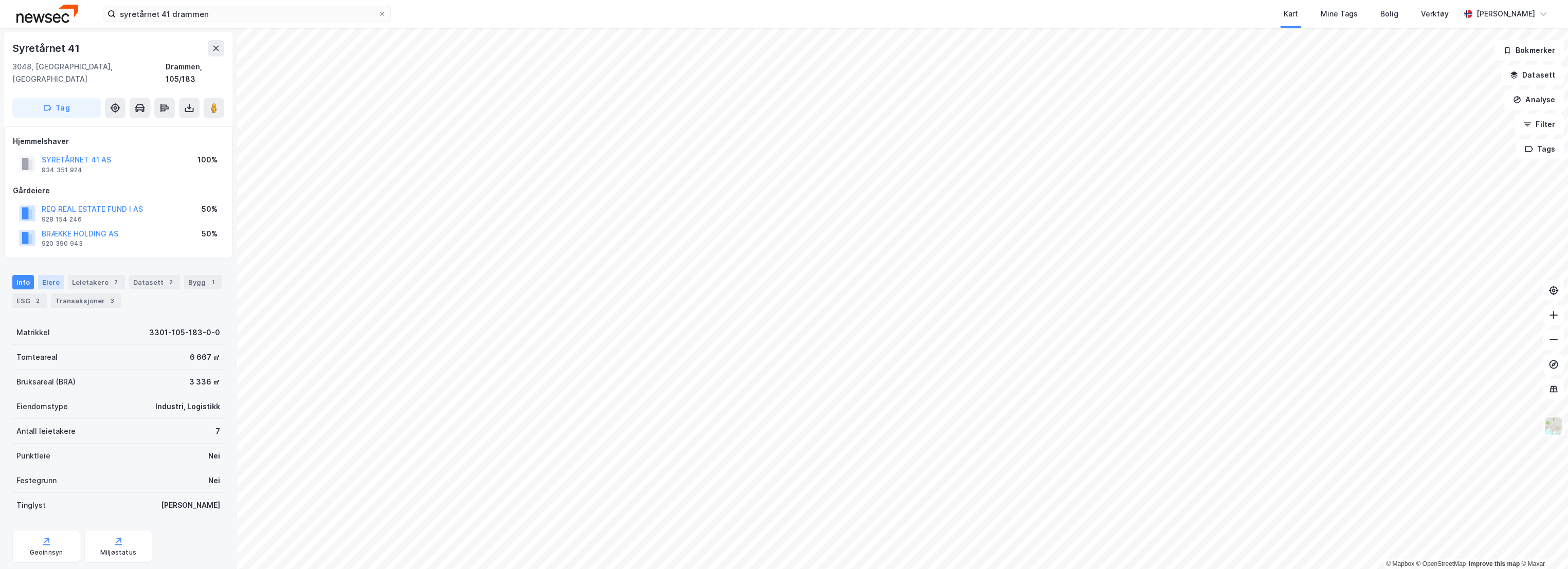
click at [51, 275] on div "Eiere" at bounding box center [51, 282] width 25 height 14
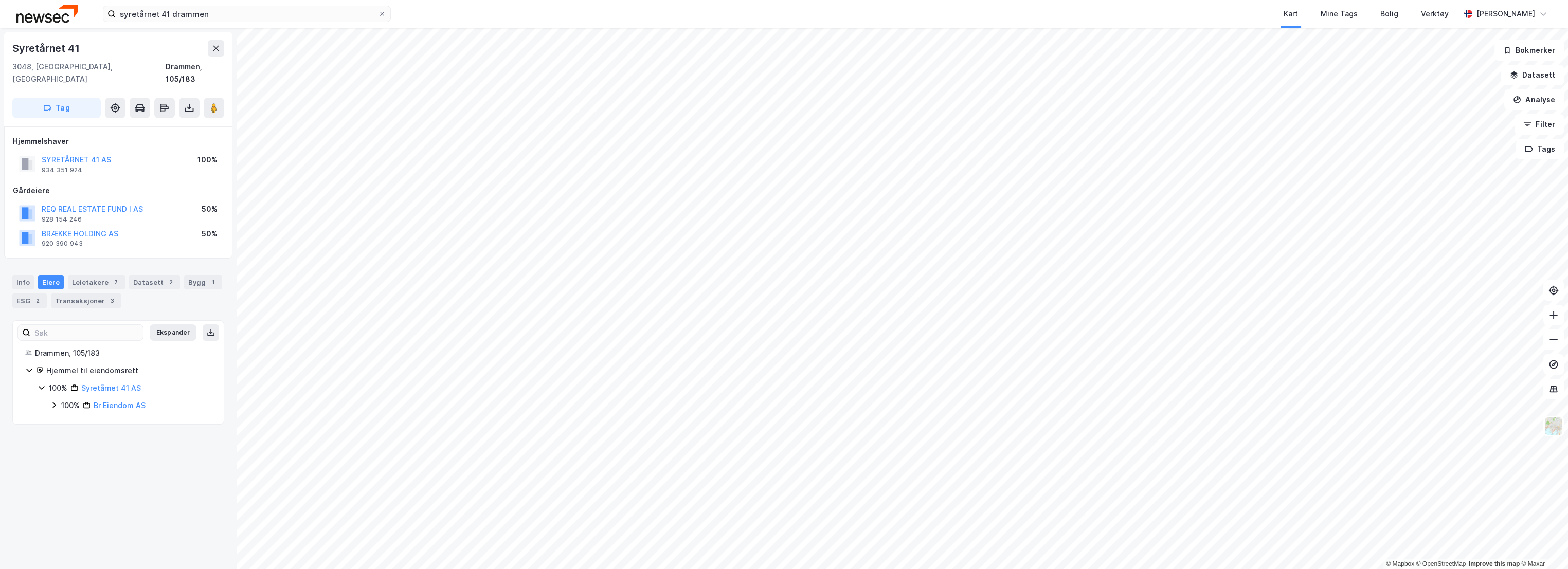
click at [162, 457] on div "Syretårnet 41 3048, [GEOGRAPHIC_DATA], [GEOGRAPHIC_DATA], 105/183 Tag Hjemmelsh…" at bounding box center [118, 298] width 237 height 541
click at [218, 103] on icon at bounding box center [214, 108] width 10 height 10
click at [1542, 78] on button "Datasett" at bounding box center [1533, 75] width 63 height 20
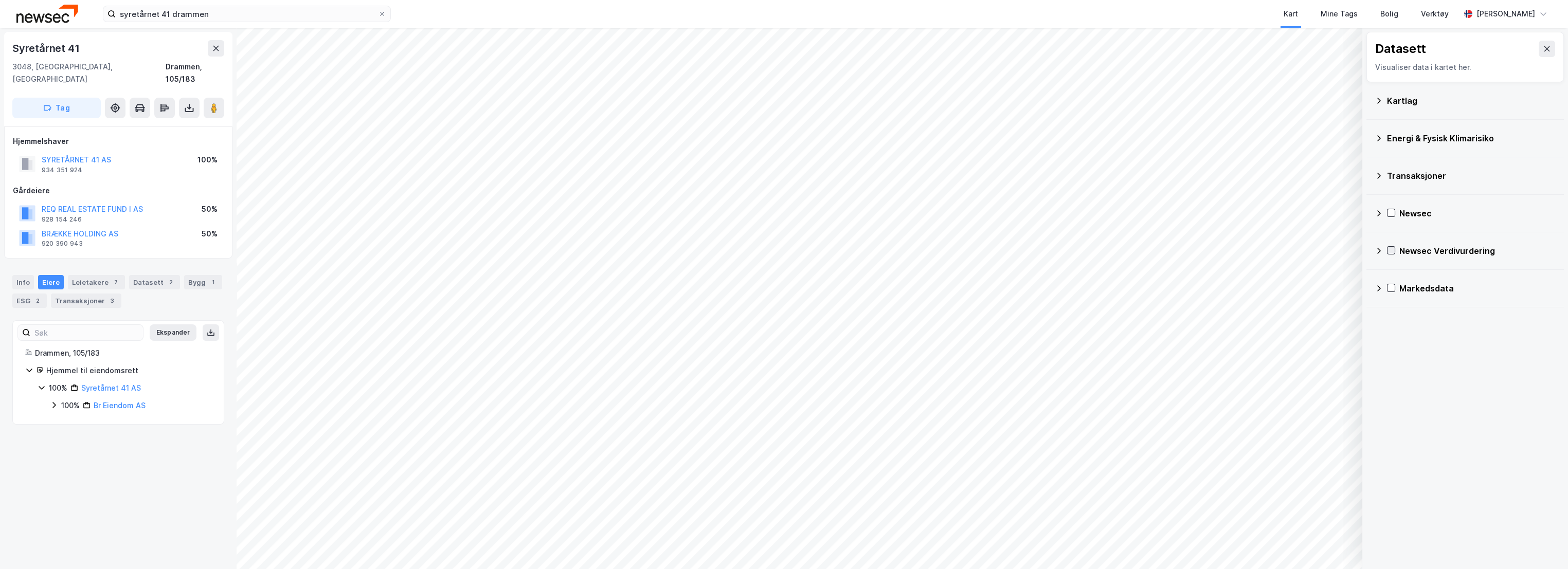
click at [1389, 249] on icon at bounding box center [1391, 250] width 8 height 8
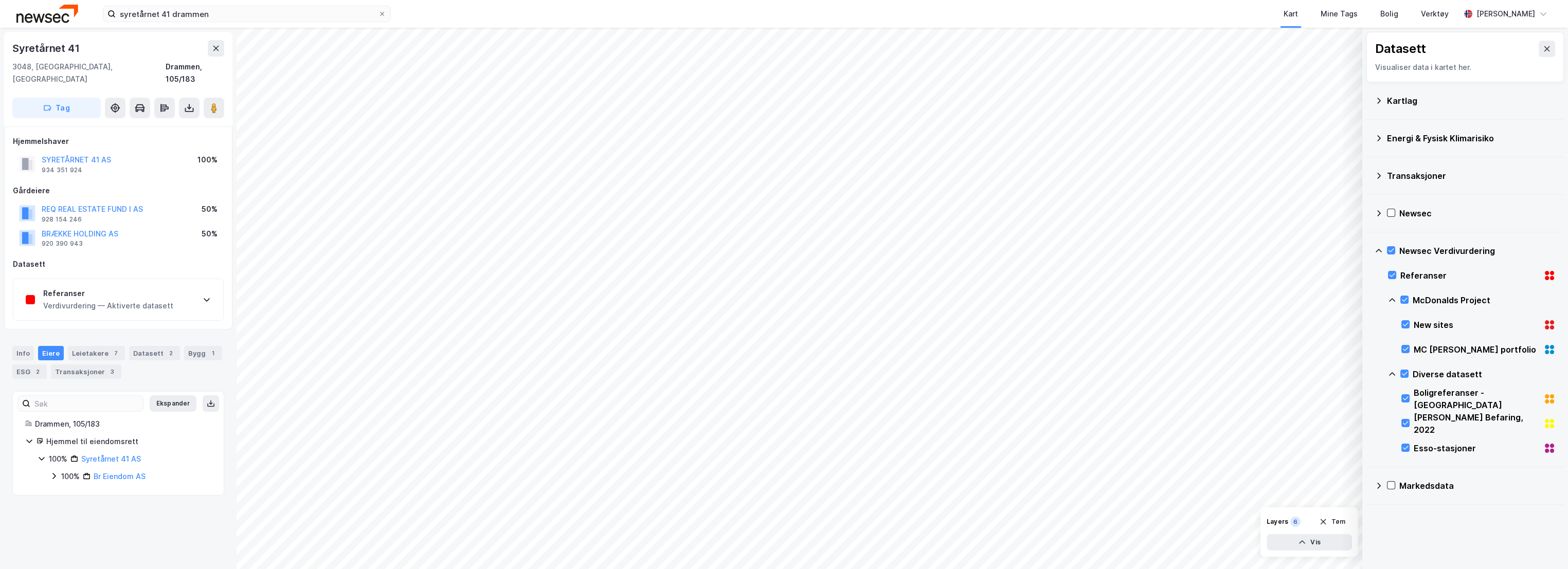
click at [181, 286] on div "Referanser Verdivurdering — Aktiverte datasett" at bounding box center [118, 300] width 210 height 41
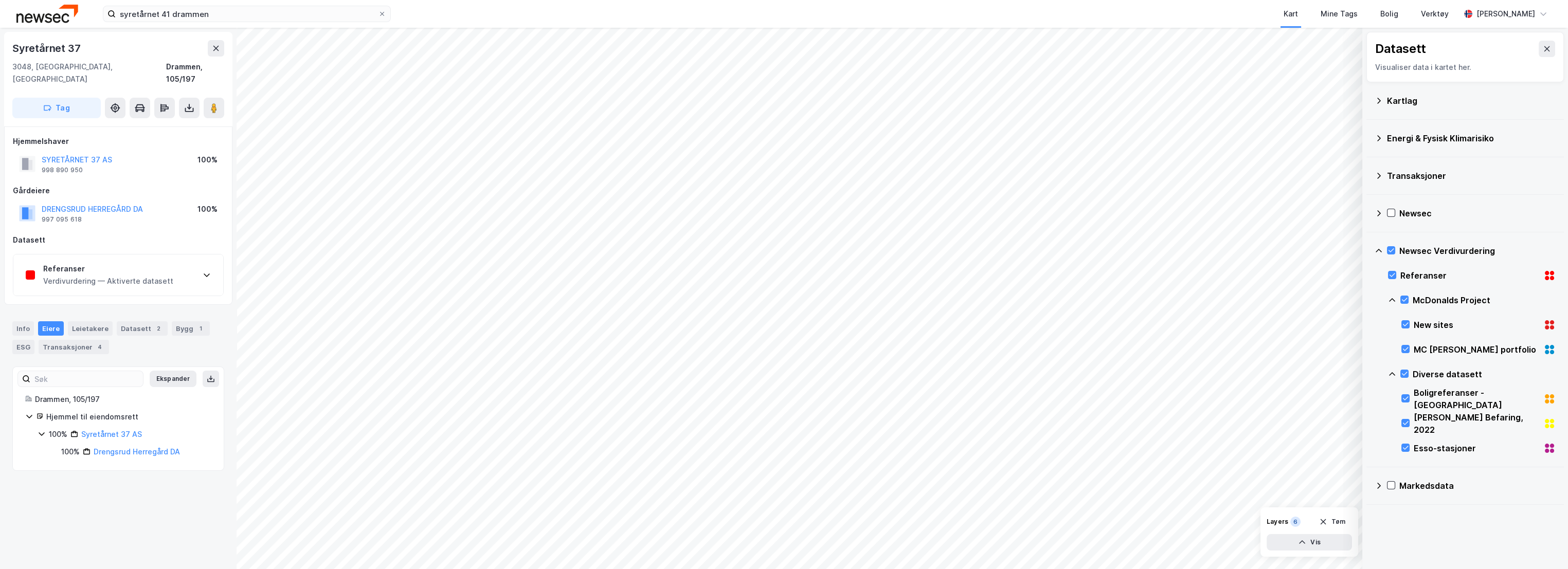
click at [162, 275] on div "Verdivurdering — Aktiverte datasett" at bounding box center [108, 281] width 130 height 13
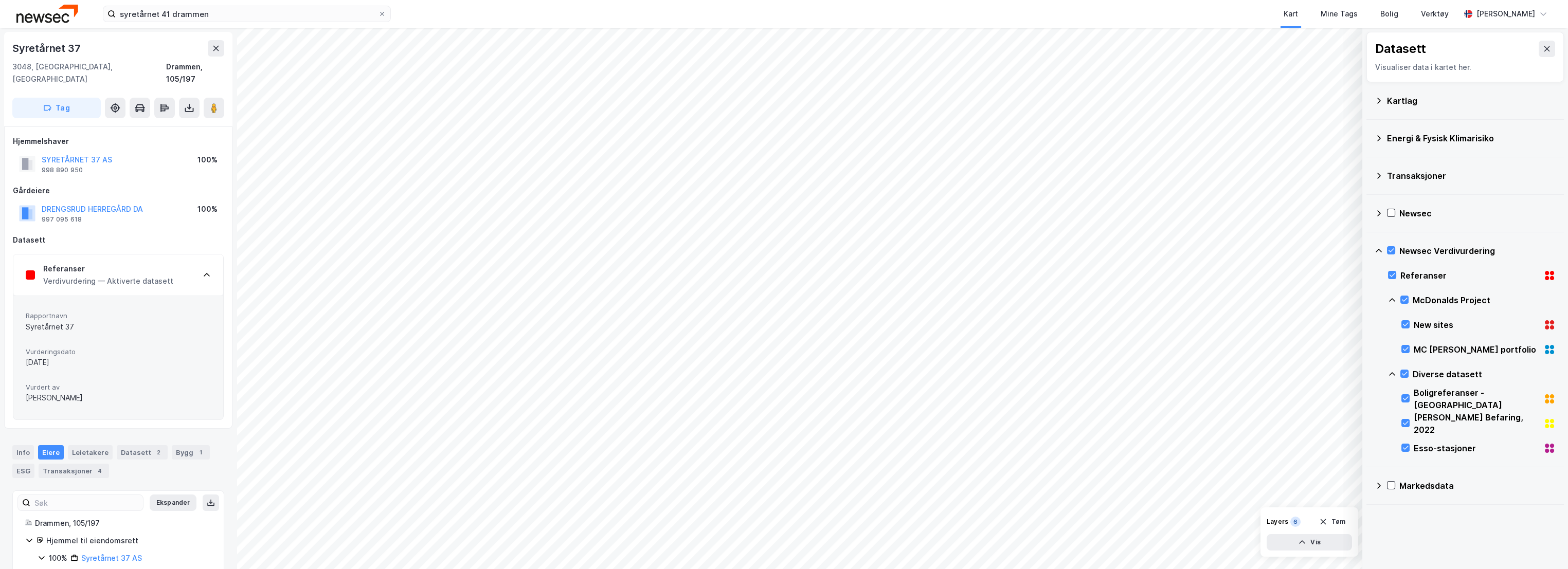
click at [162, 275] on div "Verdivurdering — Aktiverte datasett" at bounding box center [108, 281] width 130 height 13
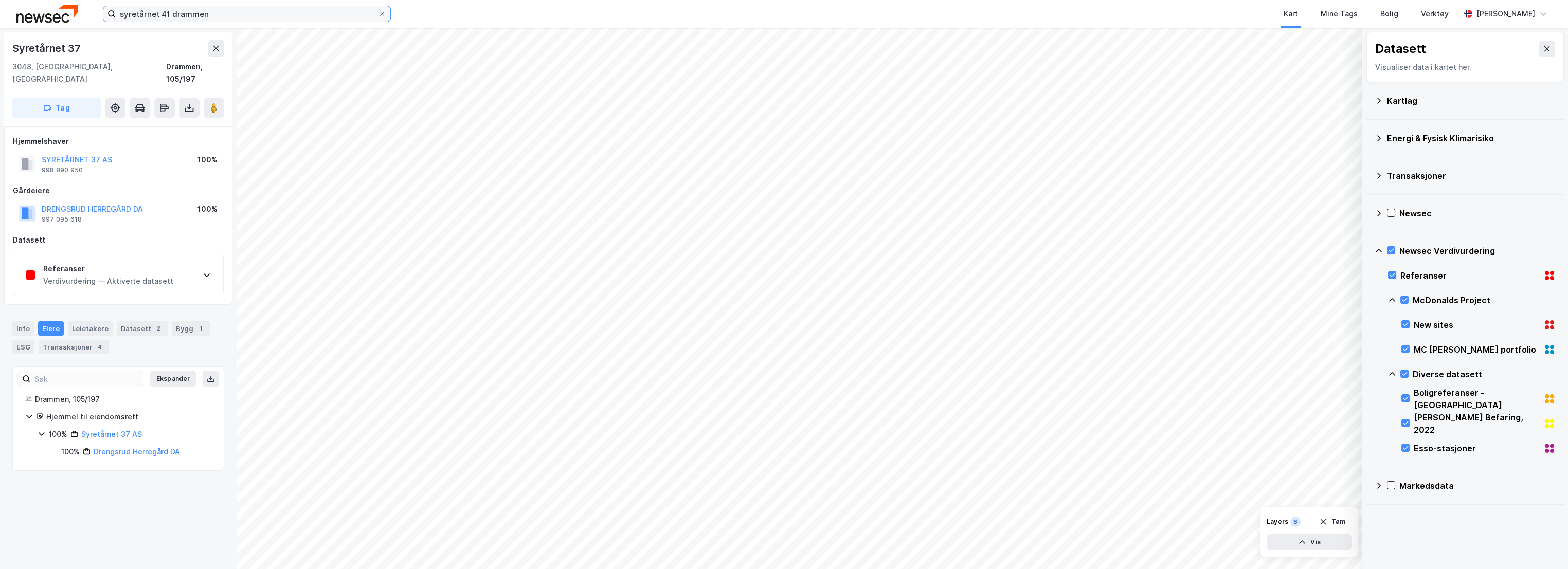
click at [184, 14] on input "syretårnet 41 drammen" at bounding box center [247, 14] width 262 height 15
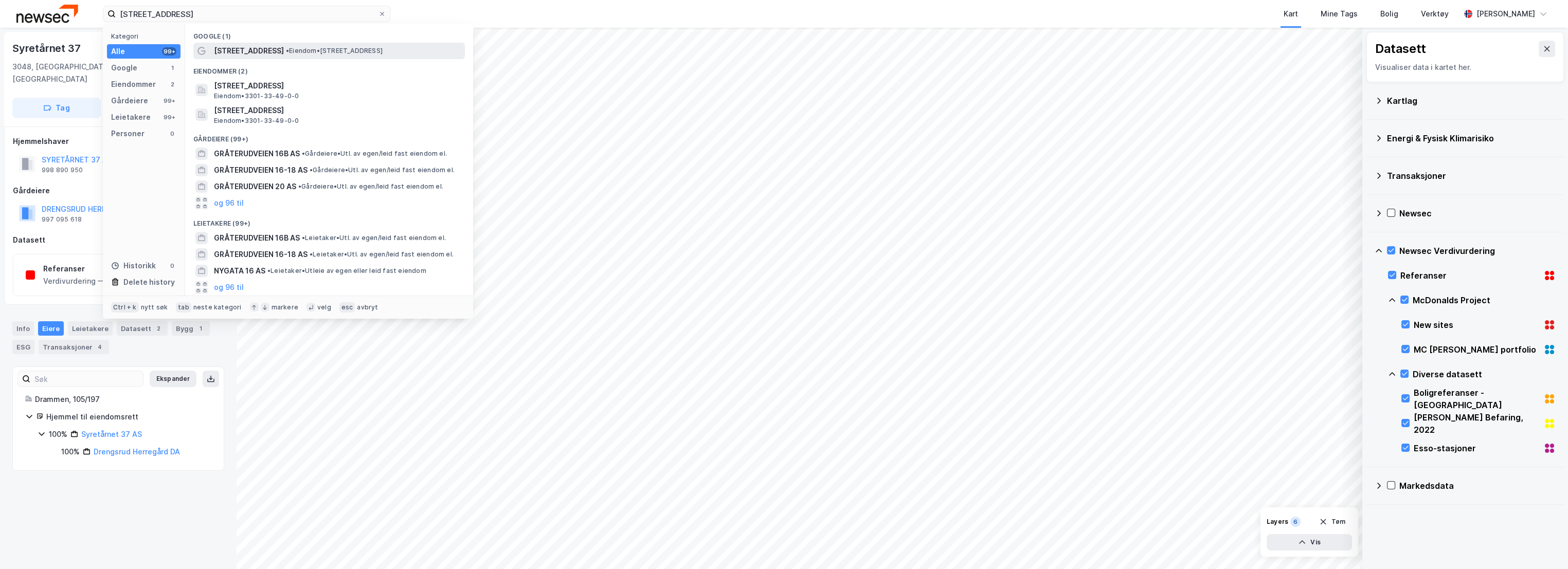
click at [358, 49] on span "• Eiendom • [STREET_ADDRESS]" at bounding box center [335, 51] width 96 height 8
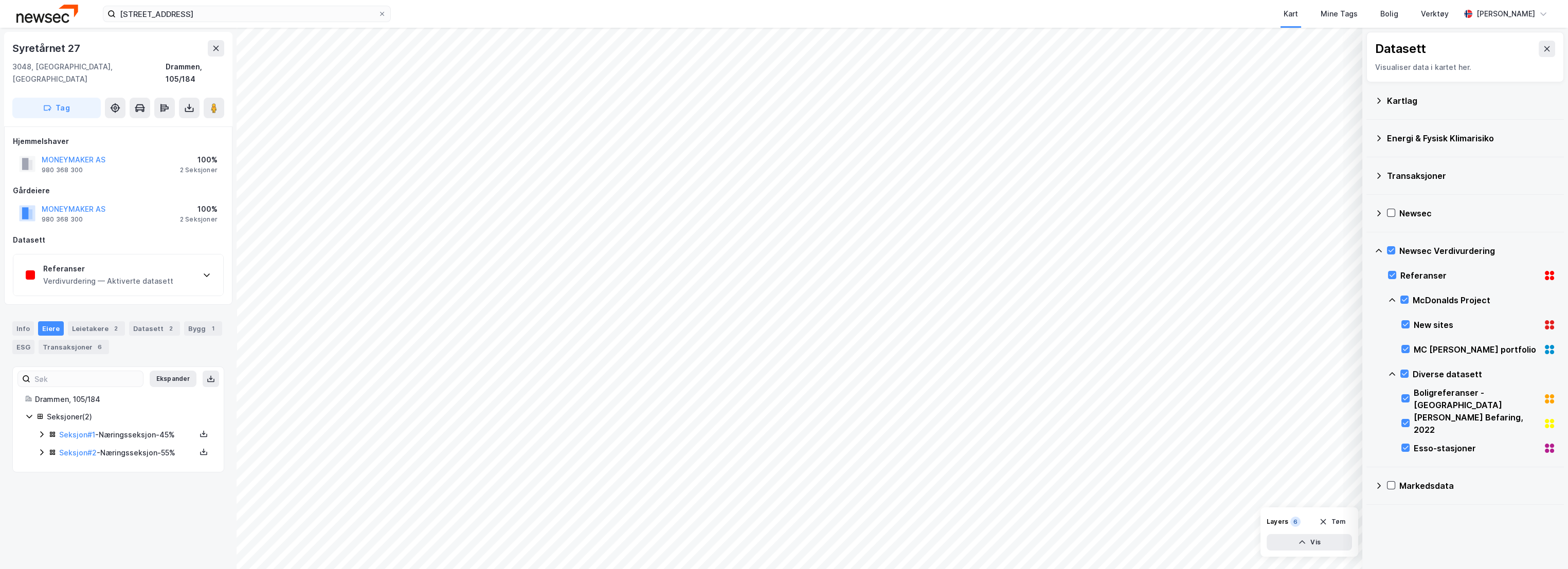
click at [140, 275] on div "Verdivurdering — Aktiverte datasett" at bounding box center [108, 281] width 130 height 13
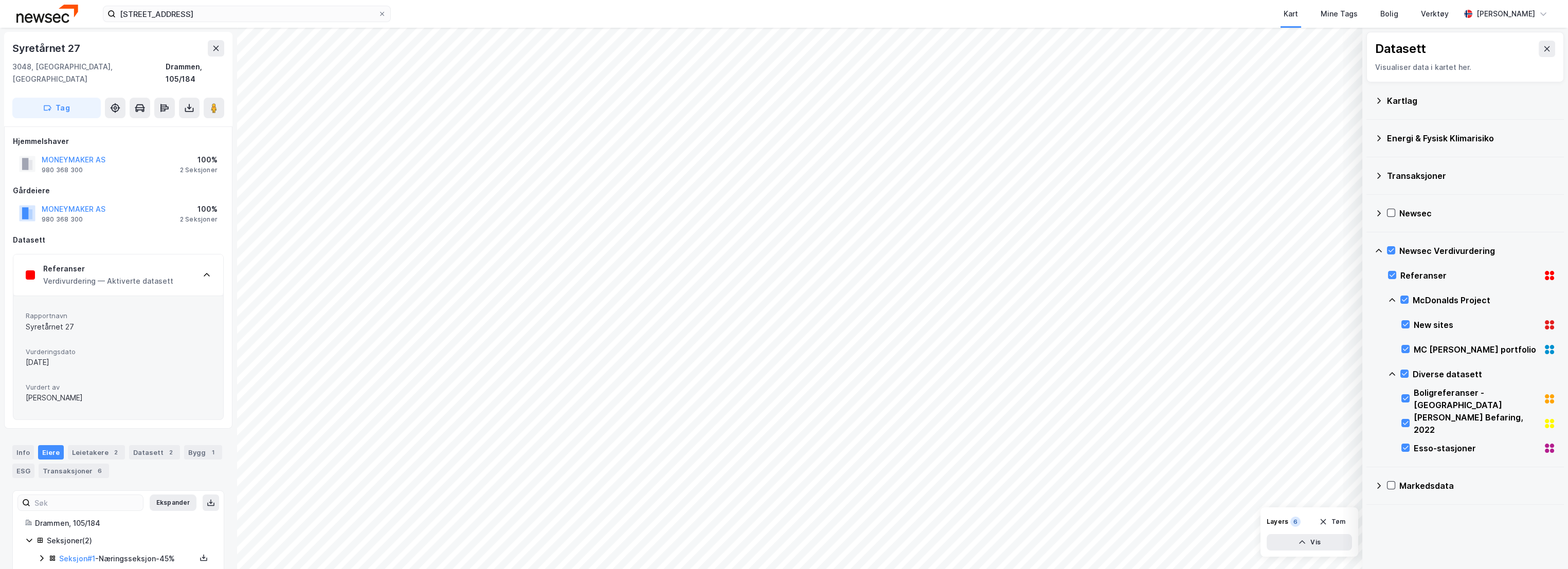
click at [140, 275] on div "Verdivurdering — Aktiverte datasett" at bounding box center [108, 281] width 130 height 13
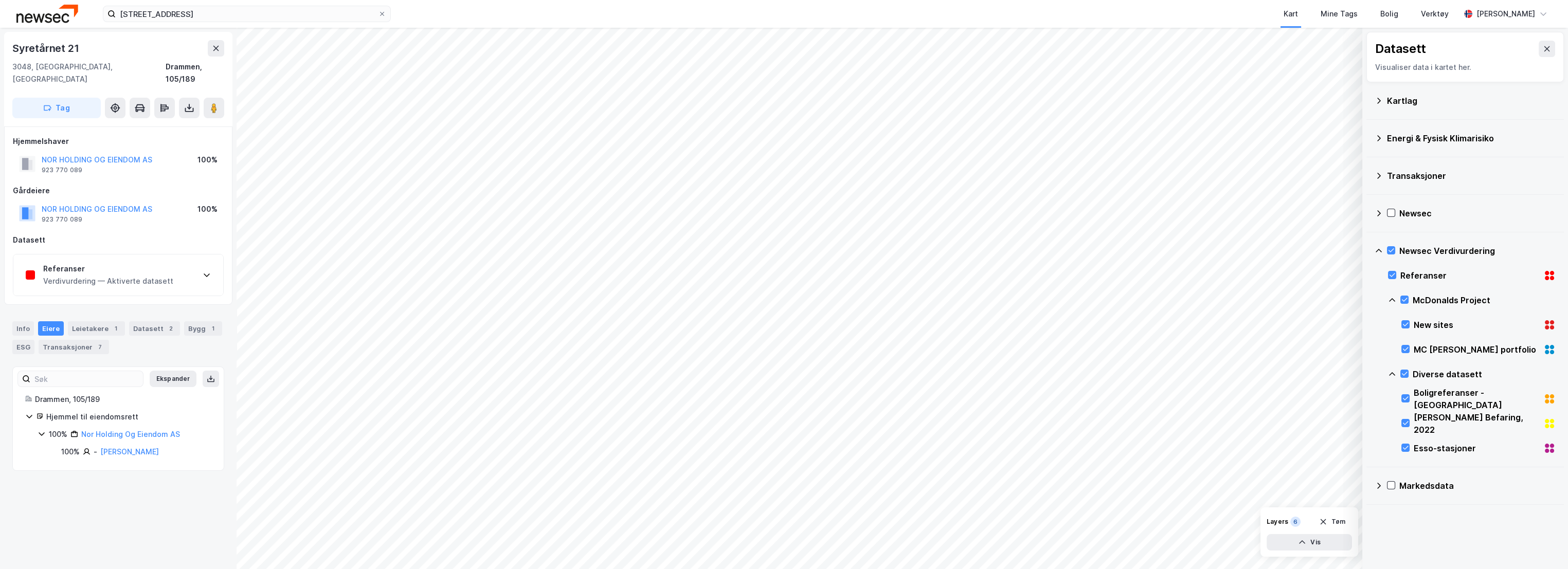
click at [107, 275] on div "Verdivurdering — Aktiverte datasett" at bounding box center [108, 281] width 130 height 13
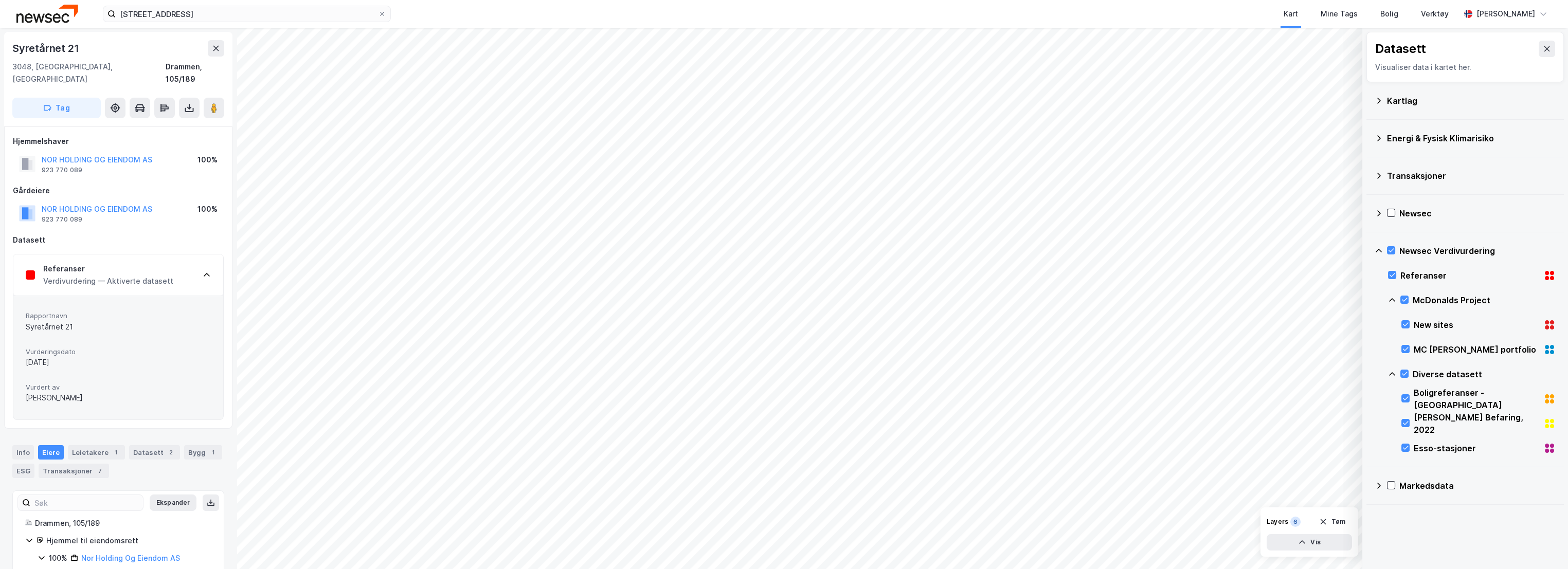
click at [121, 275] on div "Verdivurdering — Aktiverte datasett" at bounding box center [108, 281] width 130 height 13
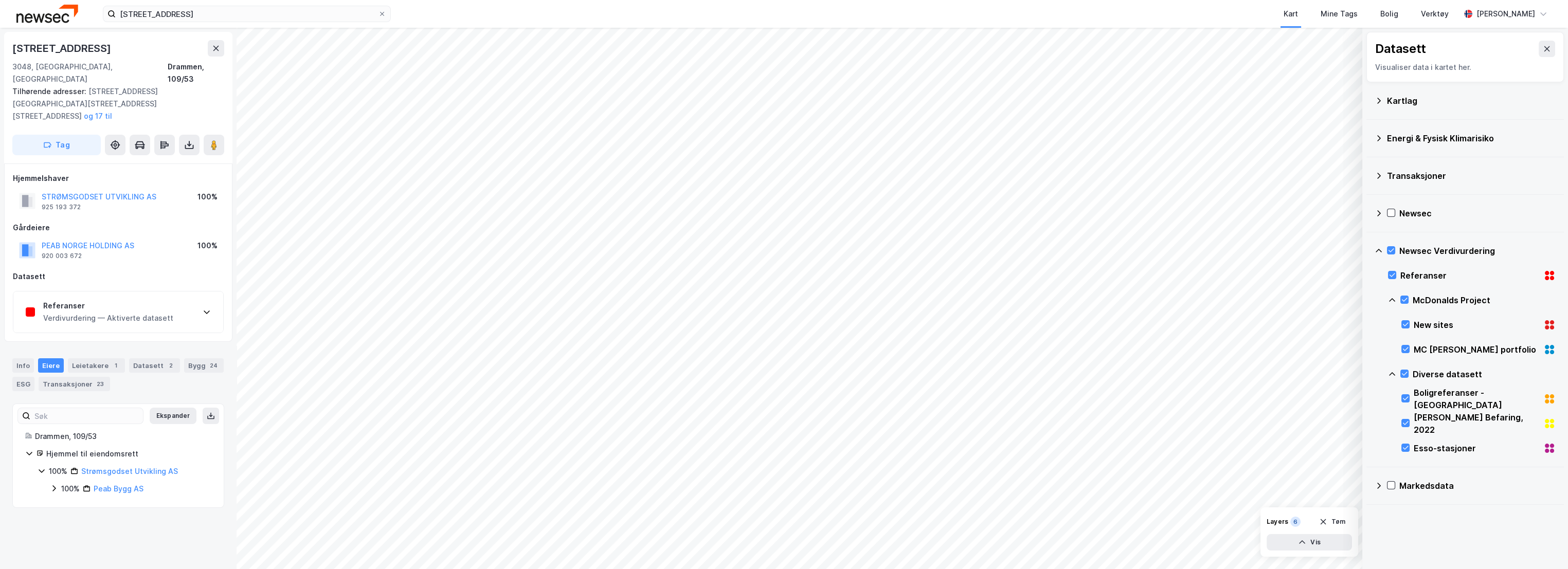
click at [139, 312] on div "Verdivurdering — Aktiverte datasett" at bounding box center [108, 318] width 130 height 13
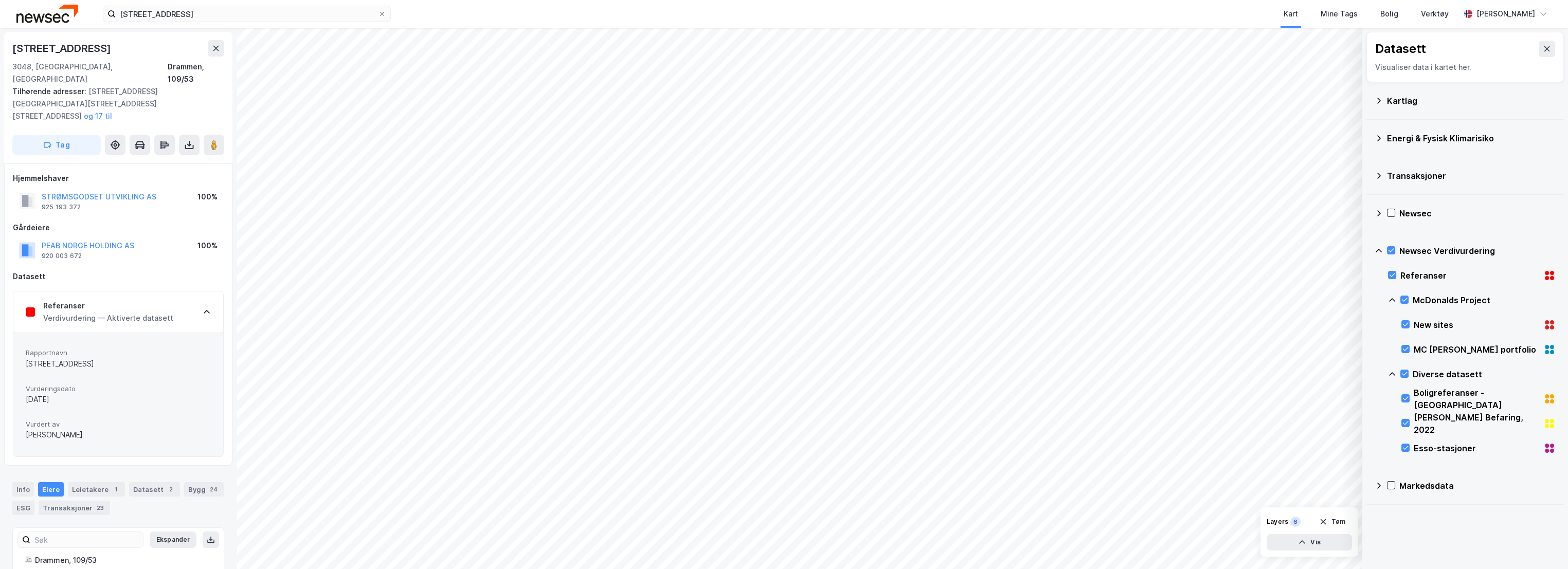
click at [141, 312] on div "Verdivurdering — Aktiverte datasett" at bounding box center [108, 318] width 130 height 13
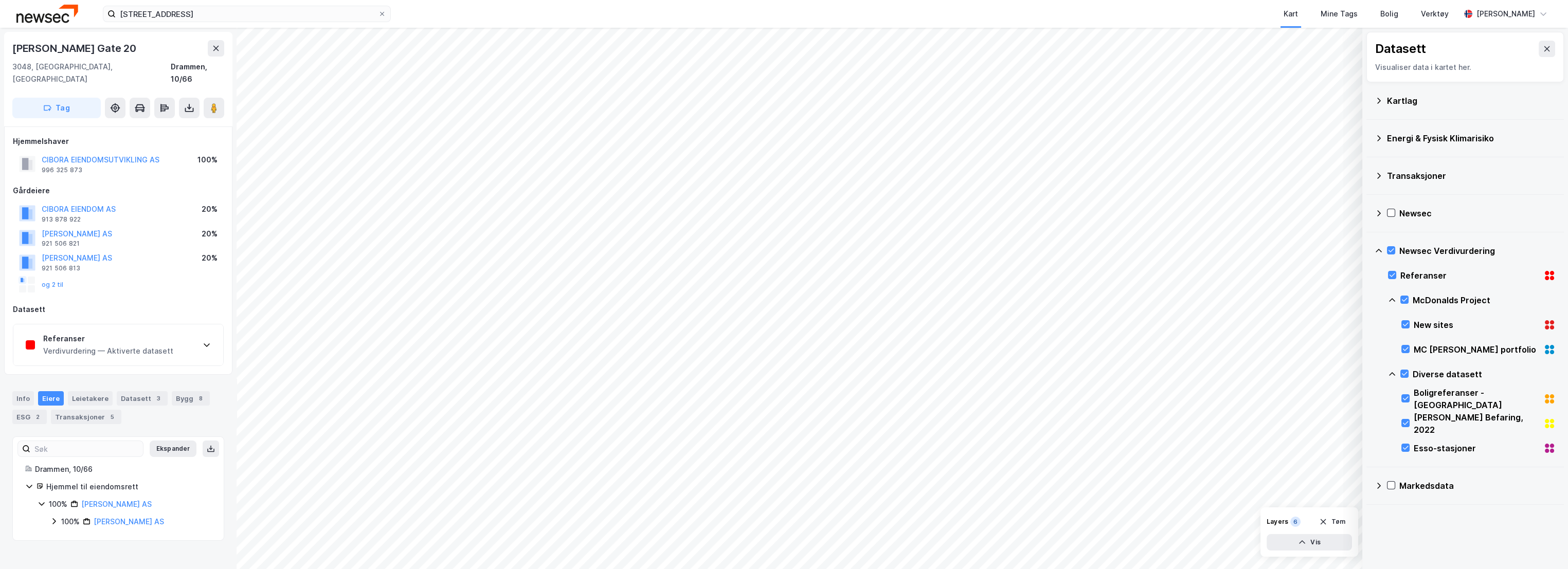
click at [103, 345] on div "Verdivurdering — Aktiverte datasett" at bounding box center [108, 351] width 130 height 13
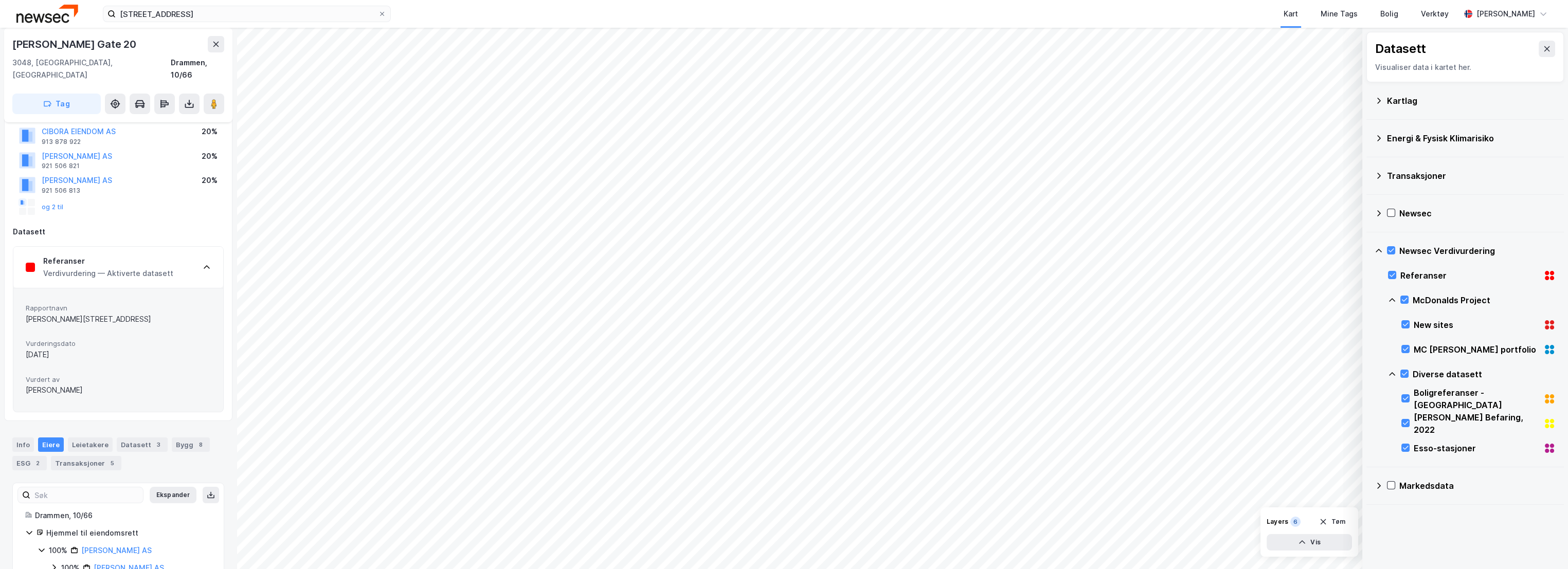
scroll to position [96, 0]
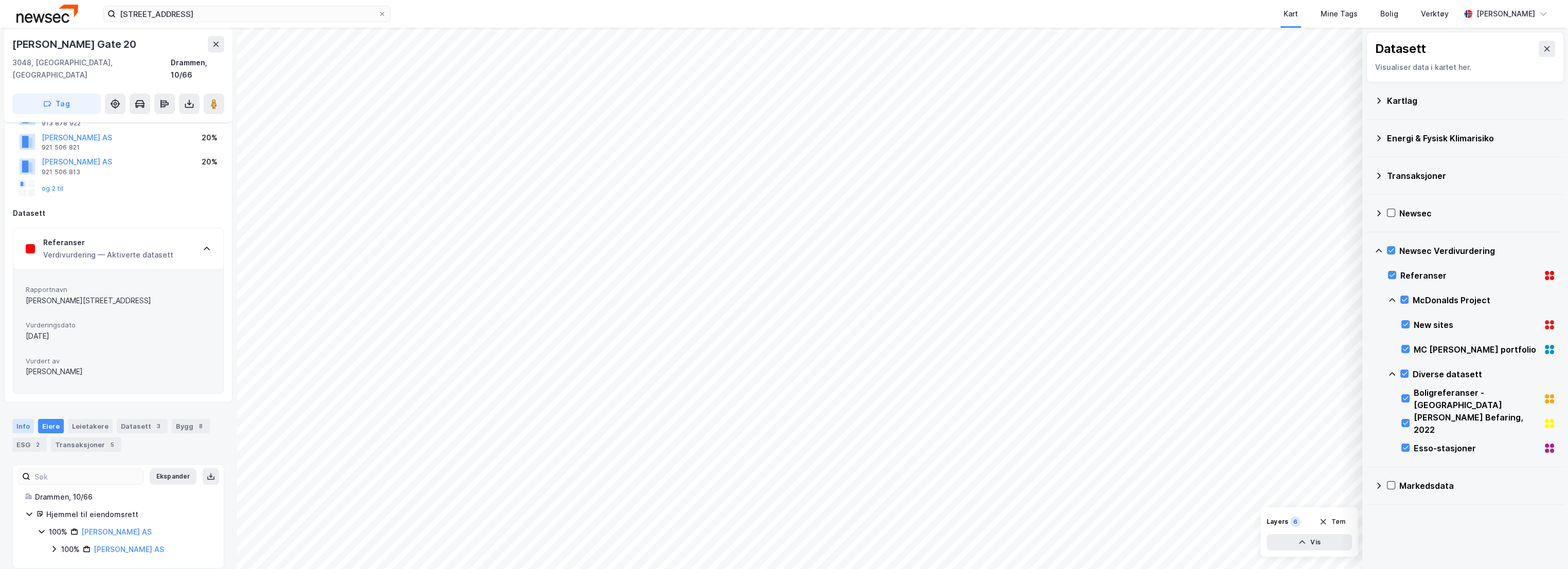
click at [18, 419] on div "Info" at bounding box center [24, 425] width 22 height 14
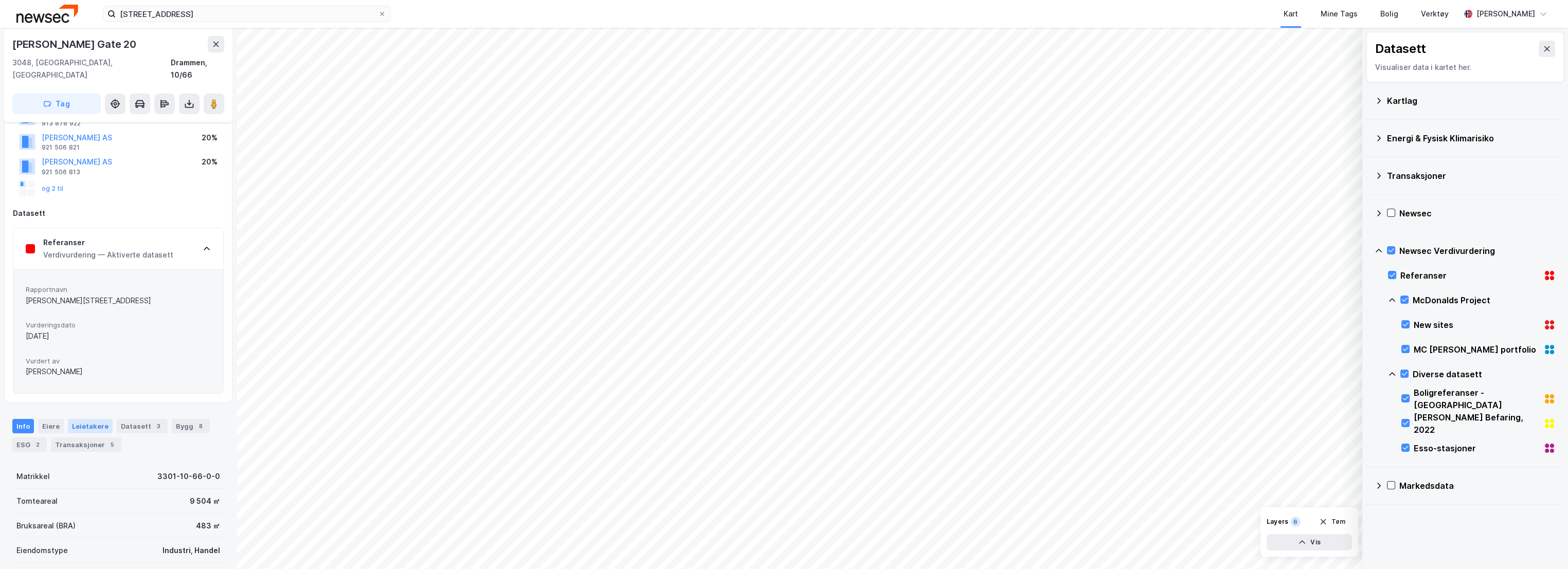
click at [68, 419] on div "Leietakere" at bounding box center [90, 425] width 45 height 14
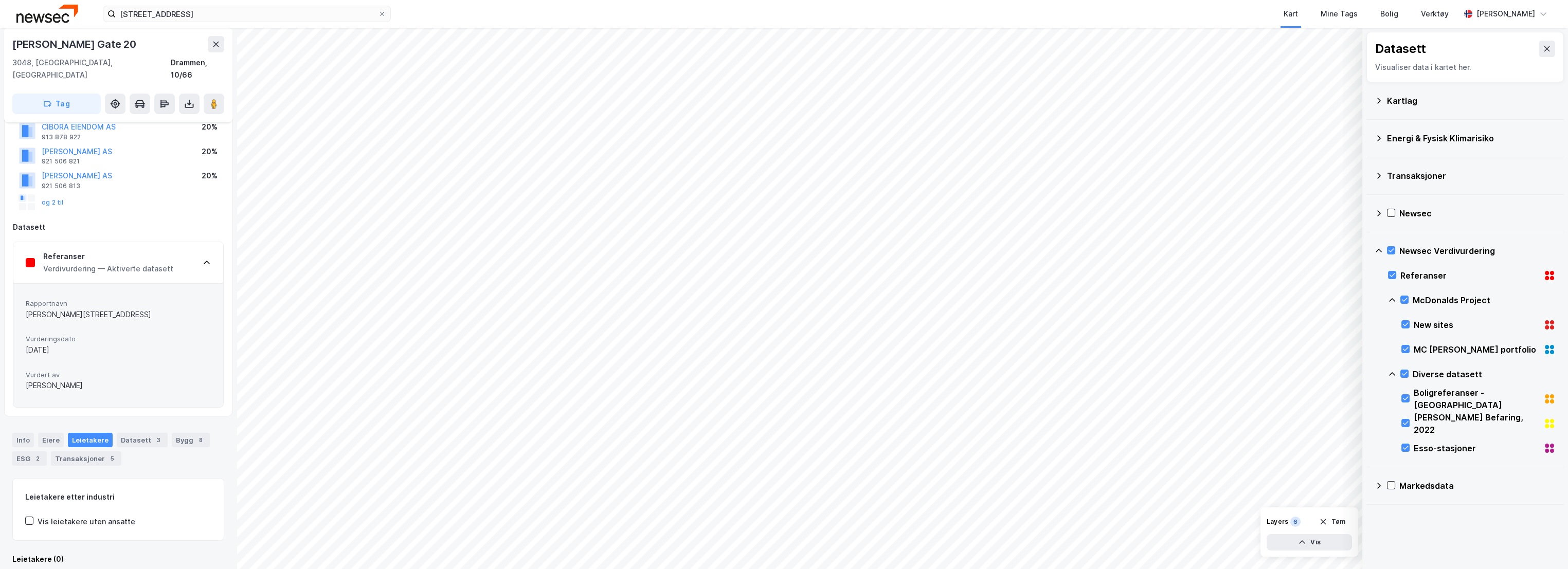
scroll to position [96, 0]
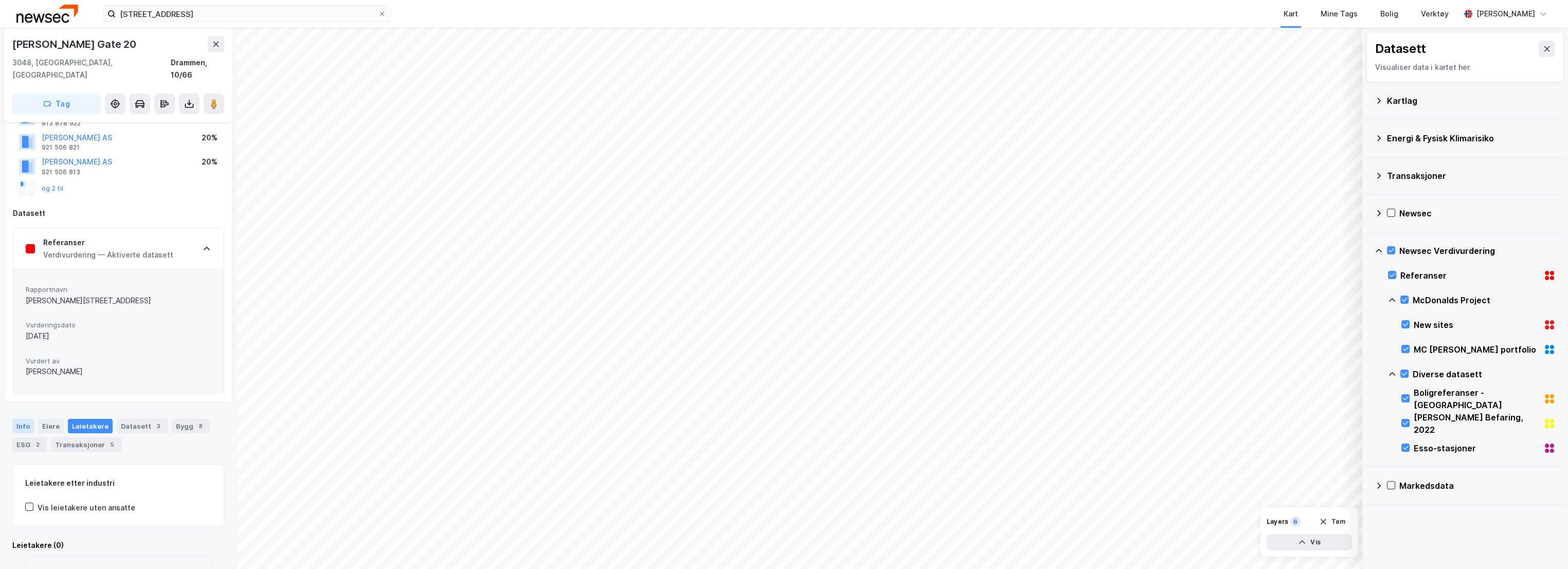
click at [19, 419] on div "Info" at bounding box center [24, 425] width 22 height 14
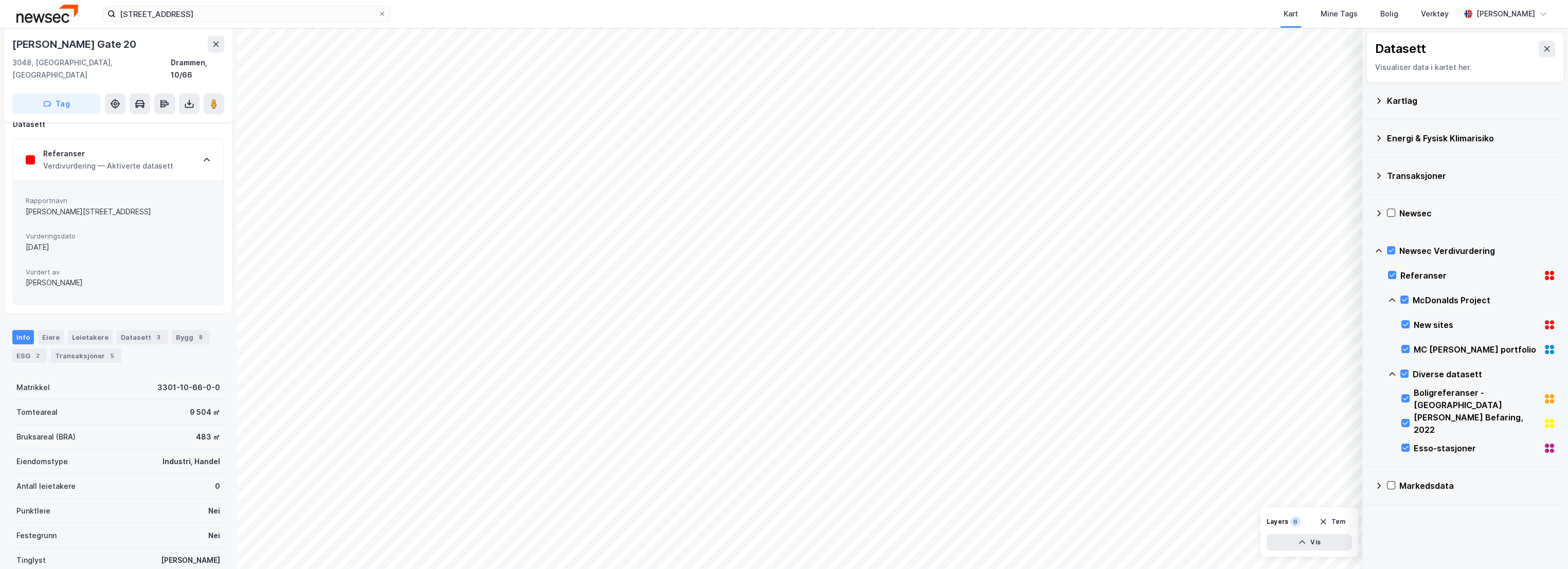
scroll to position [268, 0]
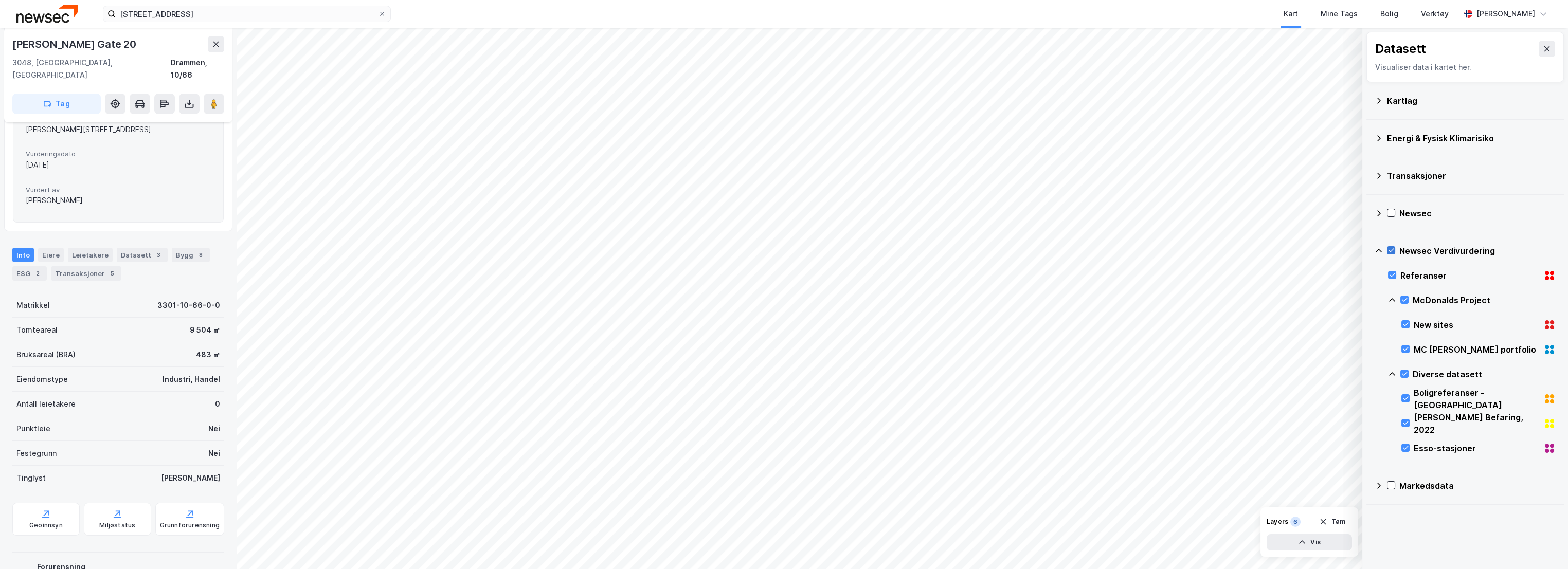
click at [1393, 249] on icon at bounding box center [1391, 251] width 6 height 3
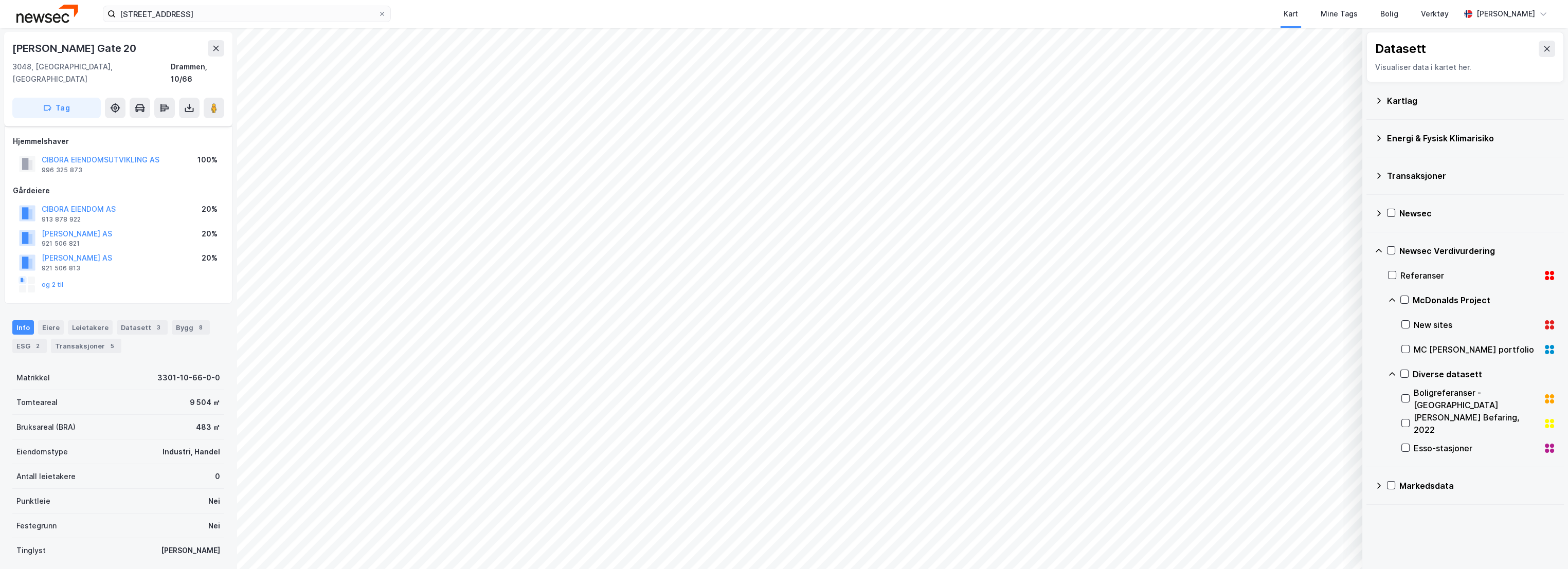
click at [1396, 174] on div "Transaksjoner" at bounding box center [1472, 176] width 169 height 13
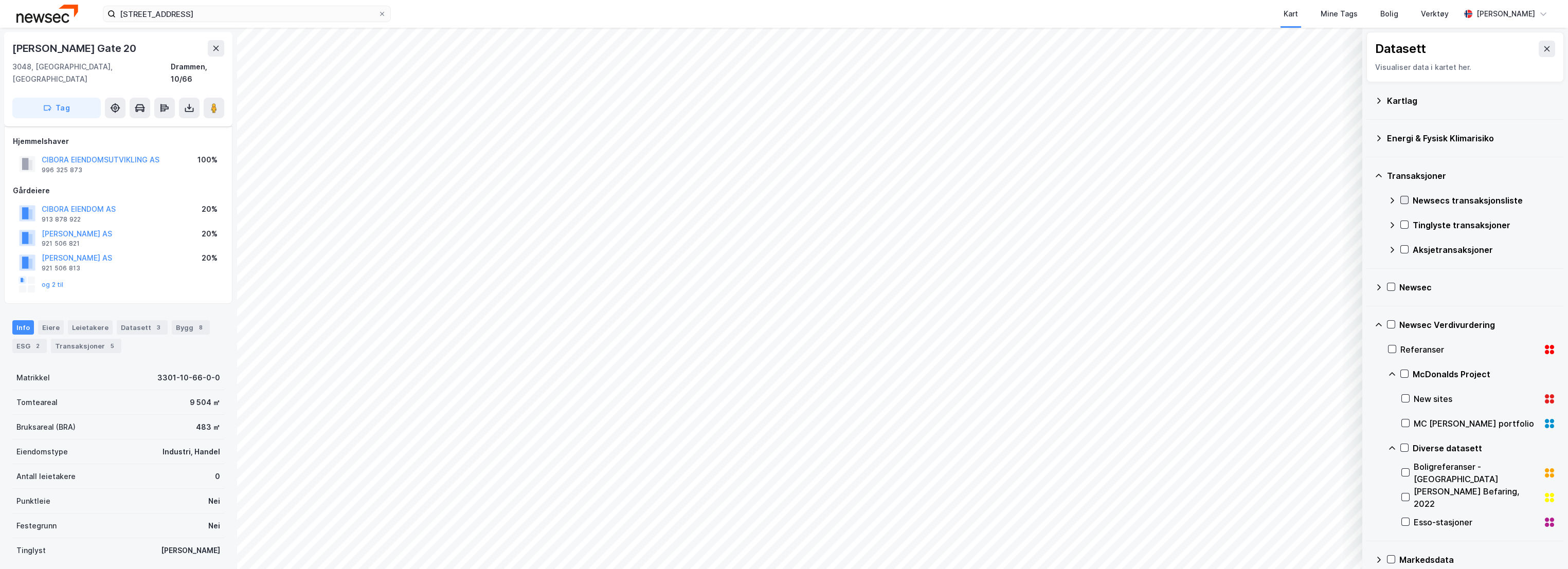
click at [1403, 199] on icon at bounding box center [1404, 200] width 8 height 8
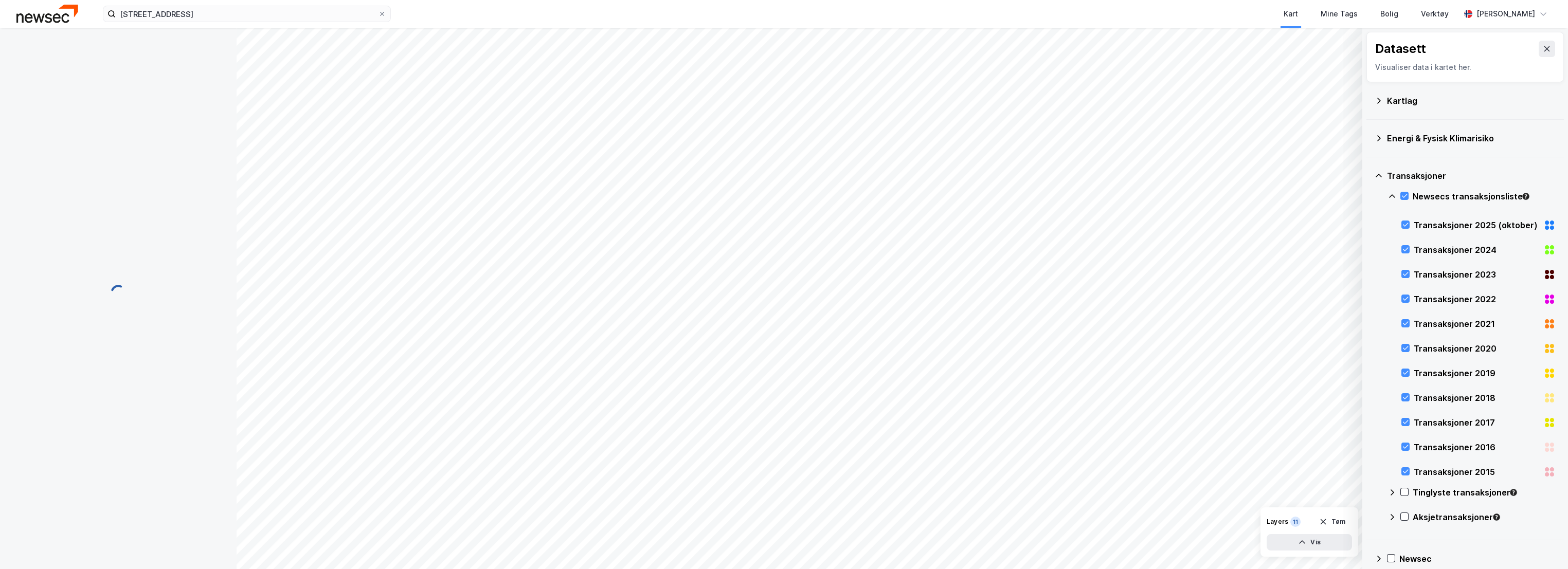
scroll to position [131, 0]
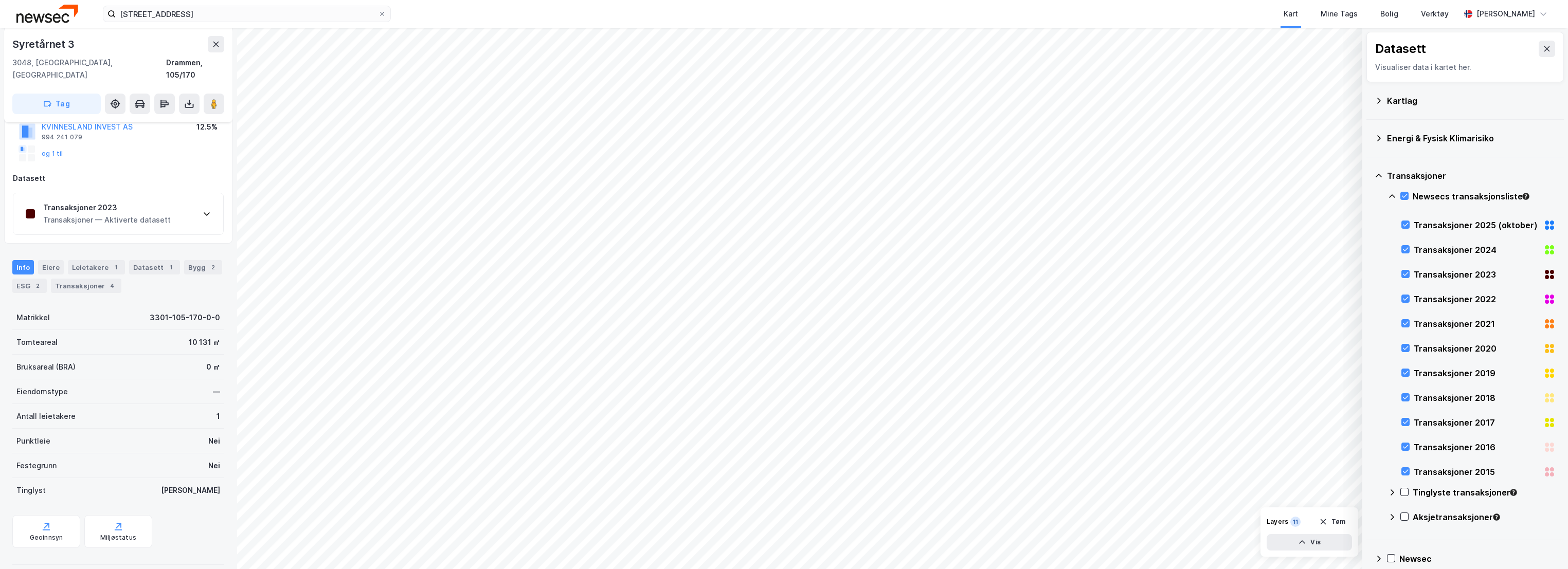
click at [137, 202] on div "Transaksjoner 2023" at bounding box center [106, 208] width 128 height 13
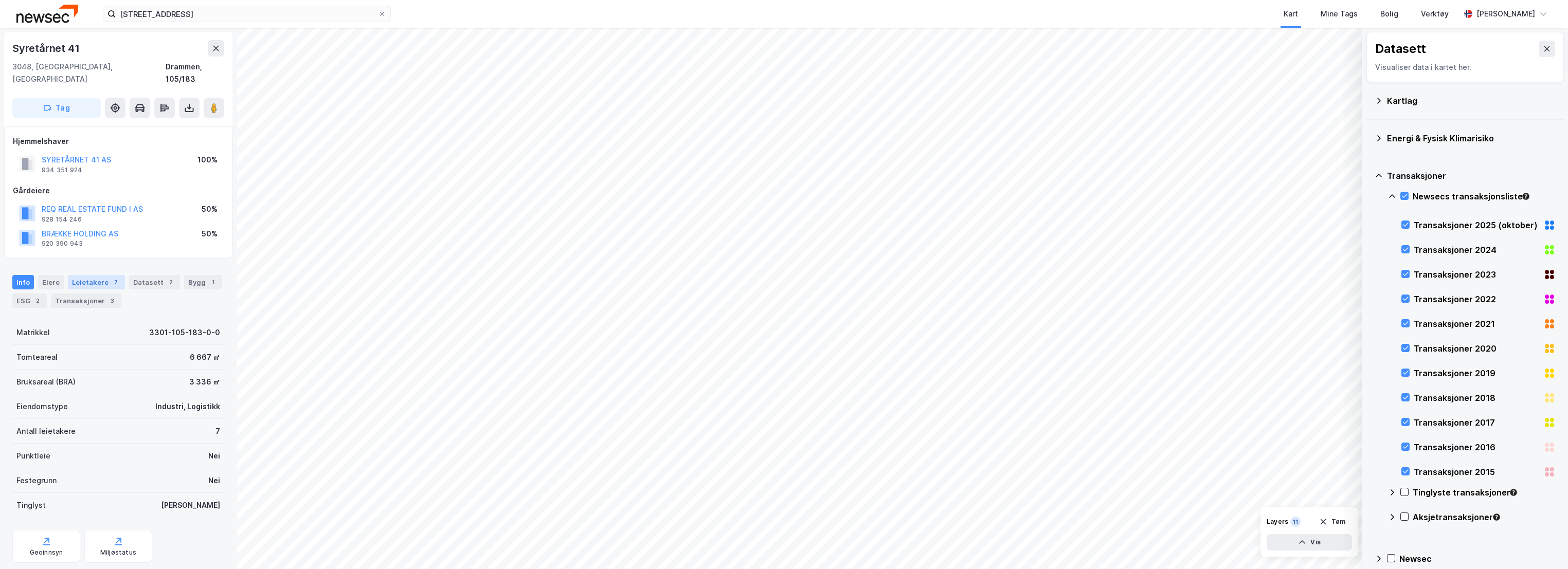
click at [85, 275] on div "Leietakere 7" at bounding box center [96, 282] width 57 height 14
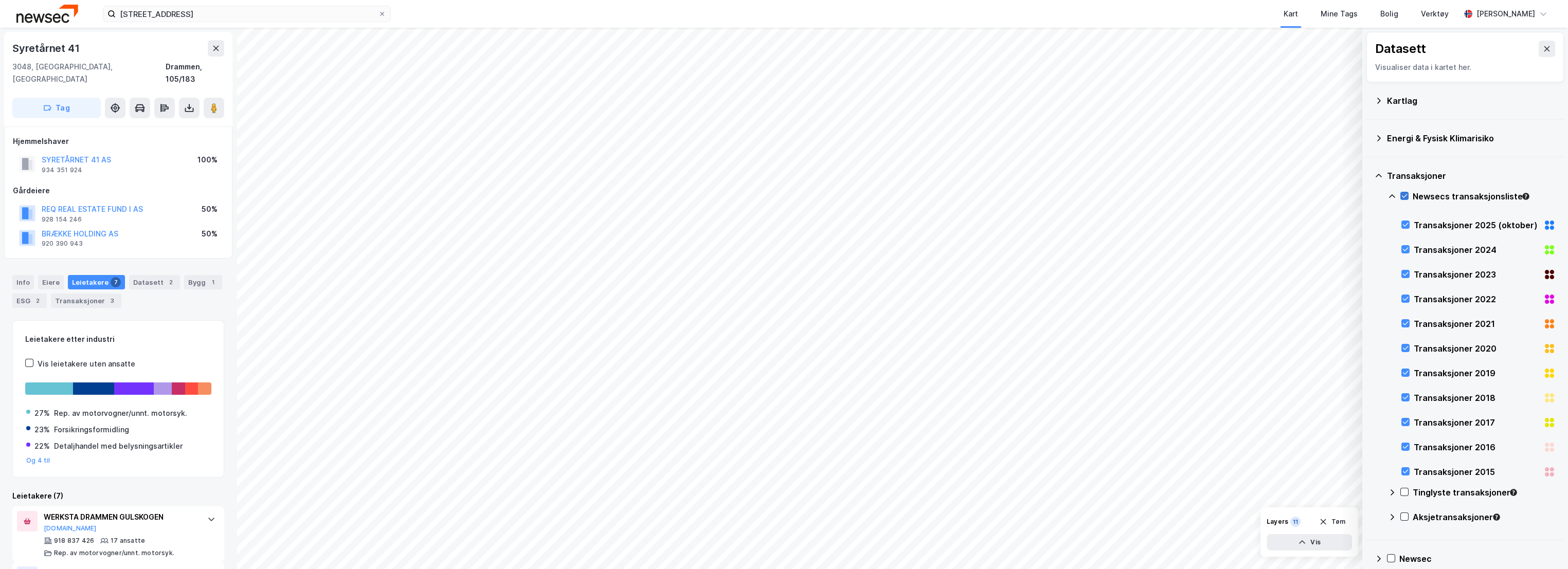
click at [1401, 193] on div at bounding box center [1405, 196] width 8 height 8
click at [1401, 176] on div "Transaksjoner" at bounding box center [1472, 176] width 169 height 13
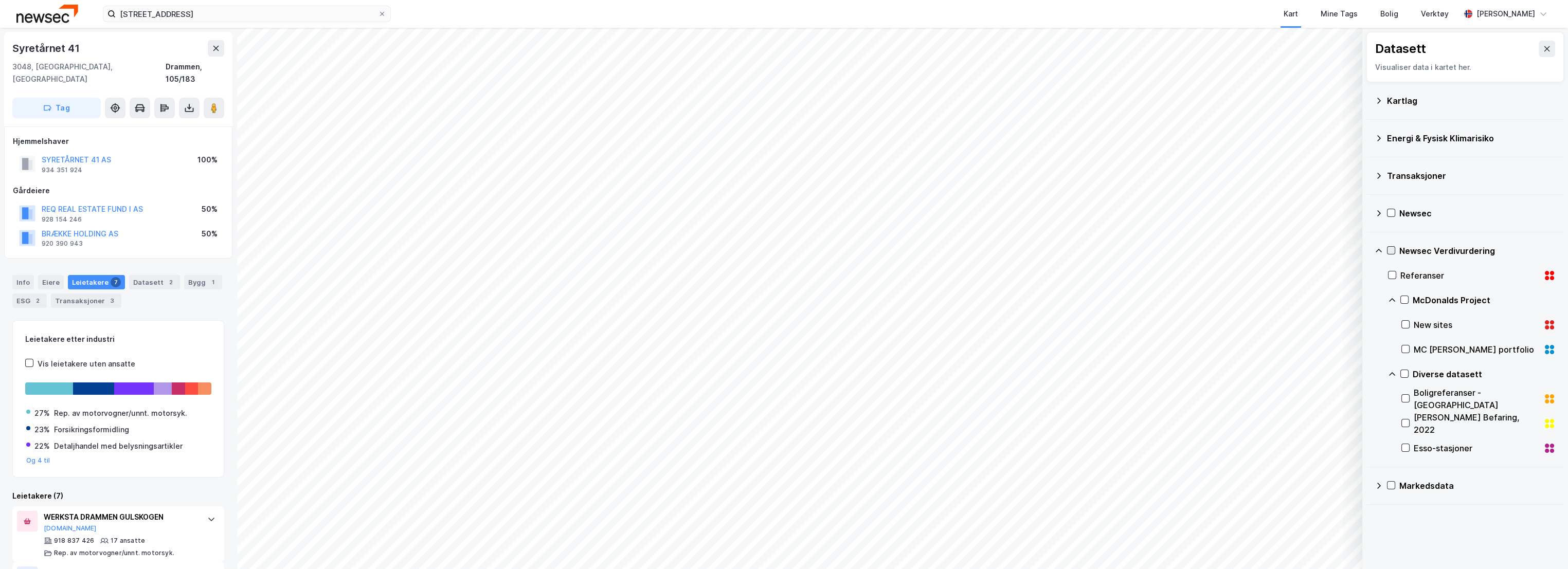
click at [1395, 250] on icon at bounding box center [1391, 250] width 8 height 8
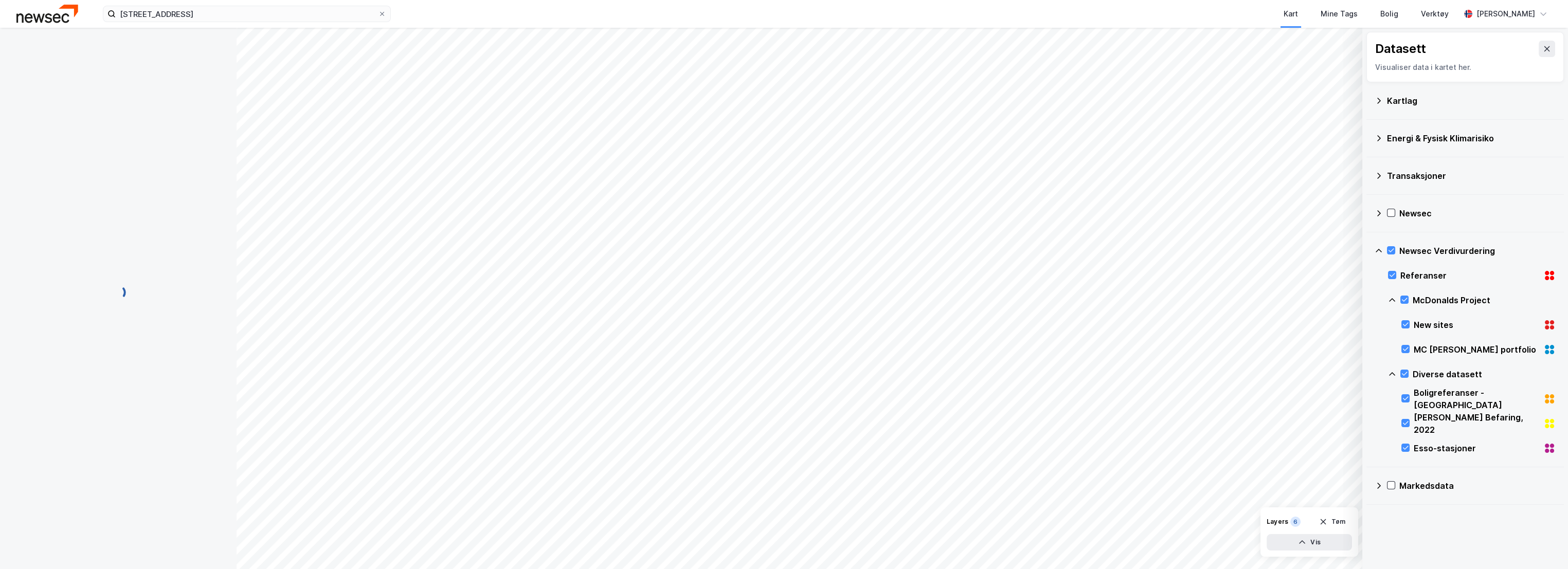
scroll to position [1, 0]
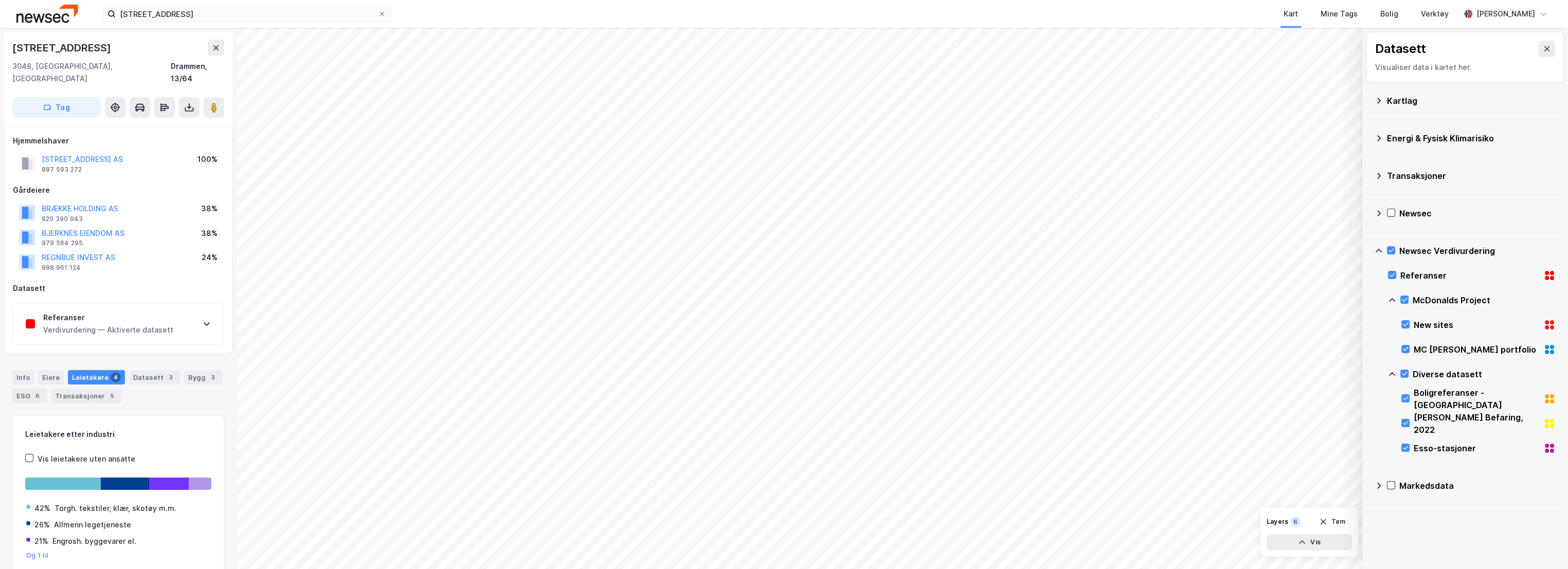
click at [94, 324] on div "Verdivurdering — Aktiverte datasett" at bounding box center [108, 330] width 130 height 13
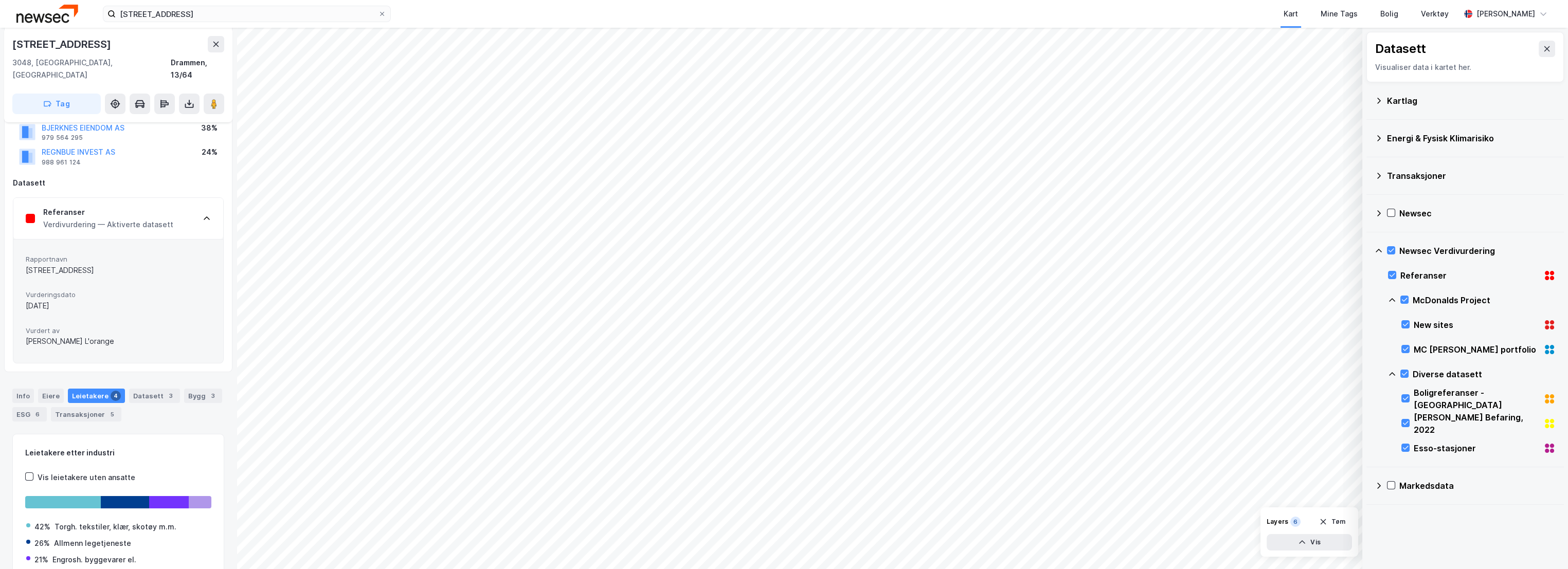
scroll to position [100, 0]
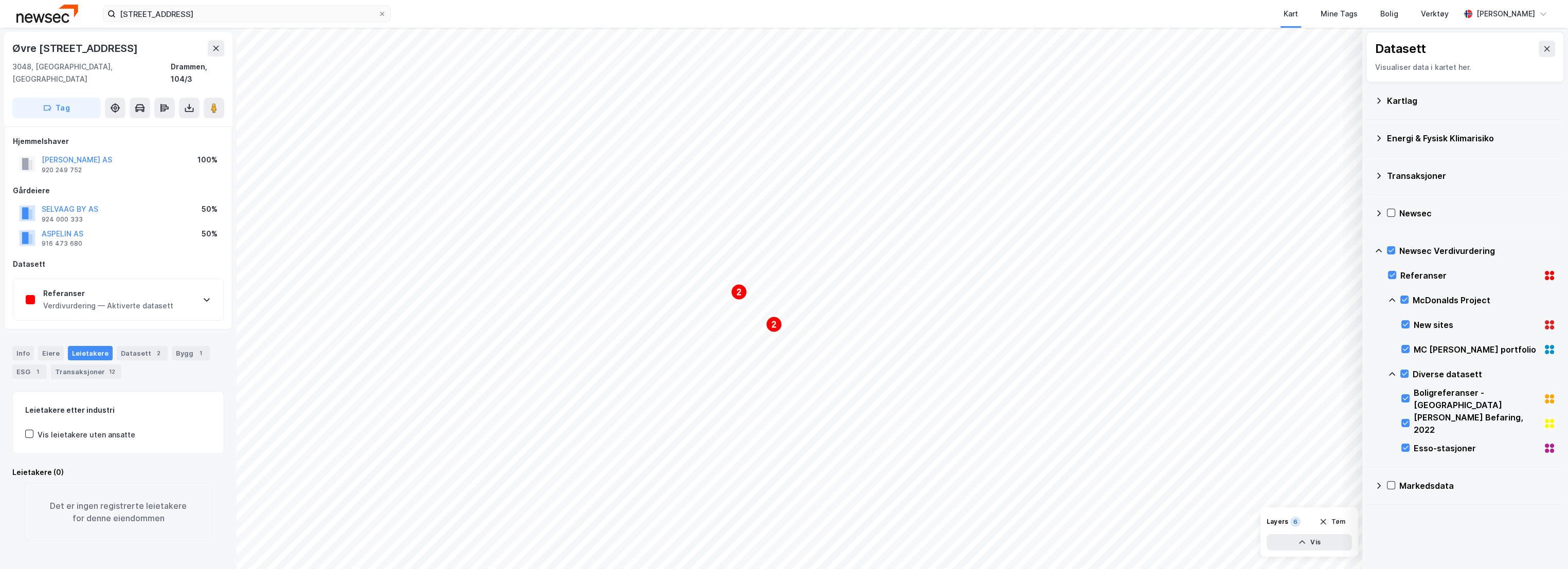
click at [87, 279] on div "Referanser Verdivurdering — Aktiverte datasett" at bounding box center [118, 300] width 210 height 41
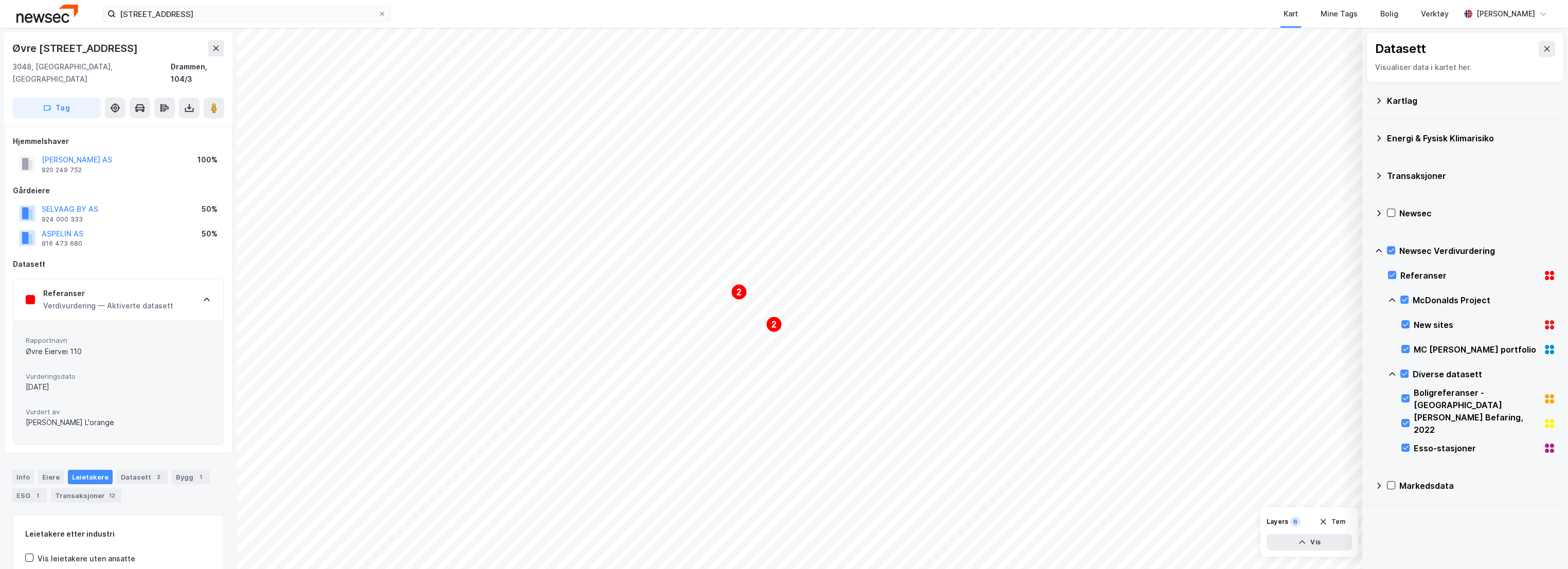
click at [87, 287] on div "Referanser" at bounding box center [108, 293] width 130 height 13
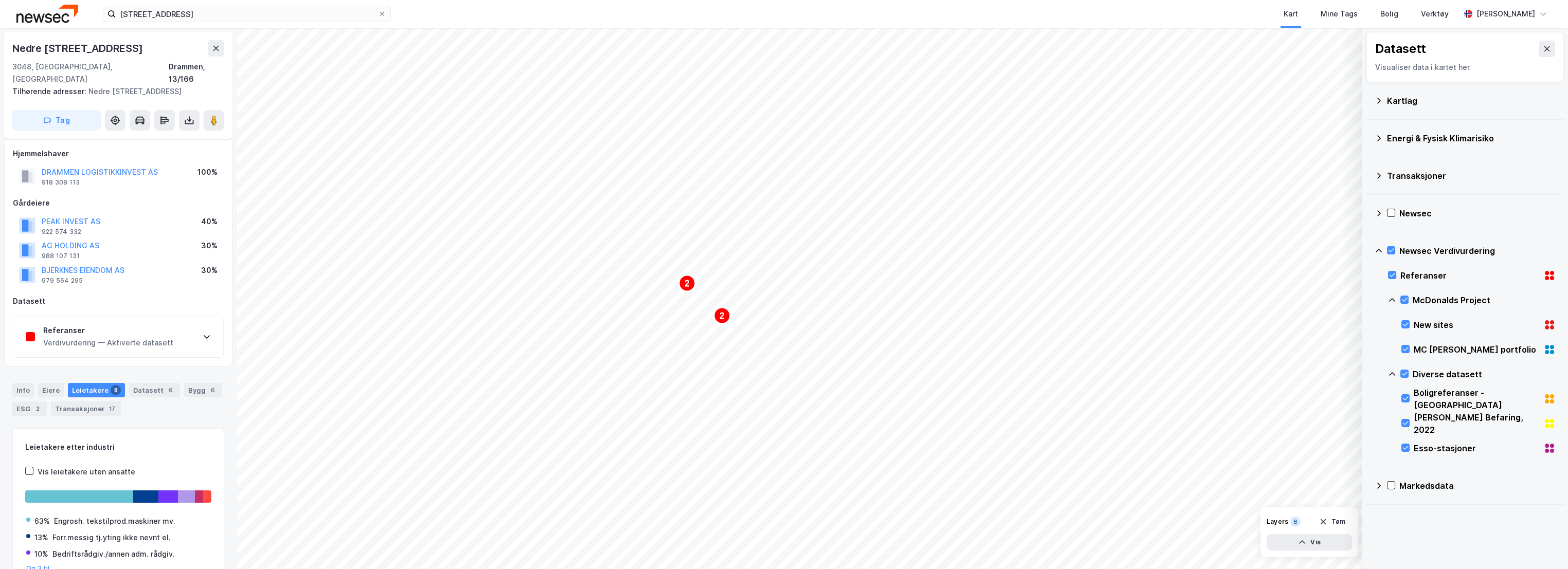
scroll to position [46, 0]
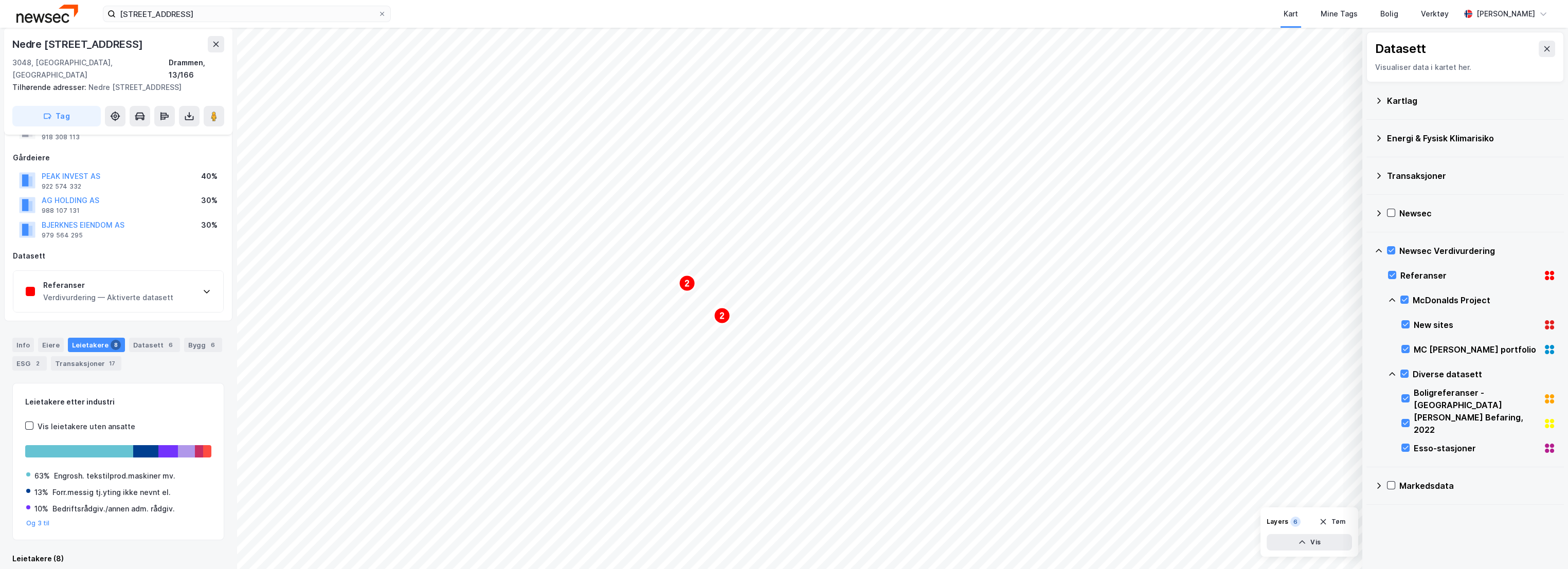
click at [128, 291] on div "Verdivurdering — Aktiverte datasett" at bounding box center [108, 297] width 130 height 13
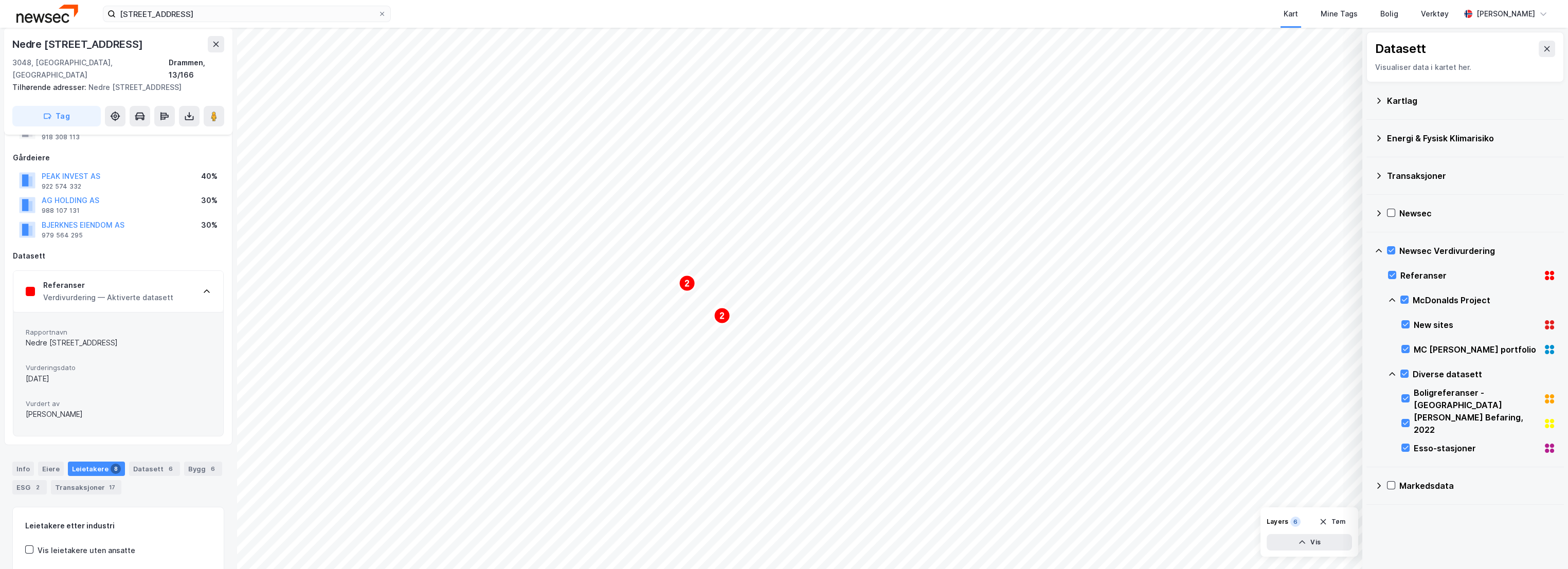
click at [124, 291] on div "Verdivurdering — Aktiverte datasett" at bounding box center [108, 297] width 130 height 13
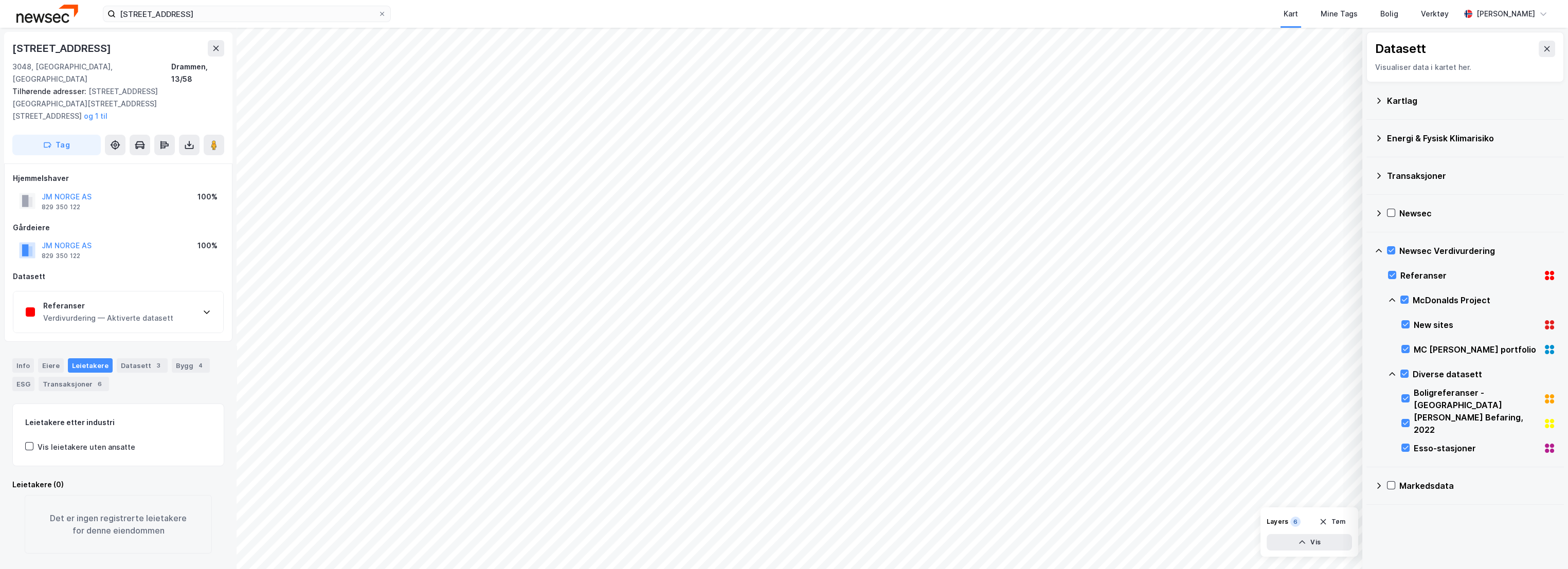
click at [89, 312] on div "Verdivurdering — Aktiverte datasett" at bounding box center [108, 318] width 130 height 13
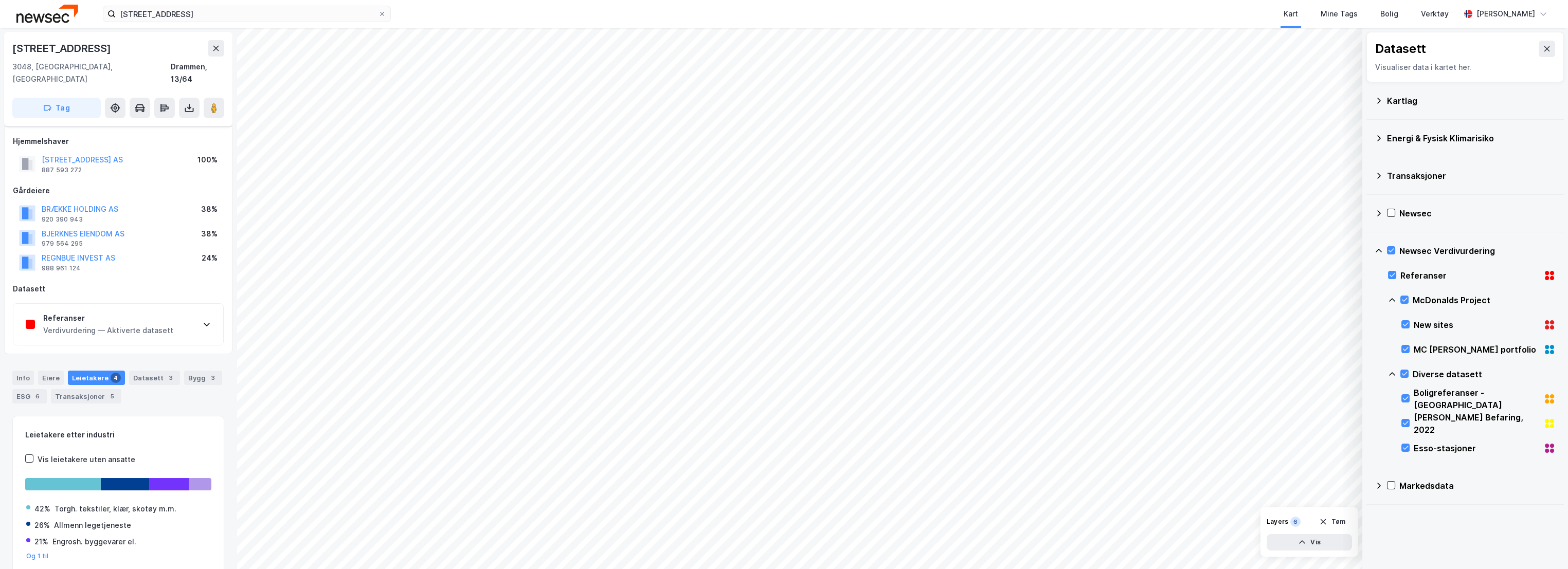
scroll to position [33, 0]
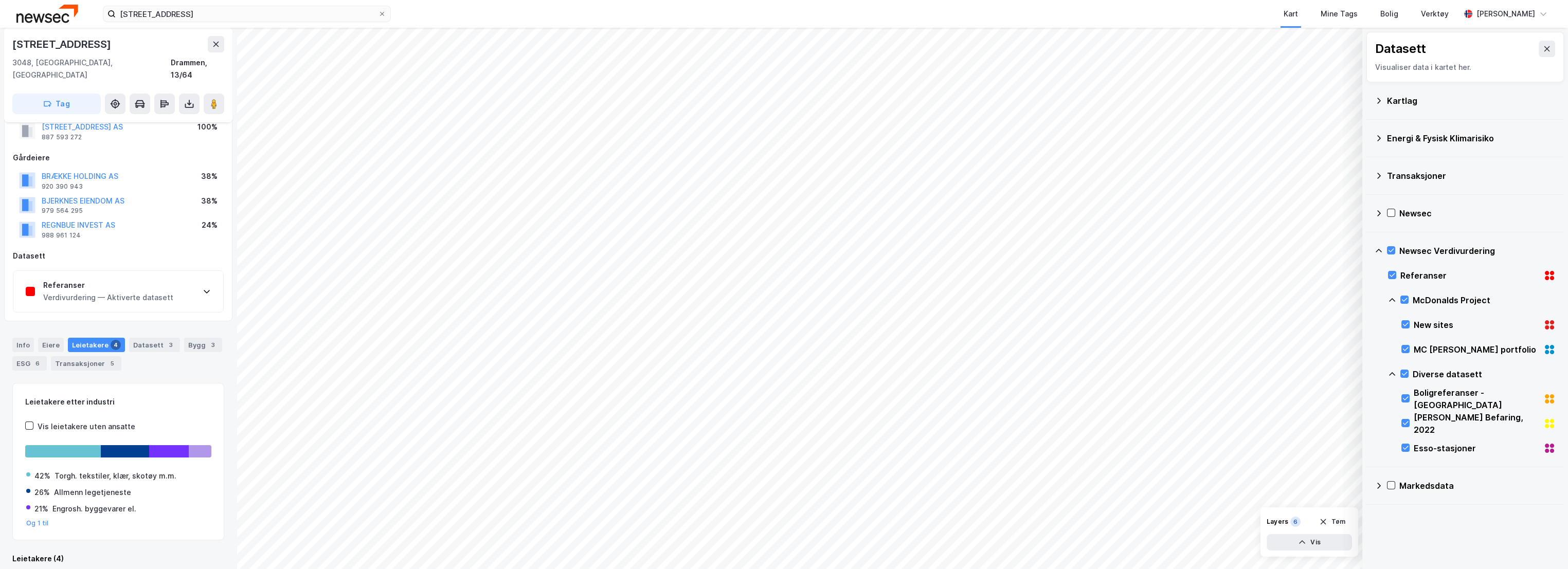
click at [130, 291] on div "Verdivurdering — Aktiverte datasett" at bounding box center [108, 297] width 130 height 13
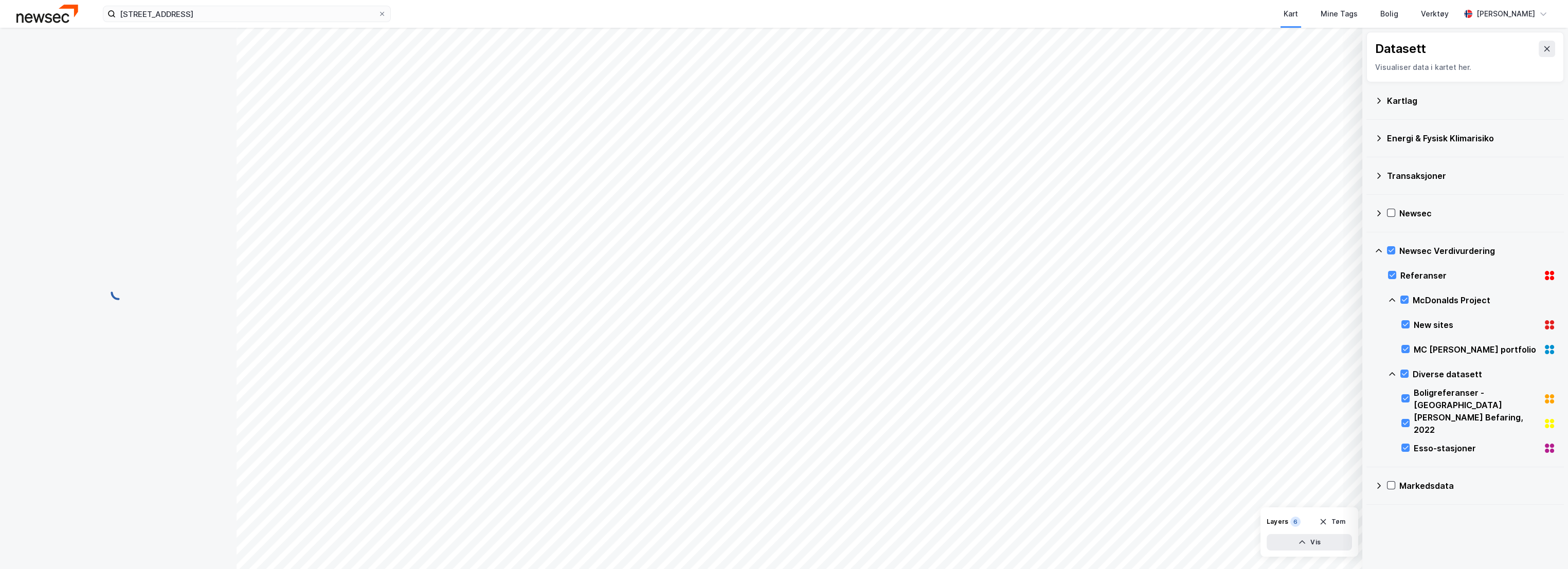
scroll to position [8, 0]
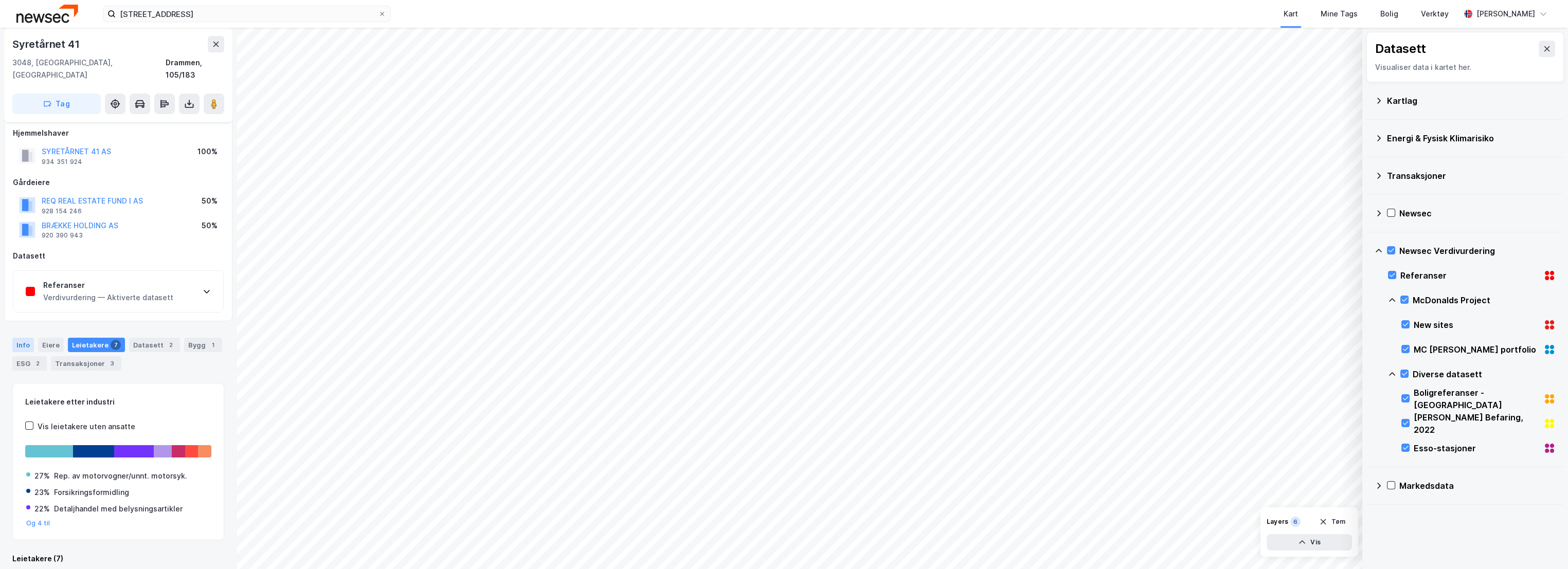
click at [26, 338] on div "Info" at bounding box center [24, 344] width 22 height 14
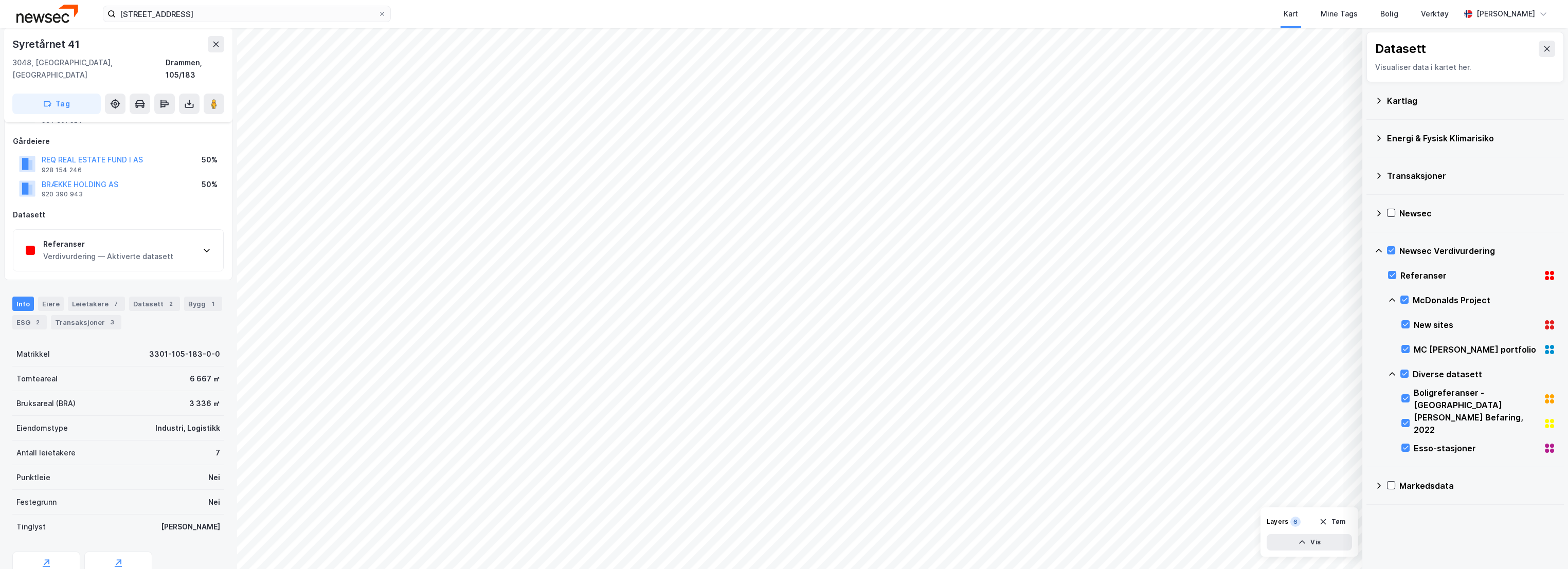
scroll to position [65, 0]
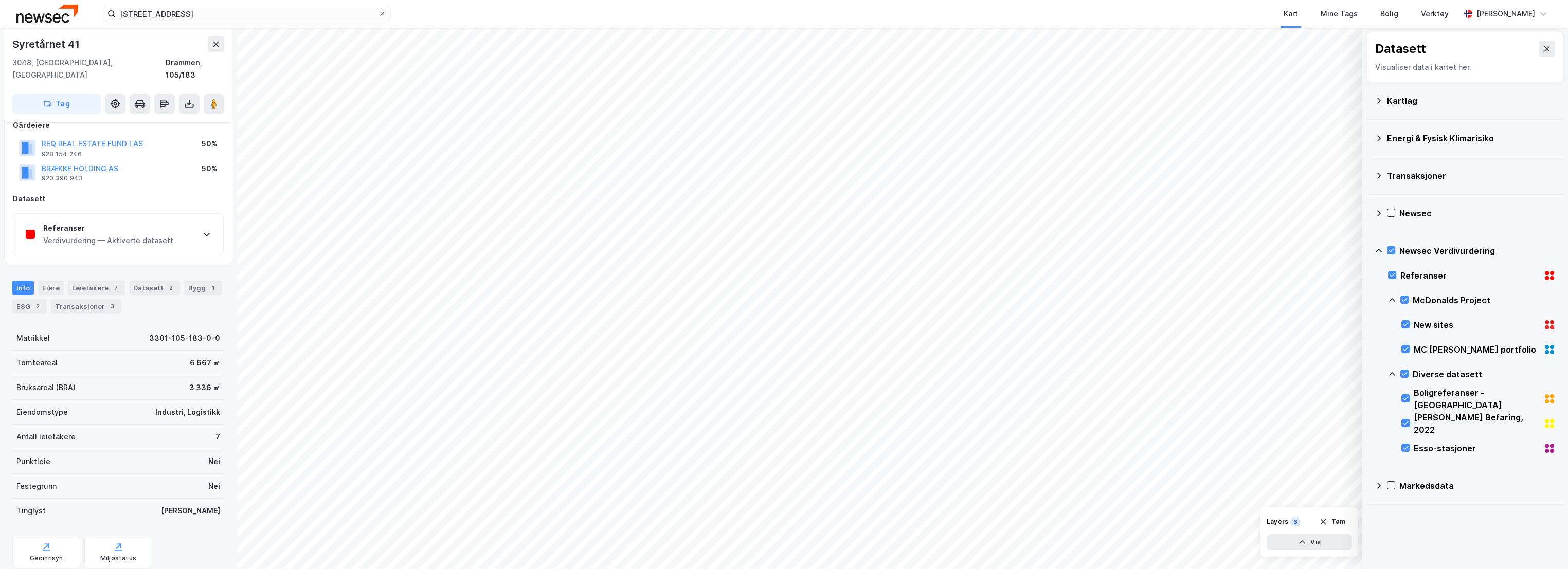
click at [99, 449] on div "Punktleie Nei" at bounding box center [118, 461] width 212 height 24
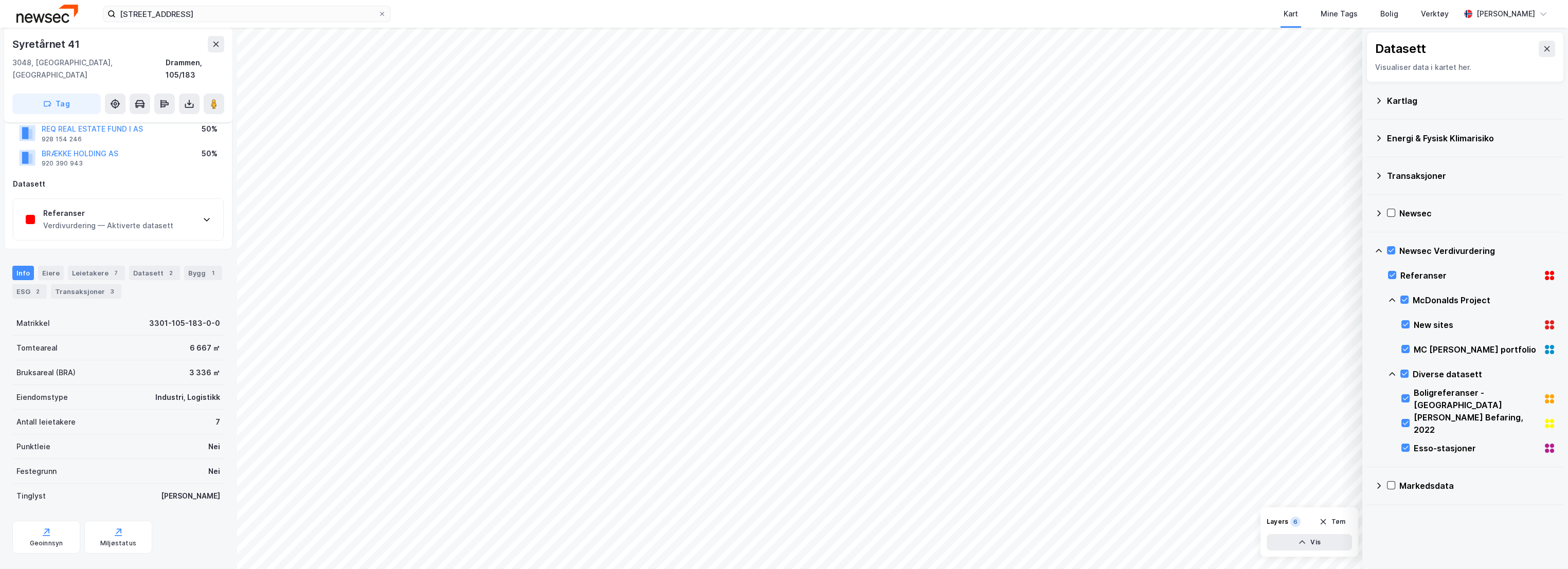
scroll to position [86, 0]
click at [161, 431] on div "Punktleie Nei" at bounding box center [118, 441] width 212 height 24
click at [122, 404] on div "Antall leietakere 7" at bounding box center [118, 416] width 212 height 24
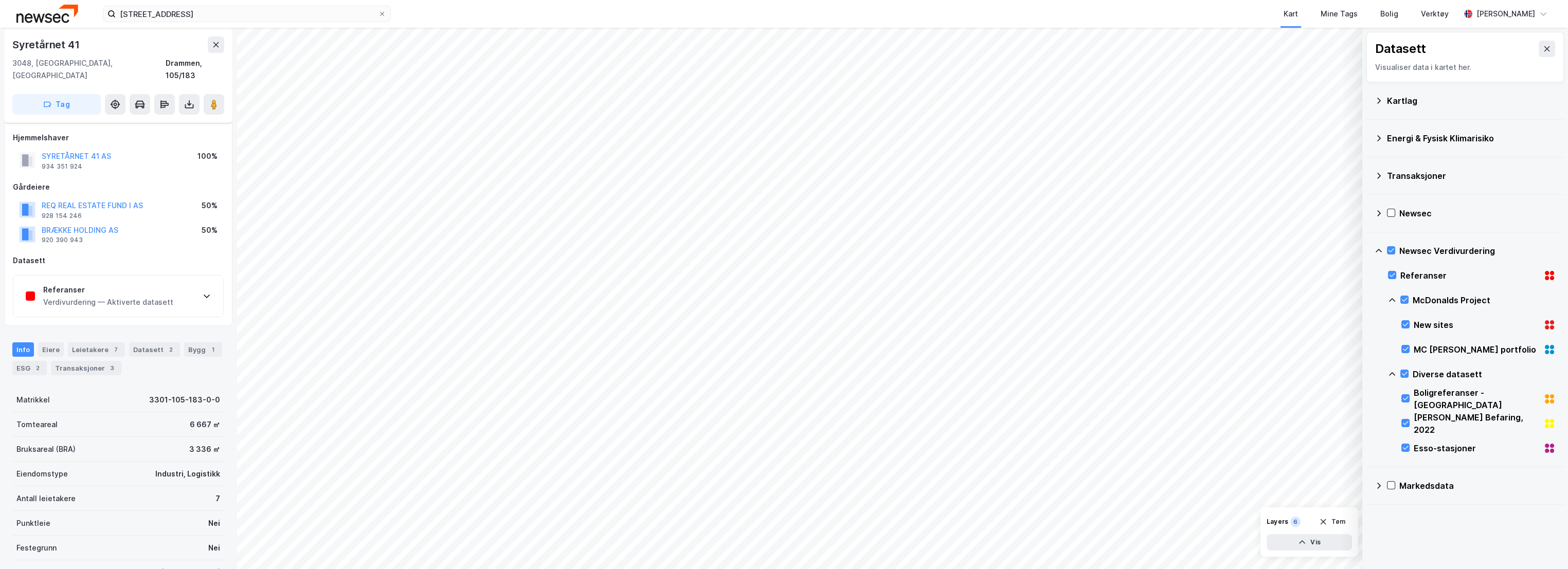
scroll to position [0, 0]
click at [117, 391] on div "Matrikkel 3301-105-183-0-0" at bounding box center [118, 403] width 212 height 24
click at [137, 441] on div "Bruksareal (BRA) 3 336 ㎡" at bounding box center [118, 452] width 212 height 24
click at [133, 300] on div "Verdivurdering — Aktiverte datasett" at bounding box center [108, 306] width 130 height 13
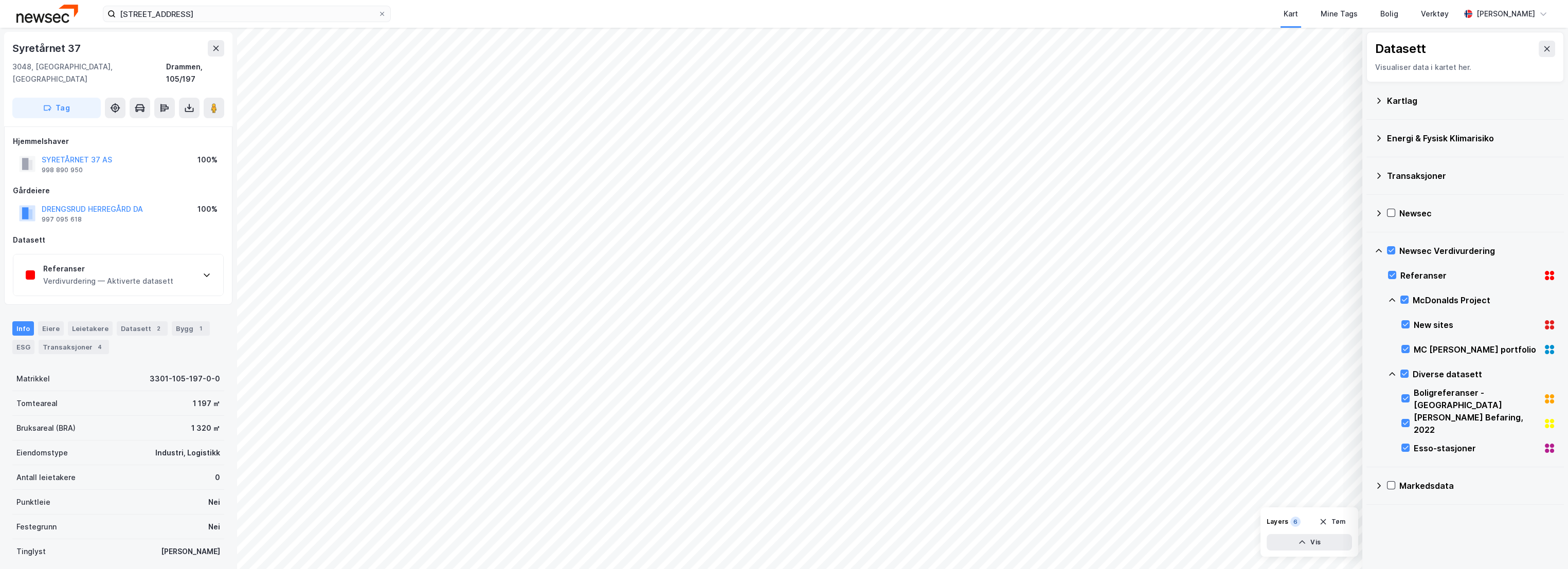
click at [131, 263] on div "Referanser" at bounding box center [108, 268] width 130 height 13
click at [142, 275] on div "Verdivurdering — Aktiverte datasett" at bounding box center [108, 281] width 130 height 13
click at [115, 275] on div "Verdivurdering — Aktiverte datasett" at bounding box center [108, 281] width 130 height 13
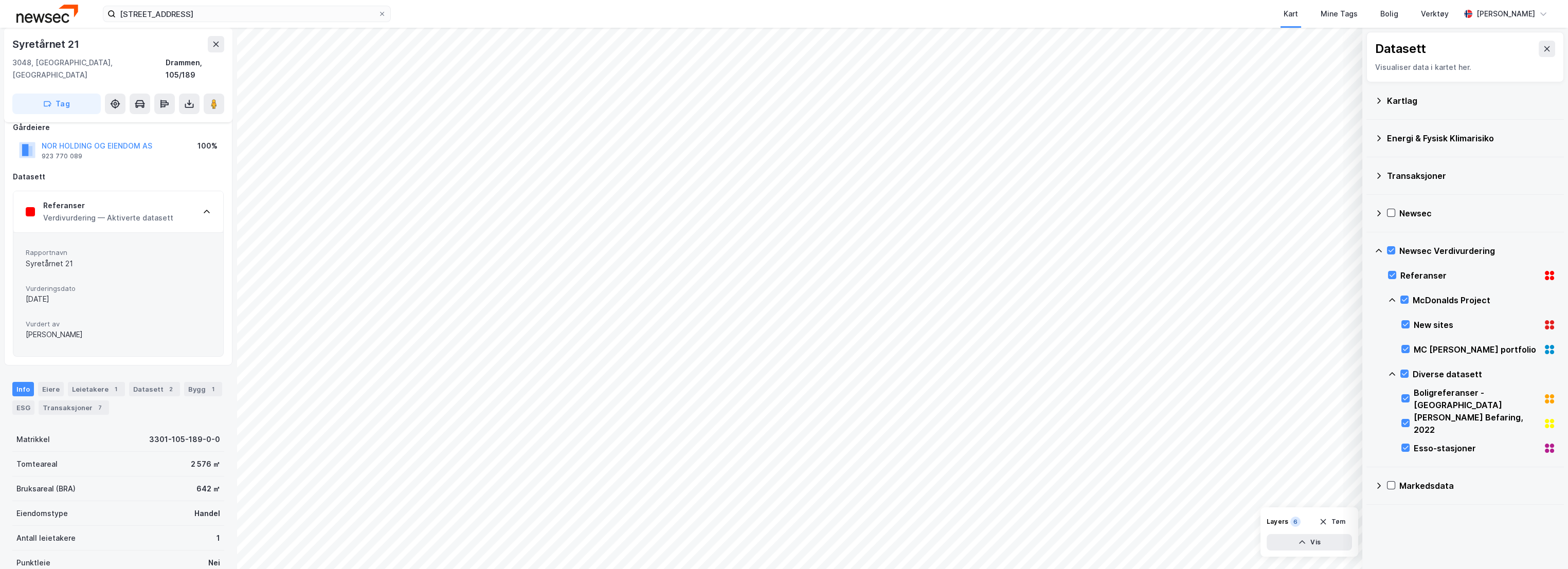
scroll to position [115, 0]
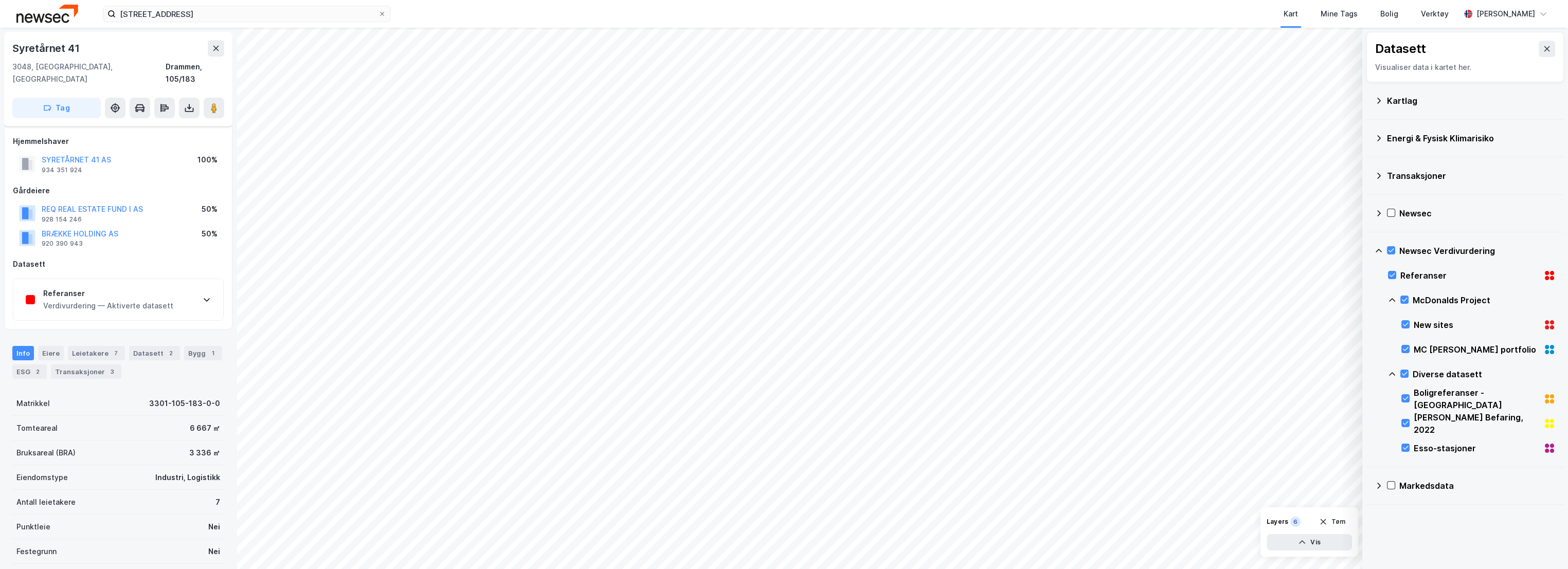
scroll to position [86, 0]
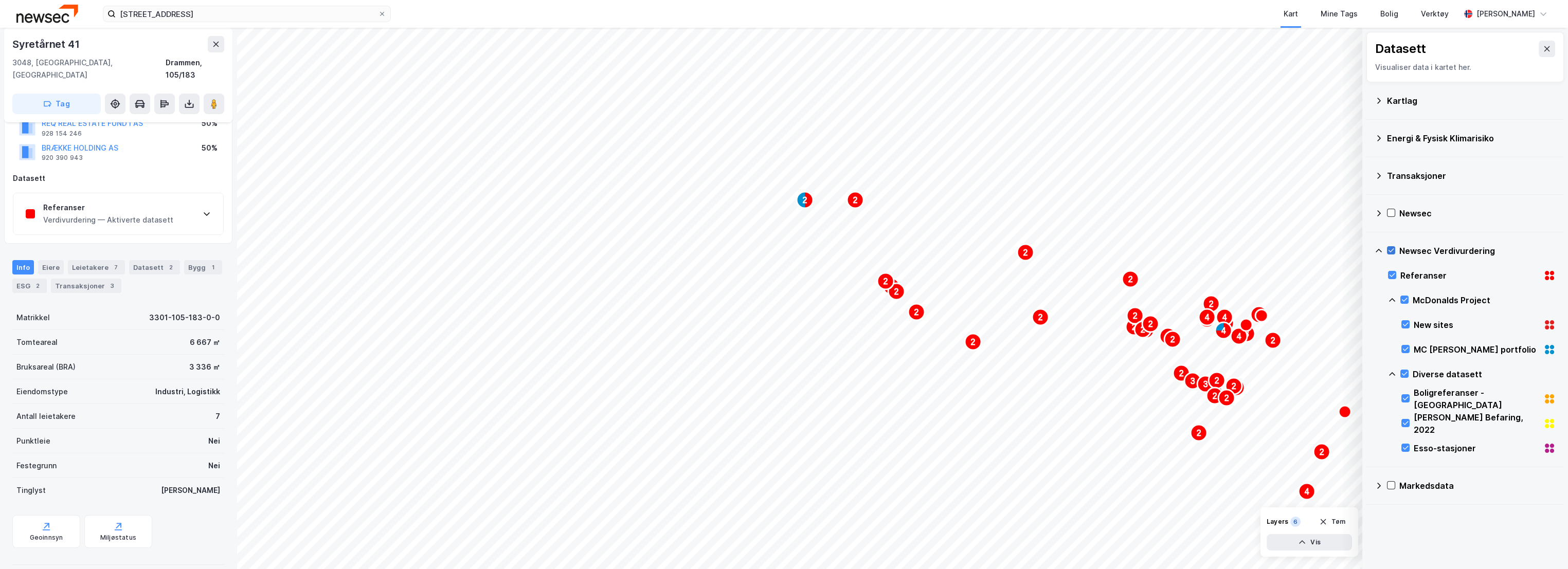
click at [1391, 247] on icon at bounding box center [1391, 250] width 8 height 8
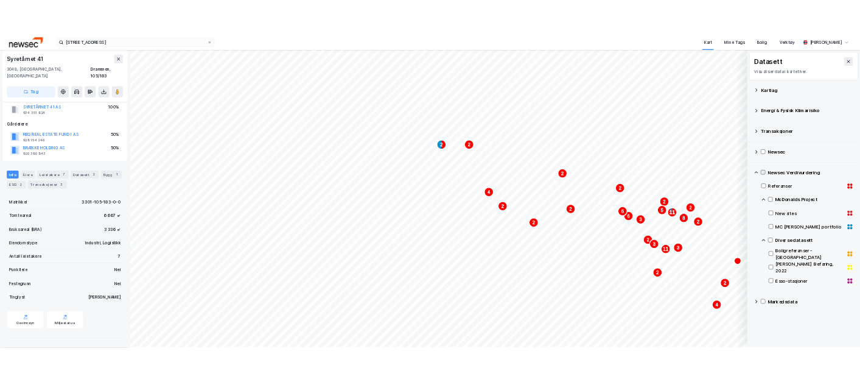
scroll to position [0, 0]
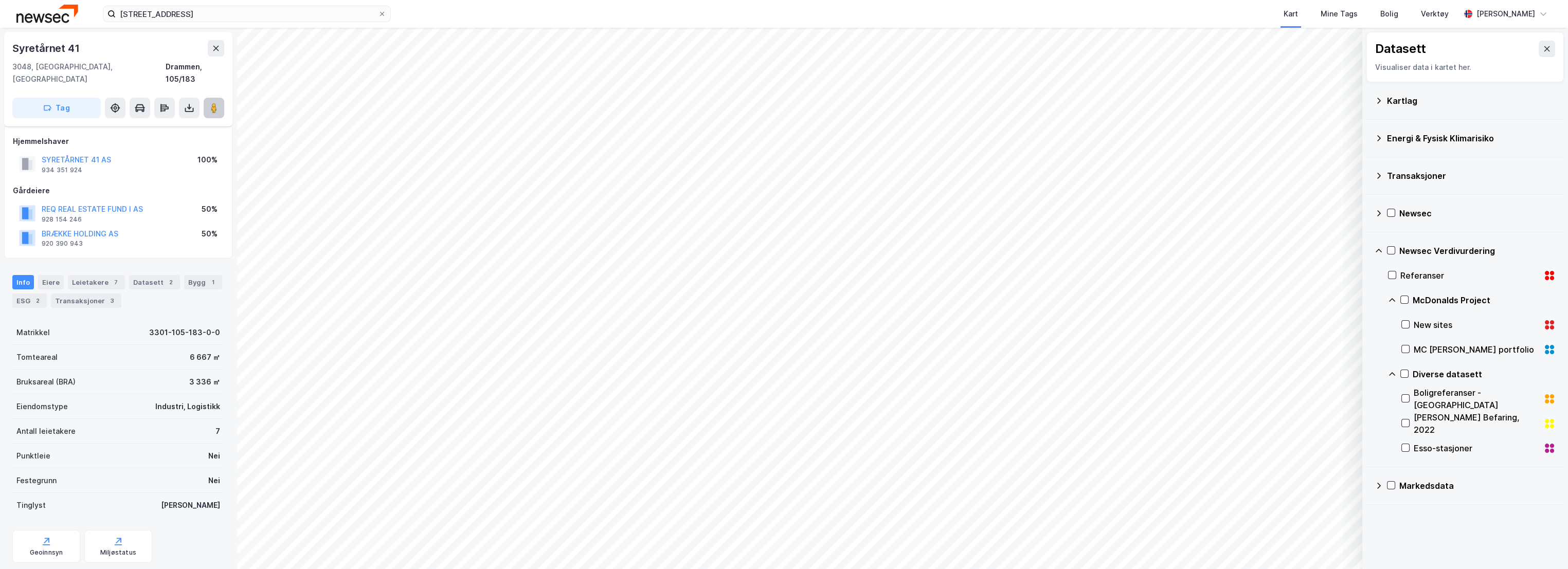
click at [213, 103] on image at bounding box center [214, 108] width 6 height 10
click at [130, 345] on div "Tomteareal 6 667 ㎡" at bounding box center [118, 357] width 212 height 24
click at [117, 370] on div "Bruksareal (BRA) 3 336 ㎡" at bounding box center [118, 382] width 212 height 24
click at [135, 370] on div "Bruksareal (BRA) 3 336 ㎡" at bounding box center [118, 382] width 212 height 24
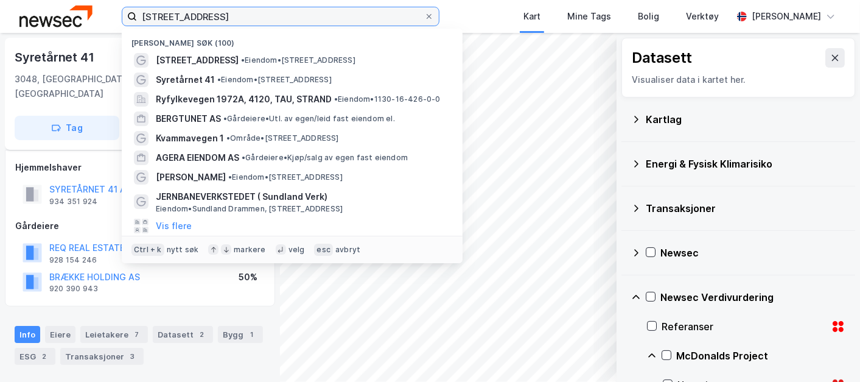
click at [178, 14] on input "[STREET_ADDRESS]" at bounding box center [280, 16] width 287 height 18
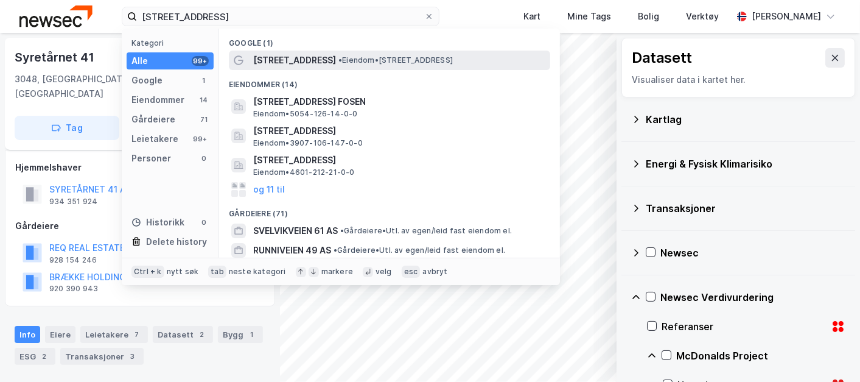
click at [381, 54] on div "[STREET_ADDRESS] • Eiendom • [STREET_ADDRESS]" at bounding box center [400, 60] width 295 height 15
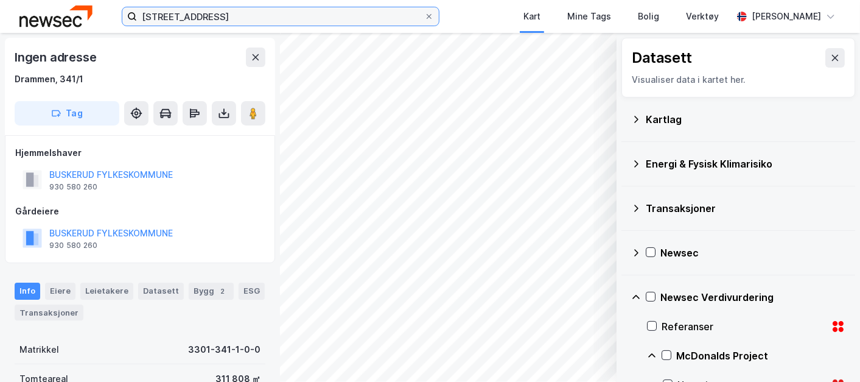
click at [203, 16] on input "[STREET_ADDRESS]" at bounding box center [280, 16] width 287 height 18
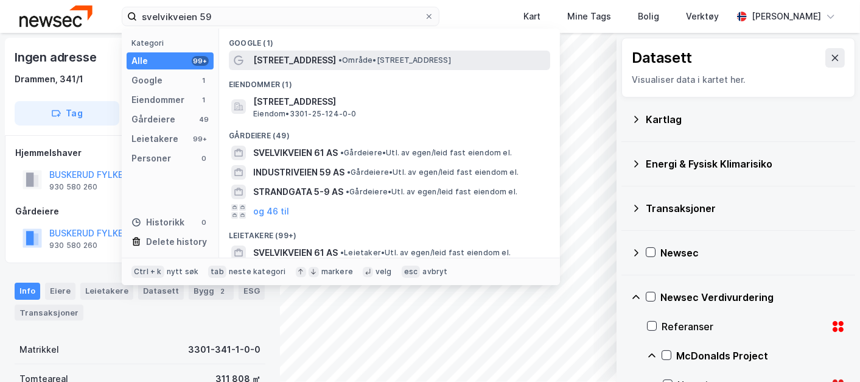
click at [388, 59] on span "• Område • [STREET_ADDRESS]" at bounding box center [395, 60] width 113 height 10
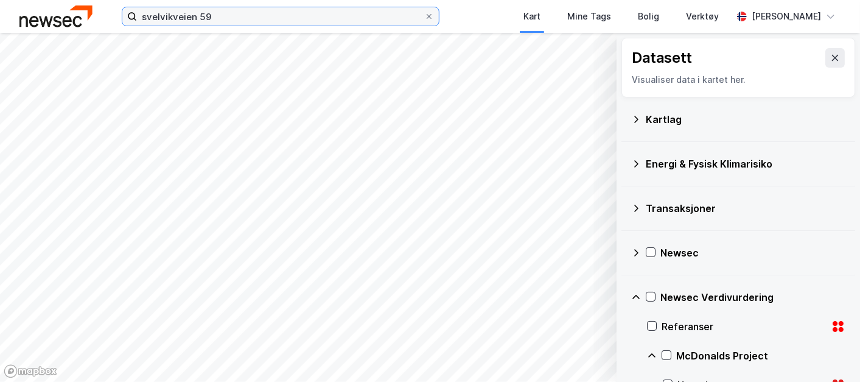
click at [261, 19] on input "svelvikveien 59" at bounding box center [280, 16] width 287 height 18
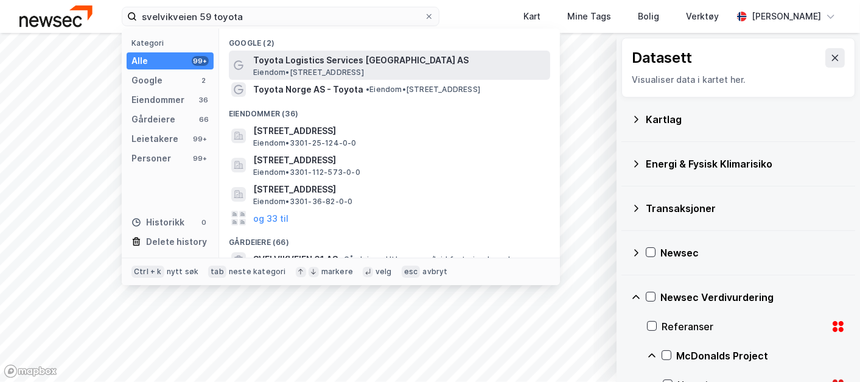
click at [356, 60] on span "Toyota Logistics Services [GEOGRAPHIC_DATA] AS" at bounding box center [399, 60] width 292 height 15
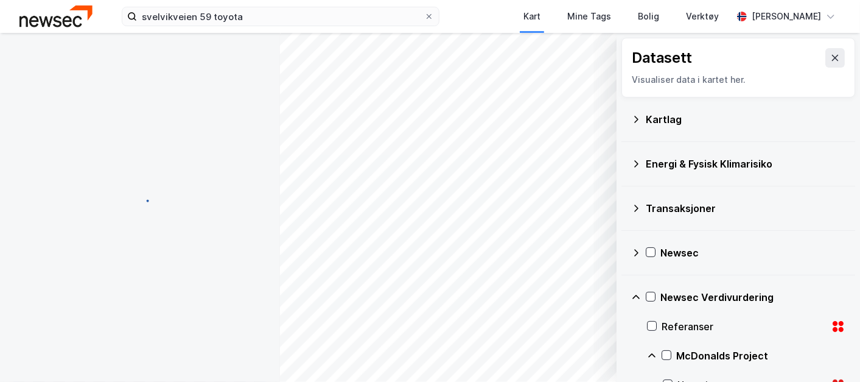
scroll to position [26, 0]
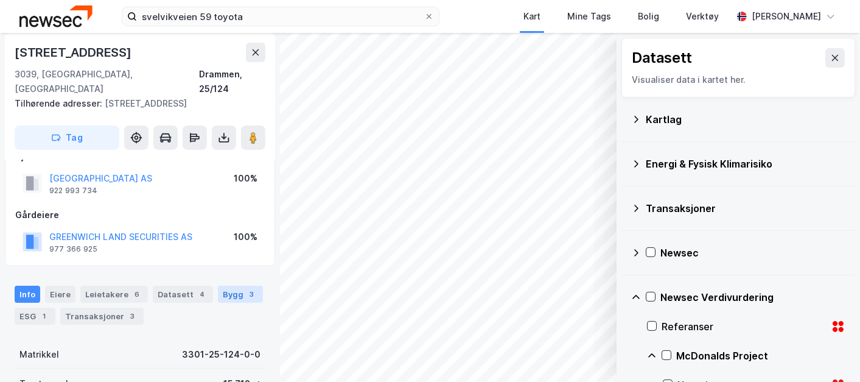
click at [238, 287] on div "Bygg 3" at bounding box center [240, 294] width 45 height 17
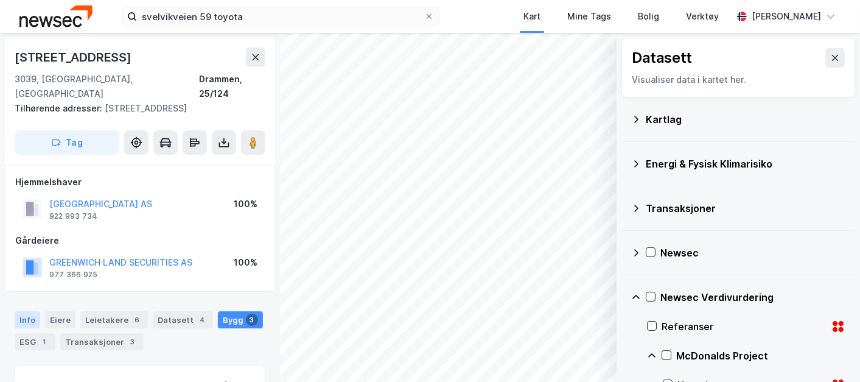
click at [26, 311] on div "Info" at bounding box center [28, 319] width 26 height 17
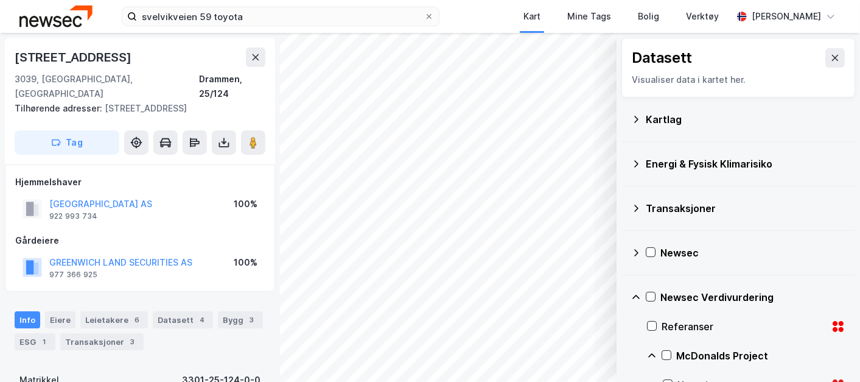
scroll to position [133, 0]
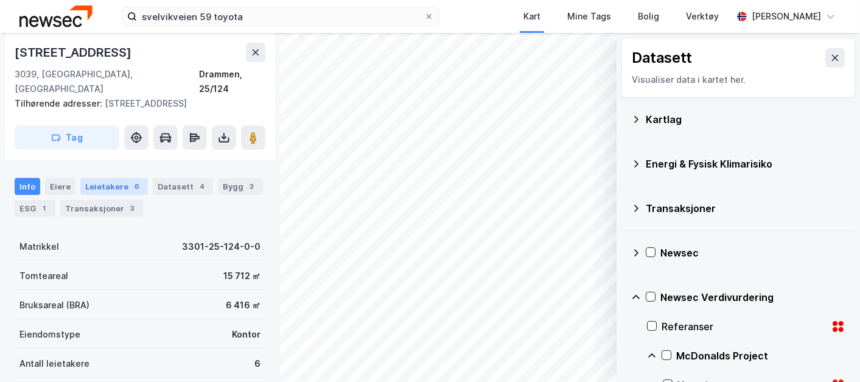
click at [99, 178] on div "Leietakere 6" at bounding box center [114, 186] width 68 height 17
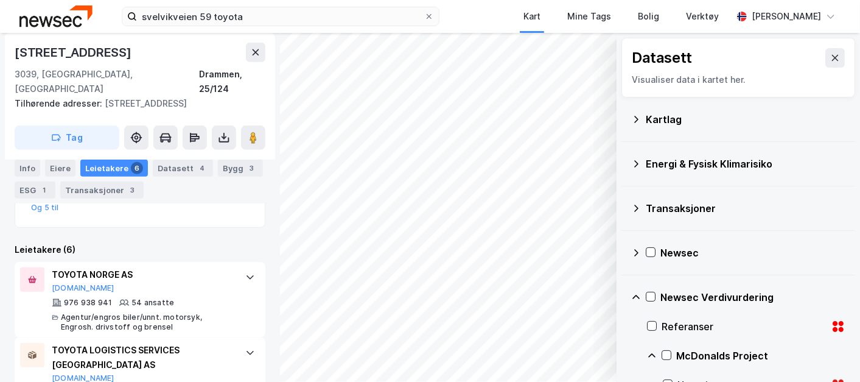
scroll to position [324, 0]
click at [830, 54] on icon at bounding box center [835, 58] width 10 height 10
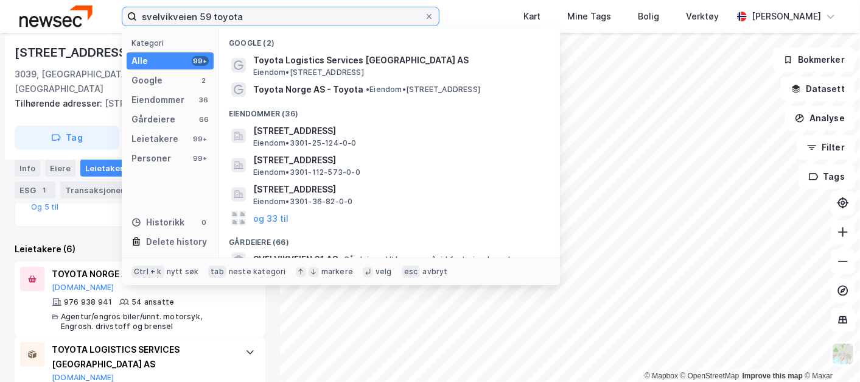
click at [278, 23] on input "svelvikveien 59 toyota" at bounding box center [280, 16] width 287 height 18
type input "[STREET_ADDRESS]"
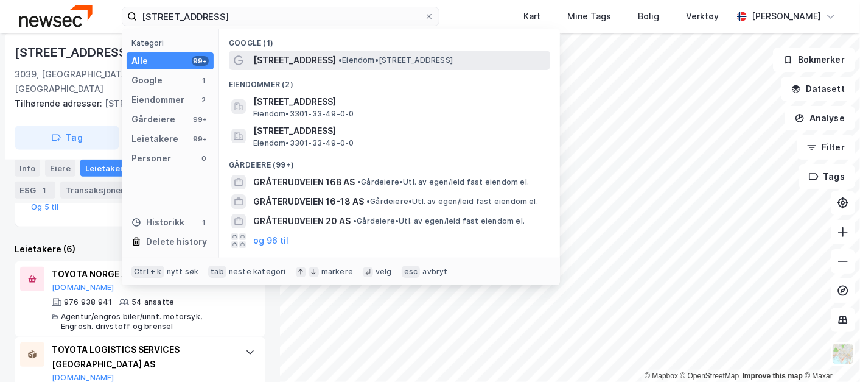
click at [306, 54] on span "[STREET_ADDRESS]" at bounding box center [294, 60] width 83 height 15
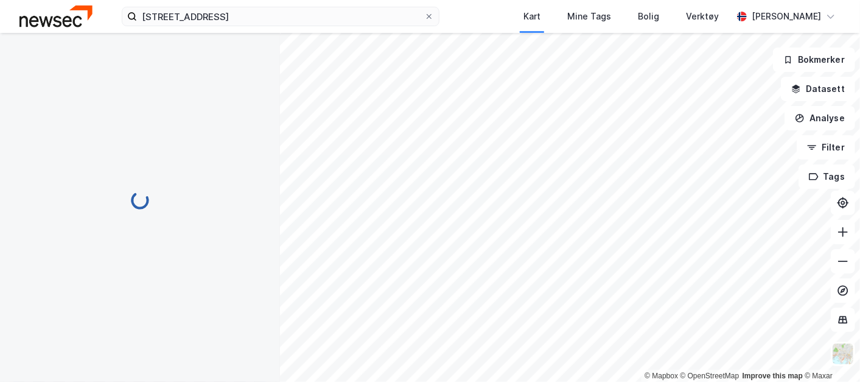
scroll to position [324, 0]
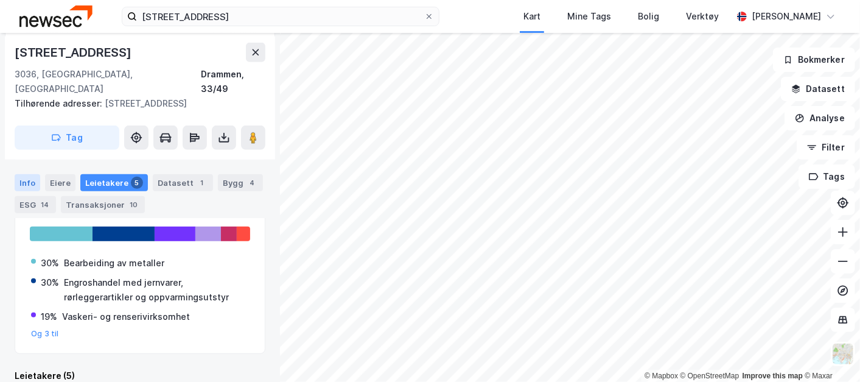
click at [34, 183] on div "Info" at bounding box center [28, 182] width 26 height 17
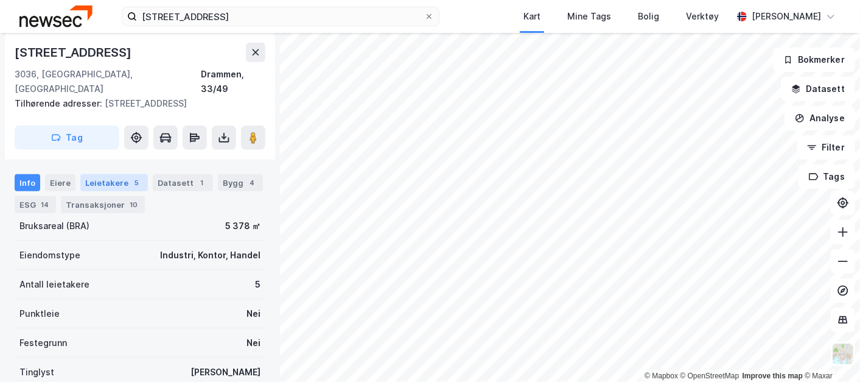
click at [97, 180] on div "Leietakere 5" at bounding box center [114, 182] width 68 height 17
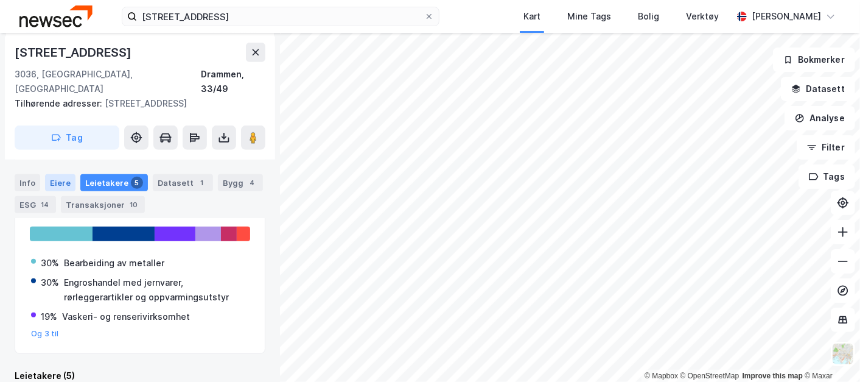
click at [58, 180] on div "Eiere" at bounding box center [60, 182] width 30 height 17
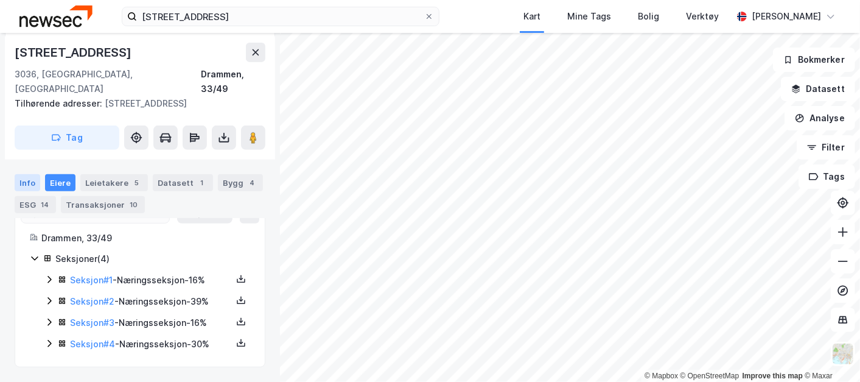
click at [29, 181] on div "Info" at bounding box center [28, 182] width 26 height 17
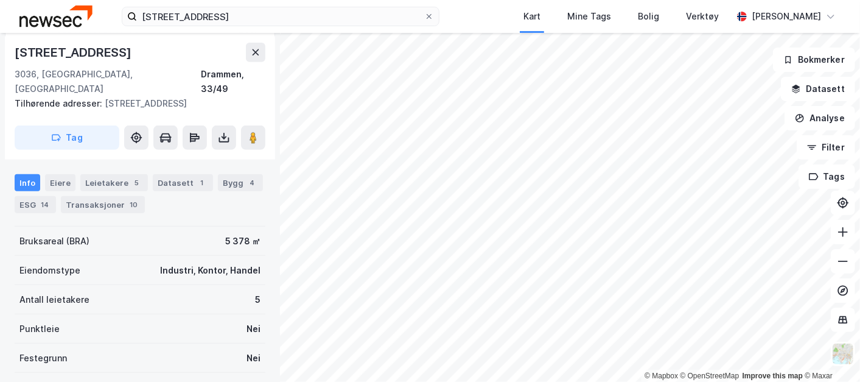
scroll to position [302, 0]
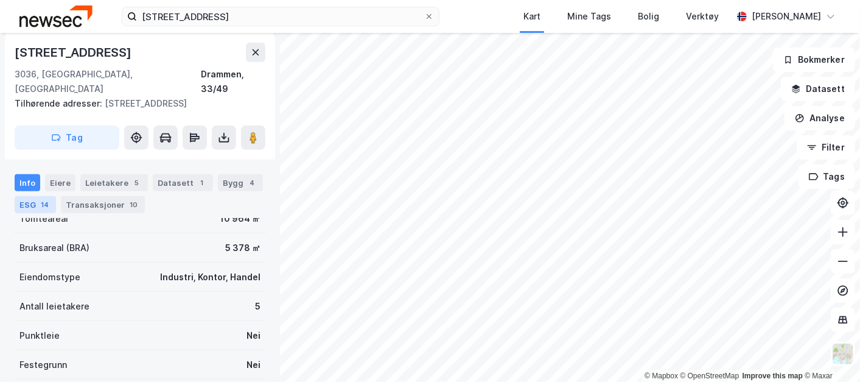
click at [45, 202] on div "14" at bounding box center [44, 204] width 13 height 12
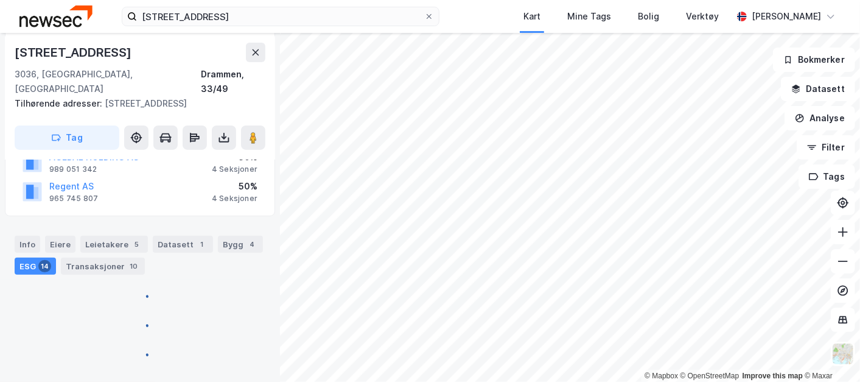
scroll to position [302, 0]
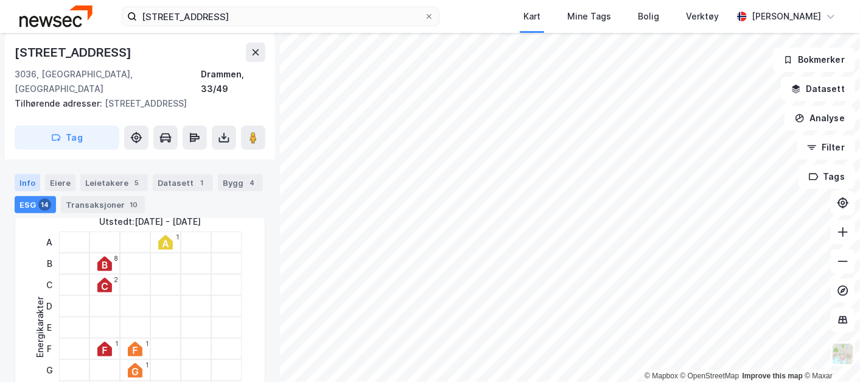
click at [29, 180] on div "Info" at bounding box center [28, 182] width 26 height 17
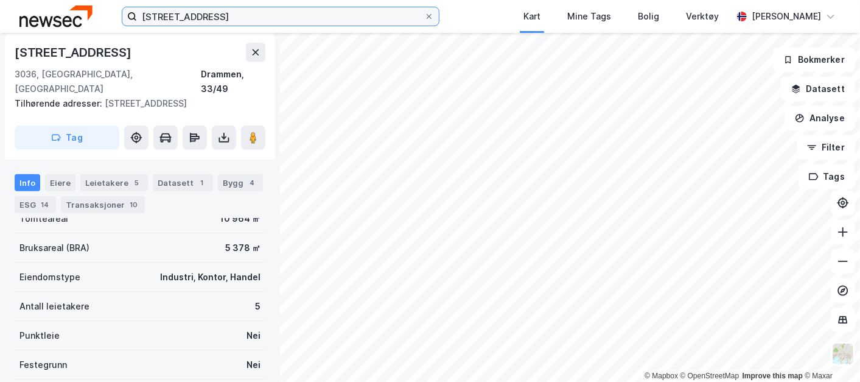
click at [243, 15] on input "[STREET_ADDRESS]" at bounding box center [280, 16] width 287 height 18
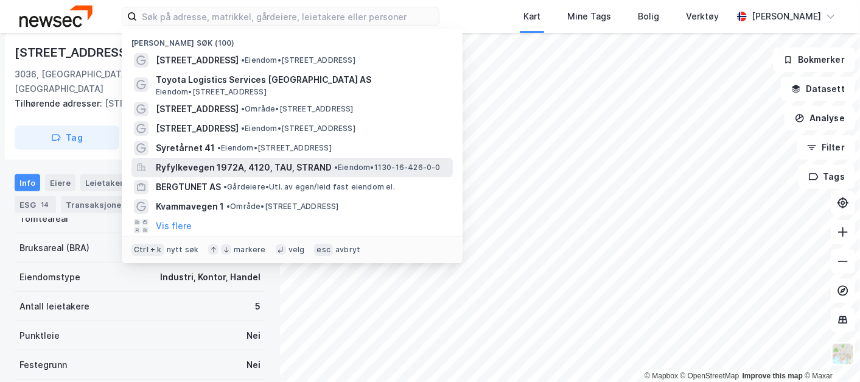
click at [202, 166] on span "Ryfylkevegen 1972A, 4120, TAU, STRAND" at bounding box center [244, 167] width 176 height 15
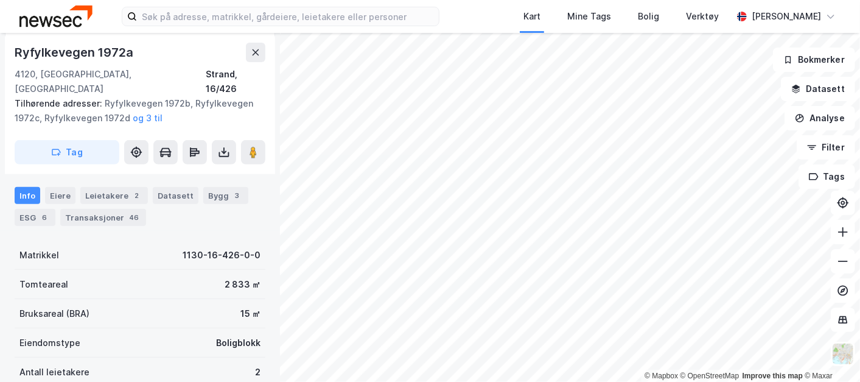
scroll to position [220, 0]
click at [200, 17] on input at bounding box center [288, 16] width 302 height 18
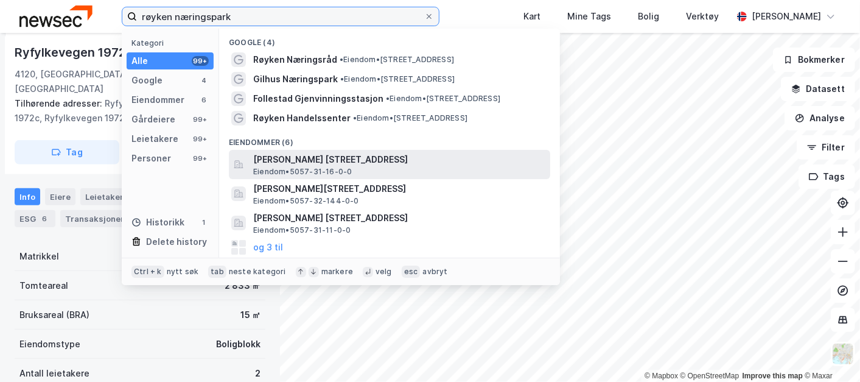
scroll to position [0, 0]
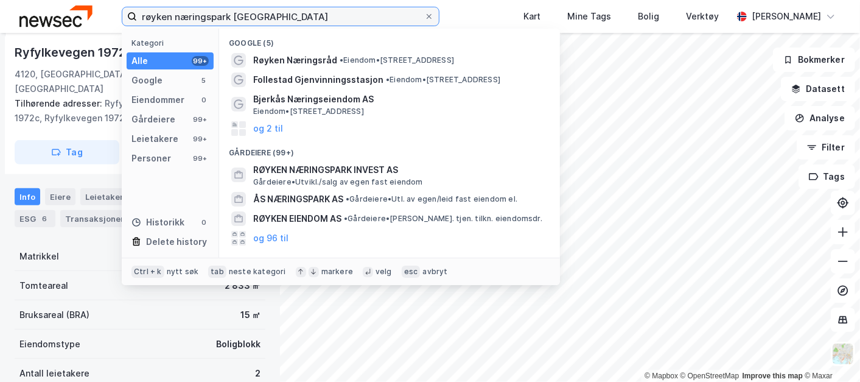
type input "røyken næringspark [GEOGRAPHIC_DATA]"
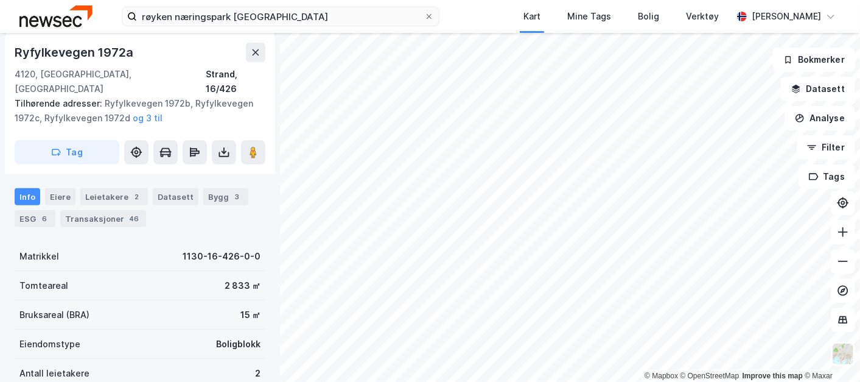
click at [77, 242] on div "Matrikkel 1130-16-426-0-0" at bounding box center [140, 256] width 251 height 29
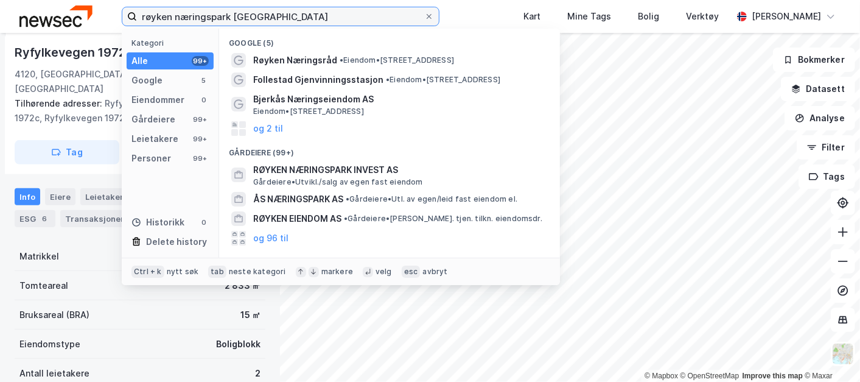
click at [276, 11] on input "røyken næringspark [GEOGRAPHIC_DATA]" at bounding box center [280, 16] width 287 height 18
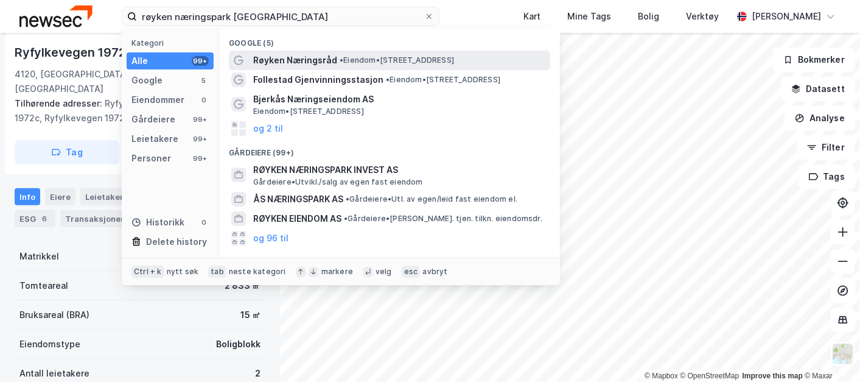
click at [335, 57] on div "Røyken Næringsråd • Eiendom • [STREET_ADDRESS]" at bounding box center [400, 60] width 295 height 15
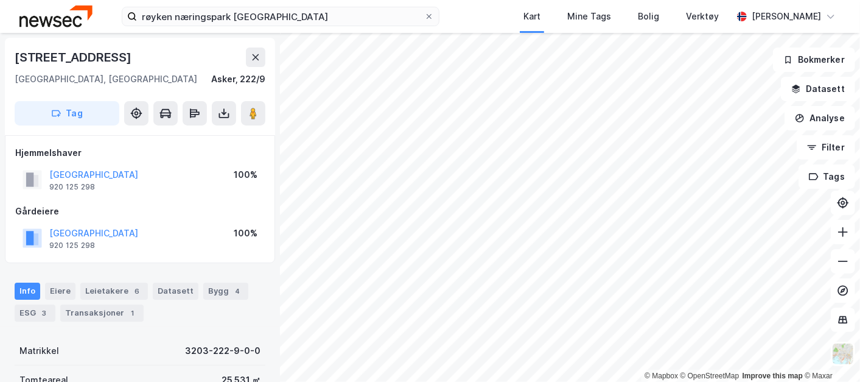
scroll to position [220, 0]
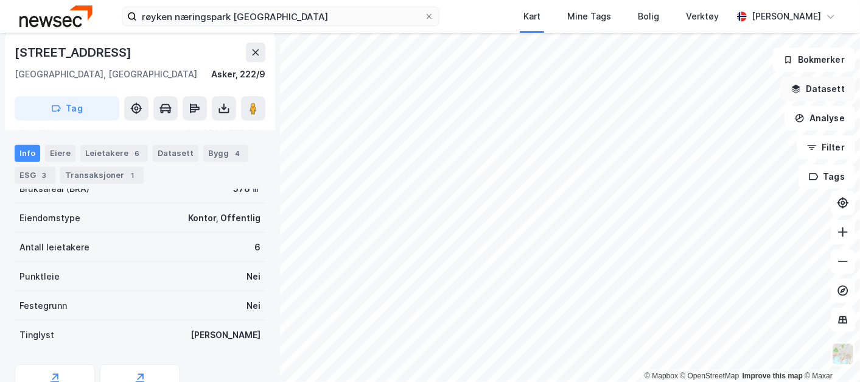
click at [831, 86] on button "Datasett" at bounding box center [818, 89] width 74 height 24
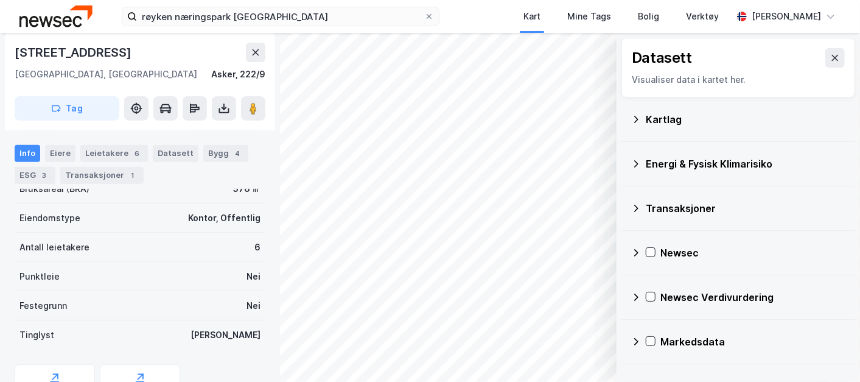
click at [636, 207] on icon at bounding box center [636, 208] width 10 height 10
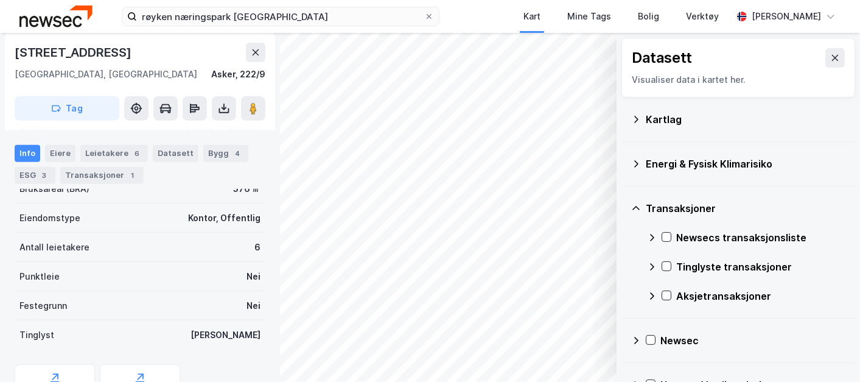
click at [673, 238] on div "Newsecs transaksjonsliste" at bounding box center [746, 237] width 198 height 29
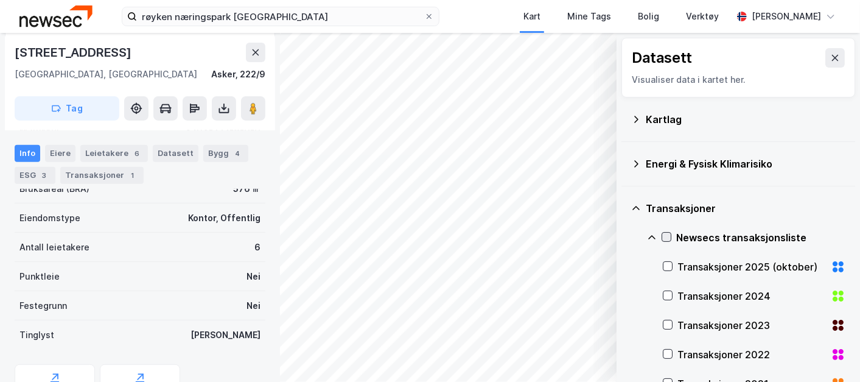
click at [666, 236] on icon at bounding box center [666, 237] width 9 height 9
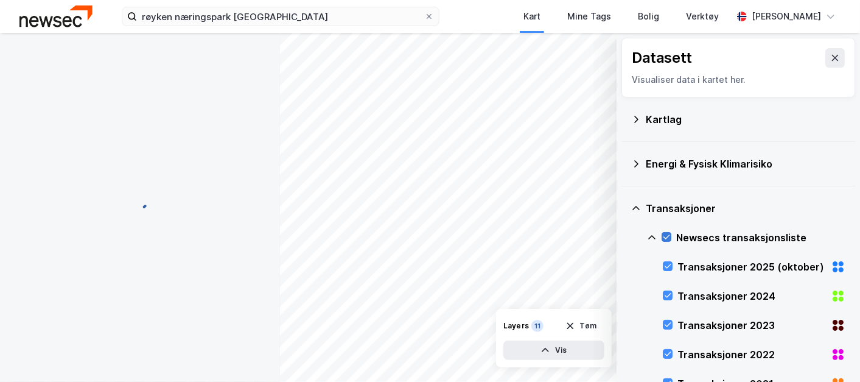
scroll to position [0, 0]
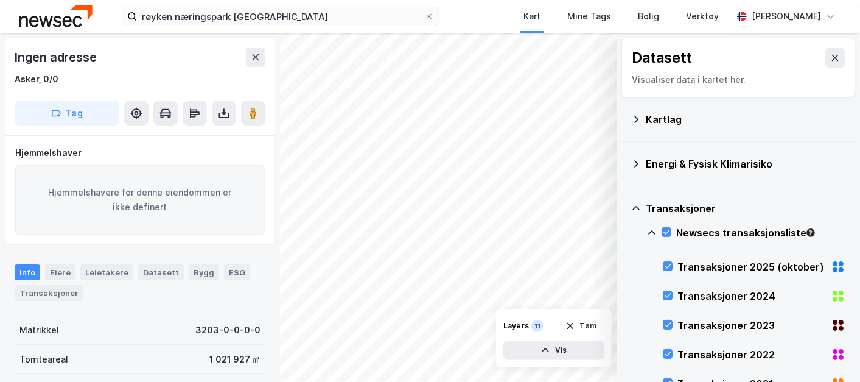
scroll to position [220, 0]
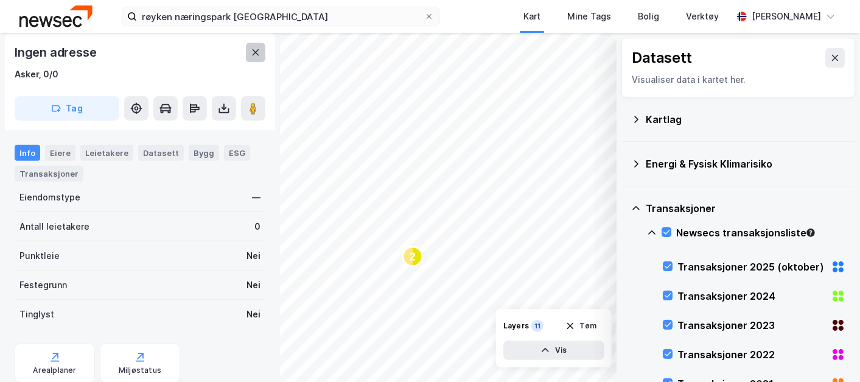
click at [253, 61] on button at bounding box center [255, 52] width 19 height 19
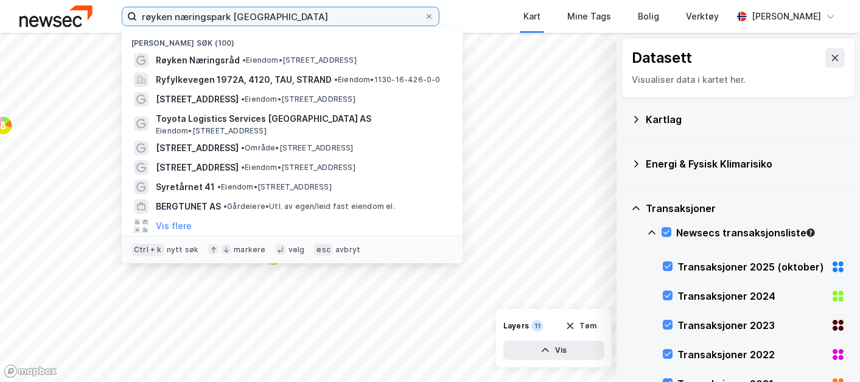
click at [290, 19] on input "røyken næringspark [GEOGRAPHIC_DATA]" at bounding box center [280, 16] width 287 height 18
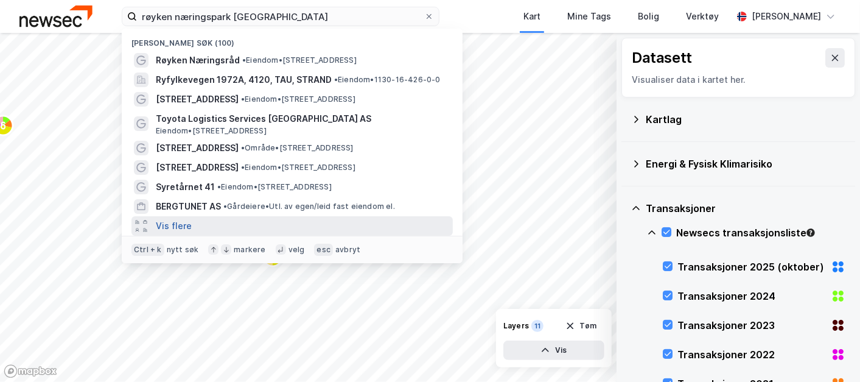
click at [170, 225] on button "Vis flere" at bounding box center [174, 226] width 36 height 15
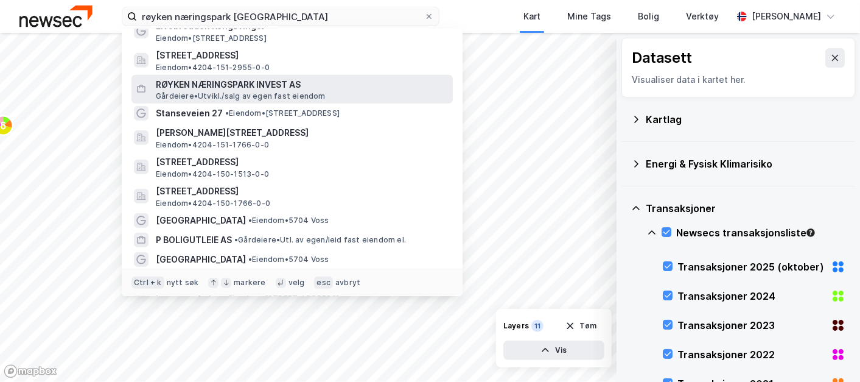
scroll to position [256, 0]
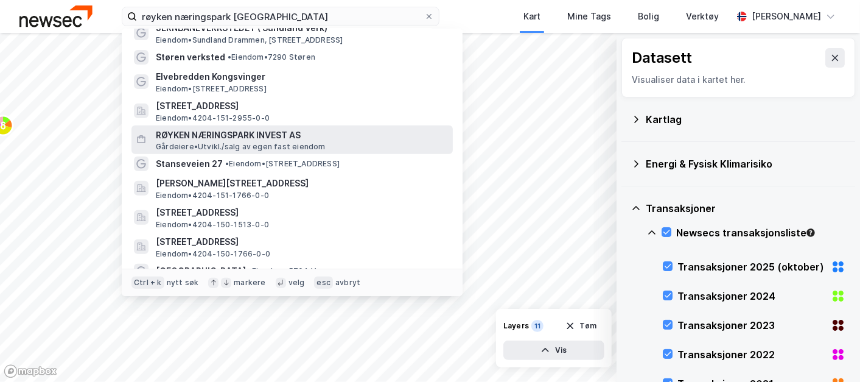
click at [224, 136] on span "RØYKEN NÆRINGSPARK INVEST AS" at bounding box center [302, 135] width 292 height 15
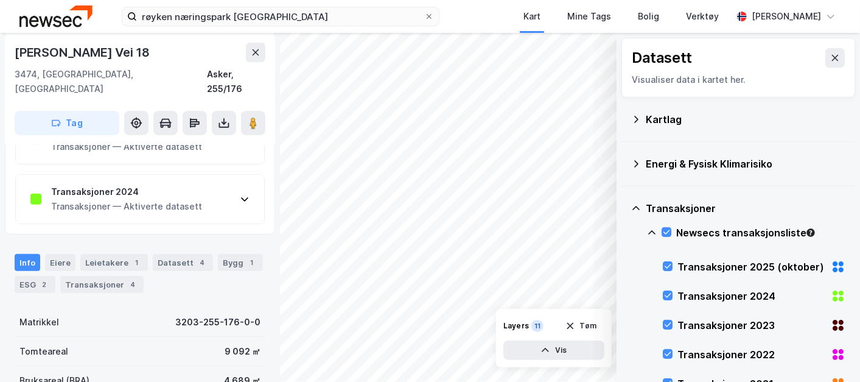
click at [169, 184] on div "Transaksjoner 2024" at bounding box center [126, 191] width 151 height 15
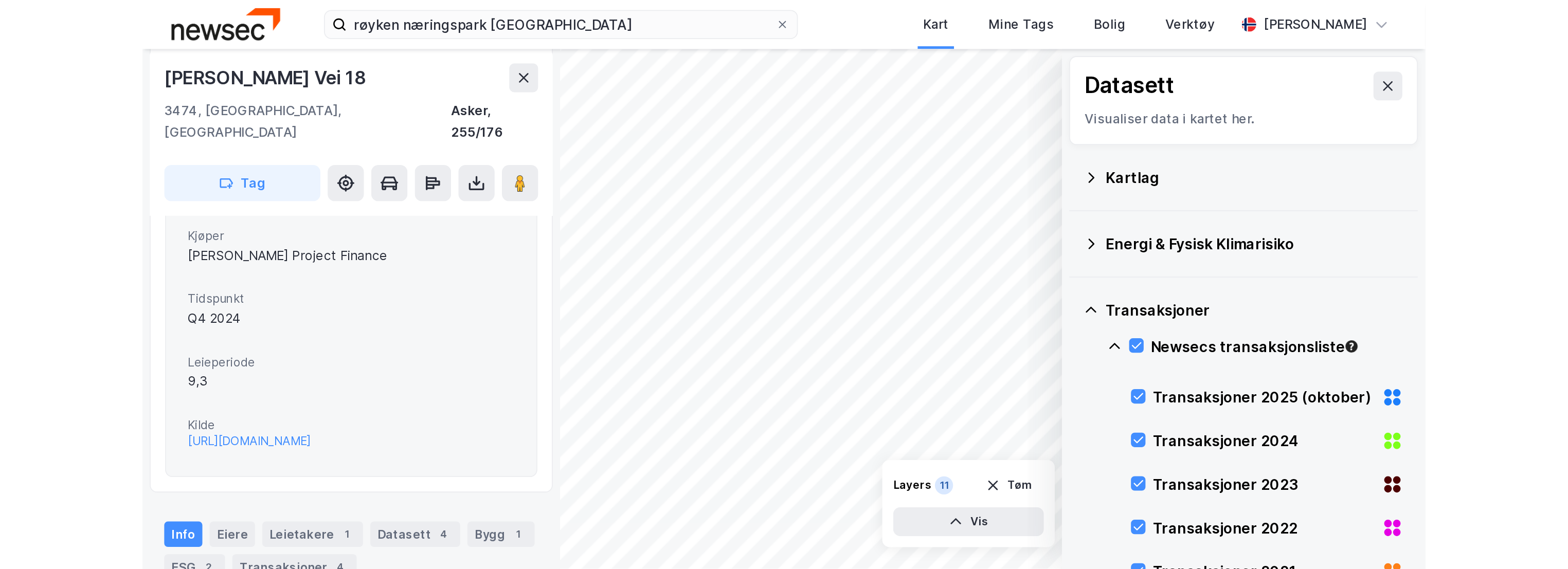
scroll to position [386, 0]
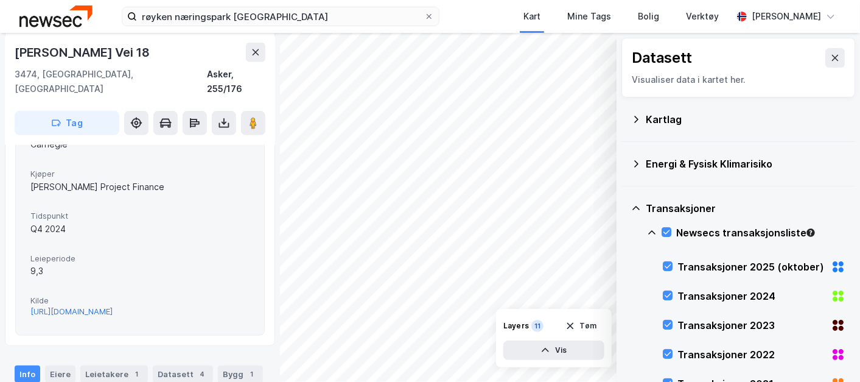
click at [113, 306] on div "[URL][DOMAIN_NAME]" at bounding box center [71, 311] width 82 height 10
